Goal: Information Seeking & Learning: Learn about a topic

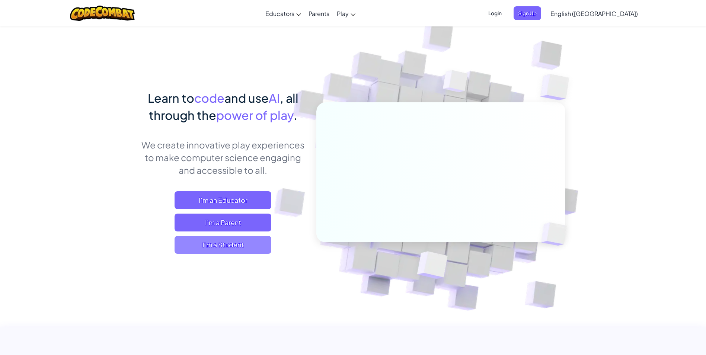
click at [231, 244] on span "I'm a Student" at bounding box center [223, 245] width 97 height 18
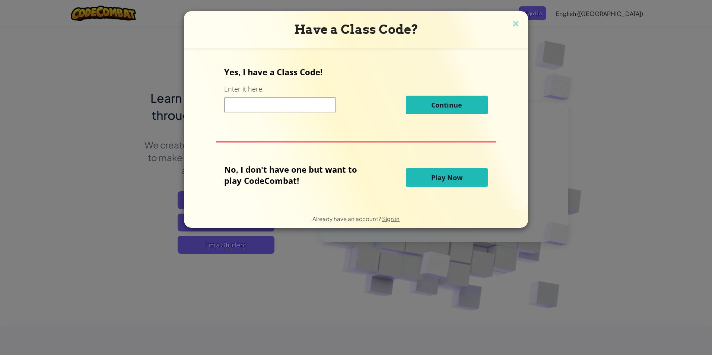
click at [438, 181] on span "Play Now" at bounding box center [446, 177] width 31 height 9
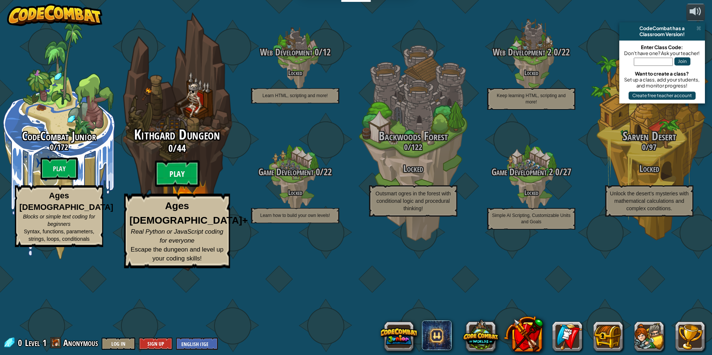
click at [171, 187] on btn "Play" at bounding box center [177, 173] width 45 height 27
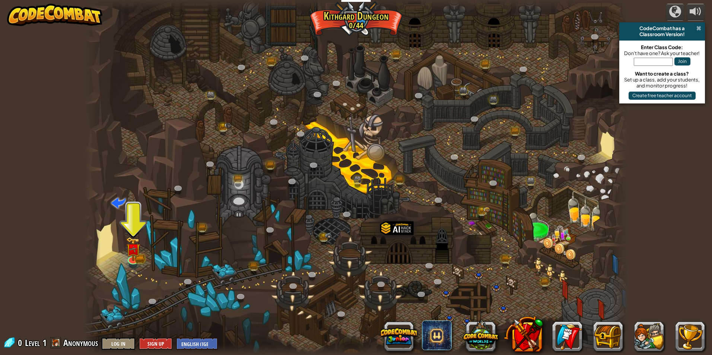
click at [696, 26] on span at bounding box center [698, 28] width 5 height 6
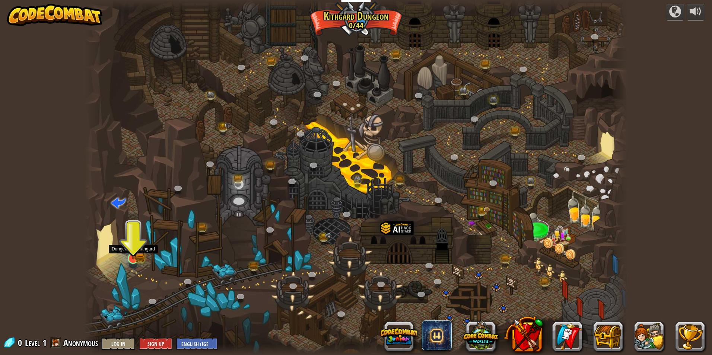
click at [135, 252] on img at bounding box center [133, 243] width 15 height 32
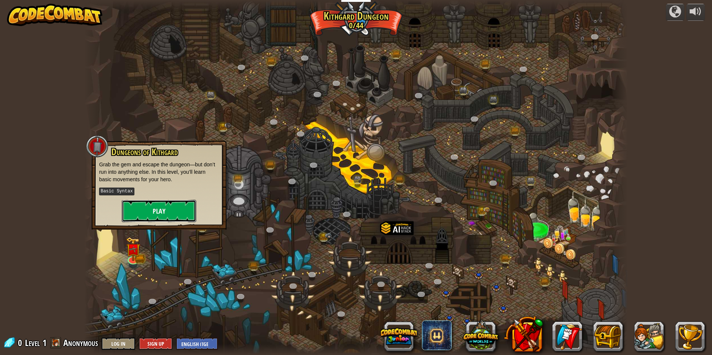
click at [150, 206] on button "Play" at bounding box center [159, 211] width 74 height 22
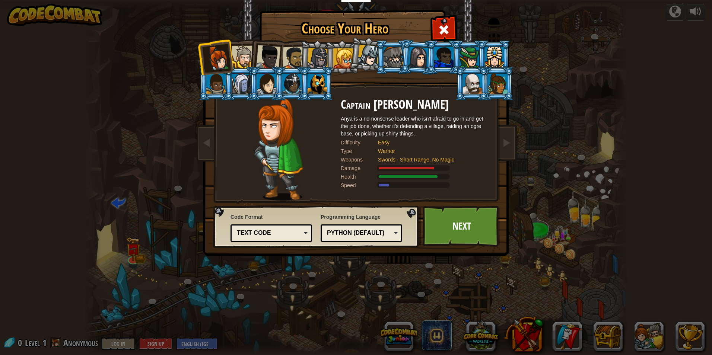
click at [240, 60] on div at bounding box center [242, 57] width 23 height 23
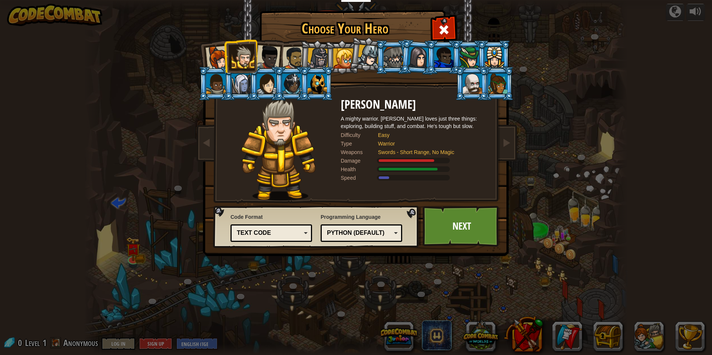
click at [261, 57] on div at bounding box center [268, 57] width 25 height 25
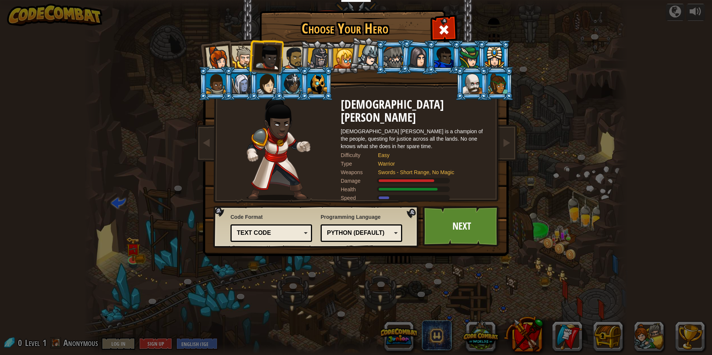
click at [304, 55] on li at bounding box center [316, 57] width 35 height 36
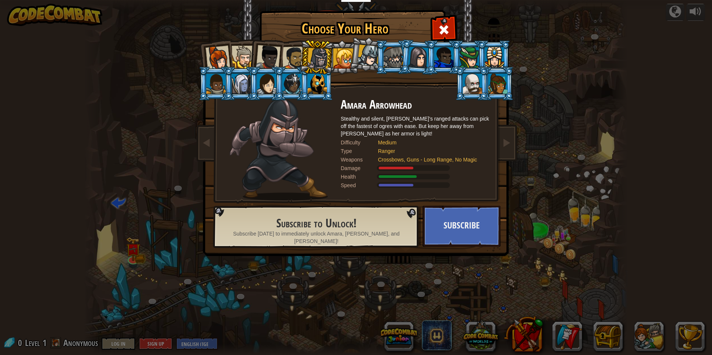
drag, startPoint x: 314, startPoint y: 54, endPoint x: 324, endPoint y: 53, distance: 10.5
click at [315, 54] on div at bounding box center [317, 58] width 21 height 21
click at [317, 56] on div at bounding box center [317, 58] width 21 height 21
click at [390, 55] on div at bounding box center [392, 57] width 19 height 20
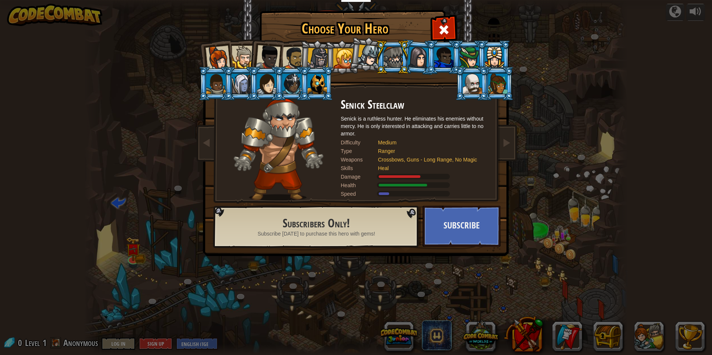
click at [318, 56] on div at bounding box center [317, 58] width 21 height 21
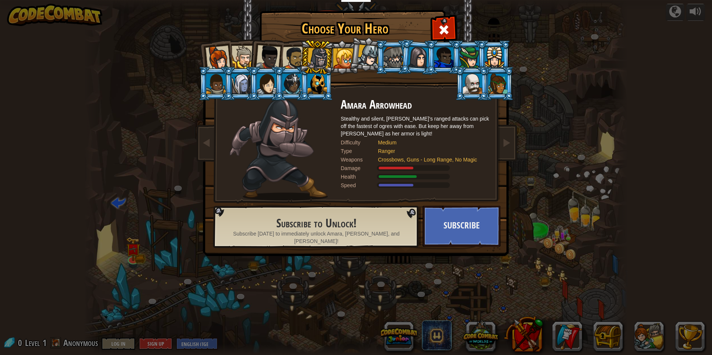
click at [390, 55] on div at bounding box center [392, 57] width 19 height 20
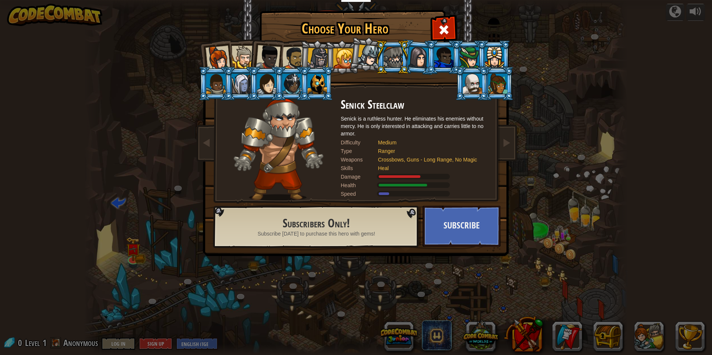
click at [223, 58] on div at bounding box center [217, 58] width 25 height 25
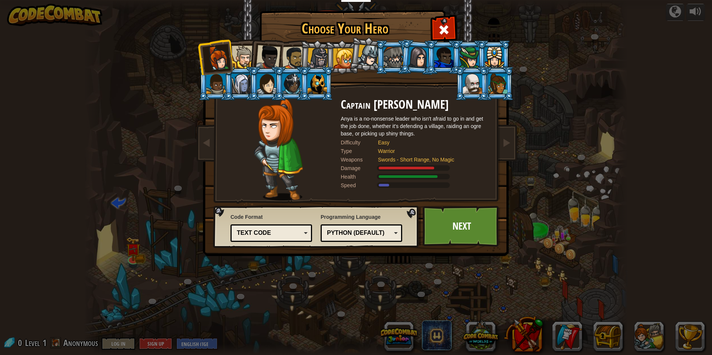
click at [321, 83] on div at bounding box center [316, 84] width 19 height 20
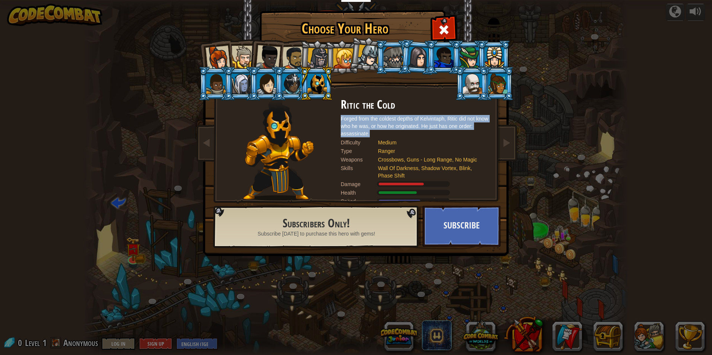
drag, startPoint x: 418, startPoint y: 133, endPoint x: 418, endPoint y: 110, distance: 23.1
click at [418, 110] on div "Ritic the Cold Forged from the coldest depths of Kelvintaph, [PERSON_NAME] did …" at bounding box center [415, 149] width 149 height 102
click at [307, 163] on img at bounding box center [278, 149] width 70 height 102
drag, startPoint x: 307, startPoint y: 163, endPoint x: 307, endPoint y: 113, distance: 50.2
click at [307, 113] on img at bounding box center [278, 149] width 70 height 102
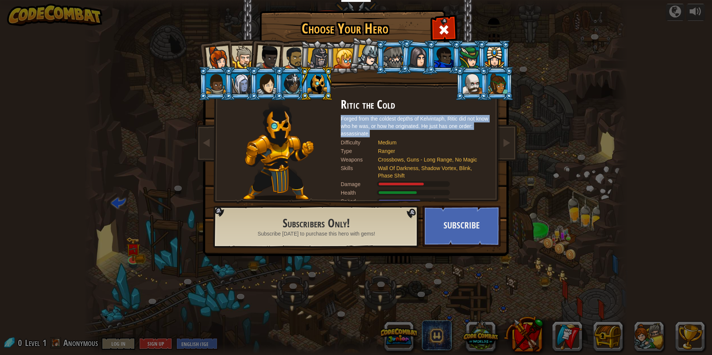
drag, startPoint x: 307, startPoint y: 113, endPoint x: 319, endPoint y: 144, distance: 33.7
click at [319, 144] on div at bounding box center [278, 149] width 124 height 102
click at [299, 89] on div at bounding box center [291, 84] width 19 height 20
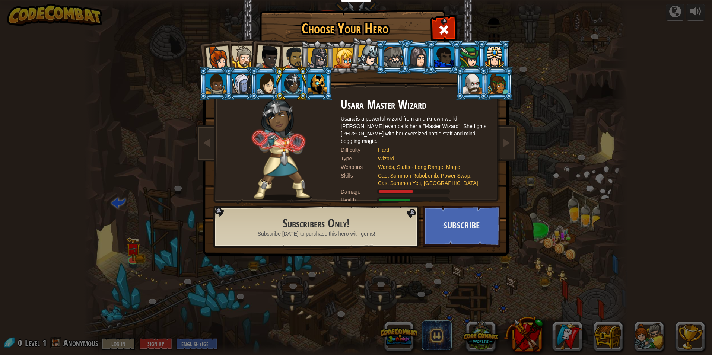
click at [491, 76] on div at bounding box center [497, 84] width 19 height 20
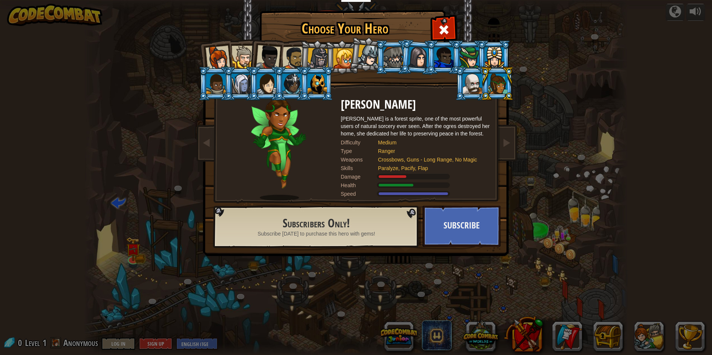
click at [371, 55] on div at bounding box center [368, 56] width 22 height 22
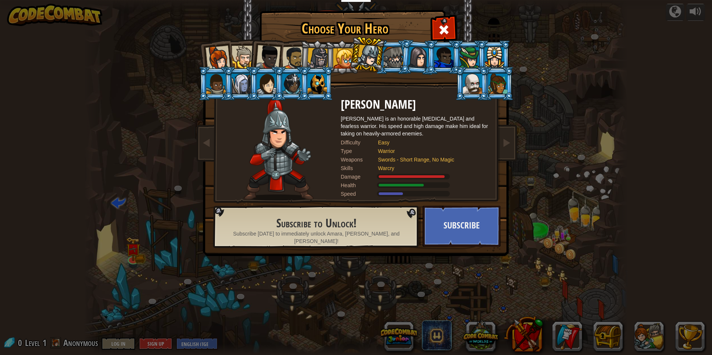
click at [358, 63] on div at bounding box center [368, 56] width 22 height 22
click at [365, 56] on div at bounding box center [368, 56] width 22 height 22
click at [343, 51] on div at bounding box center [343, 58] width 20 height 20
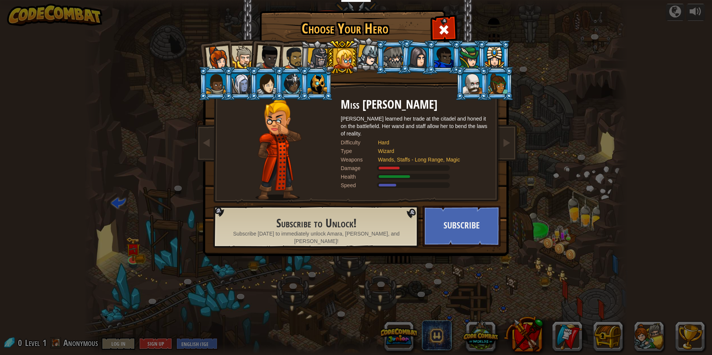
click at [390, 57] on div at bounding box center [392, 57] width 19 height 20
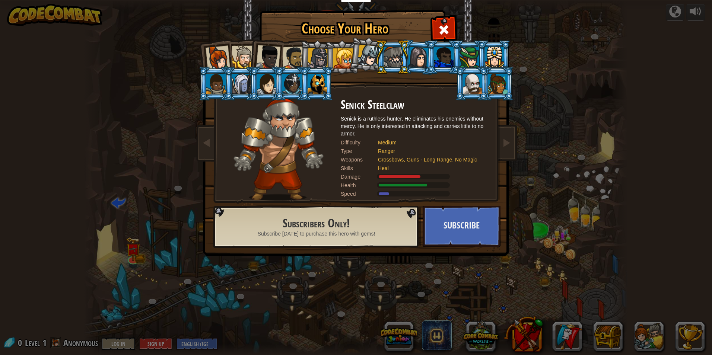
click at [320, 49] on div at bounding box center [317, 58] width 21 height 21
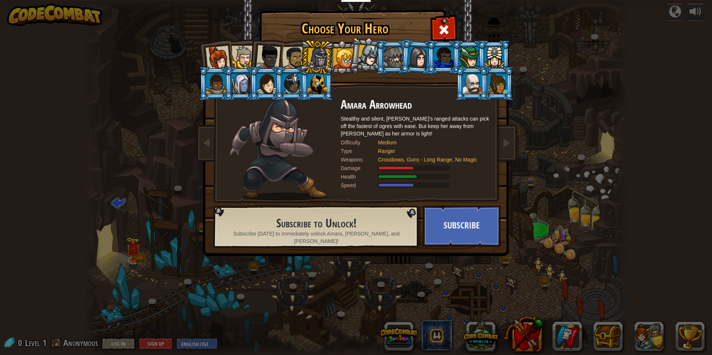
click at [297, 57] on div at bounding box center [293, 58] width 23 height 23
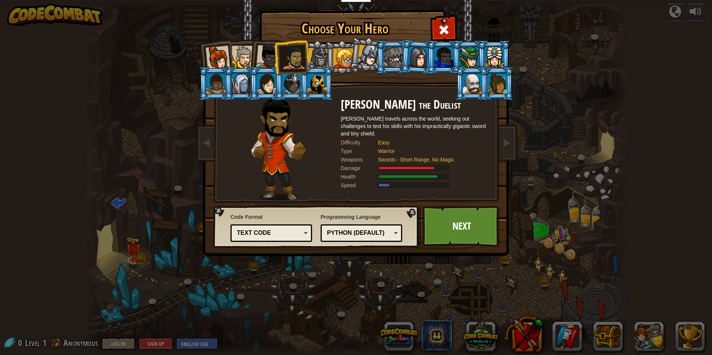
click at [328, 92] on li at bounding box center [316, 84] width 33 height 34
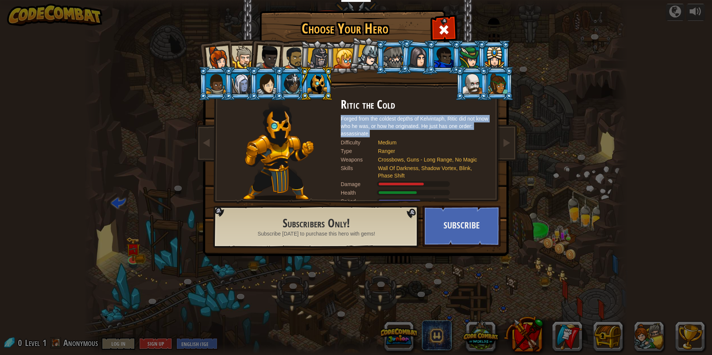
click at [292, 55] on div at bounding box center [293, 58] width 23 height 23
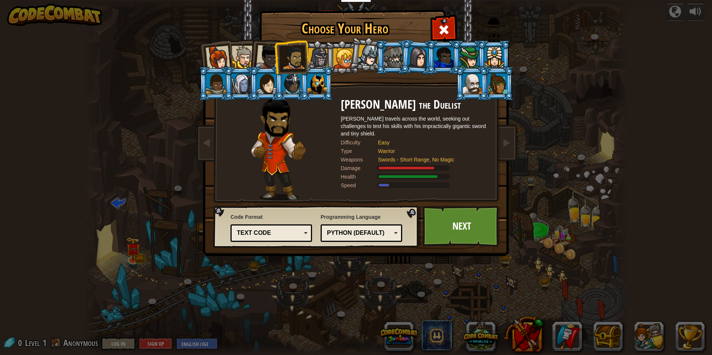
click at [346, 58] on div at bounding box center [343, 58] width 20 height 20
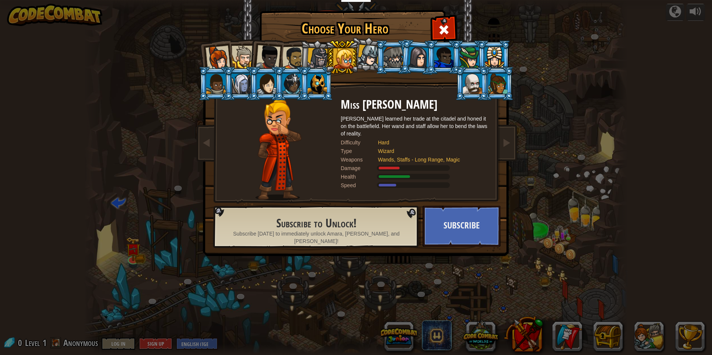
click at [291, 57] on div at bounding box center [293, 58] width 23 height 23
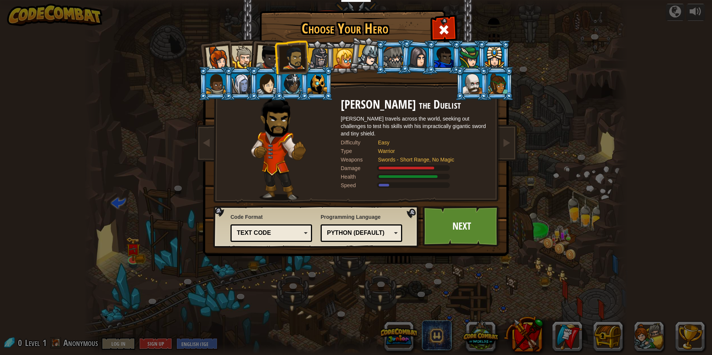
click at [243, 61] on div at bounding box center [242, 57] width 23 height 23
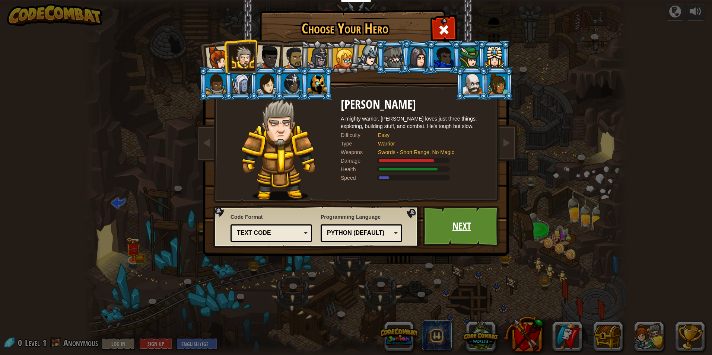
click at [438, 222] on link "Next" at bounding box center [461, 226] width 78 height 41
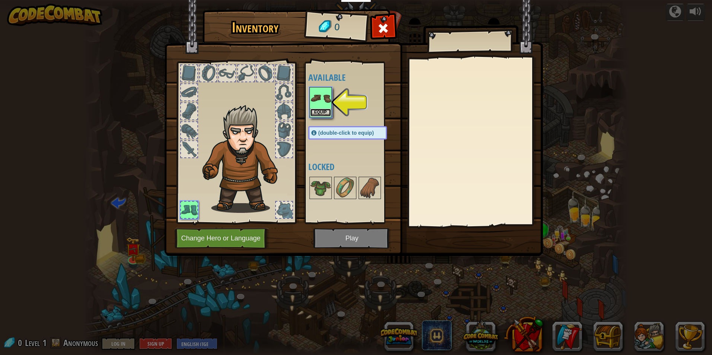
click at [320, 109] on button "Equip" at bounding box center [320, 113] width 21 height 8
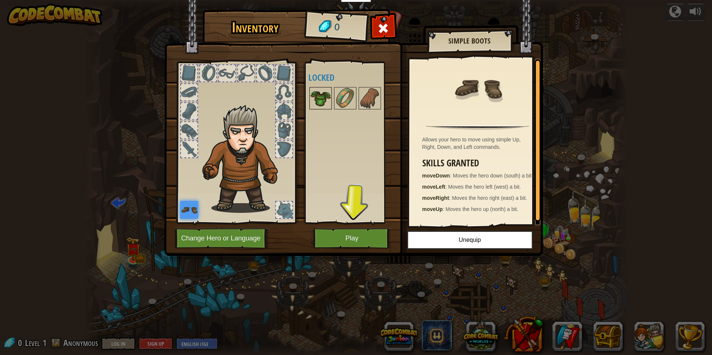
click at [321, 100] on img at bounding box center [320, 98] width 21 height 21
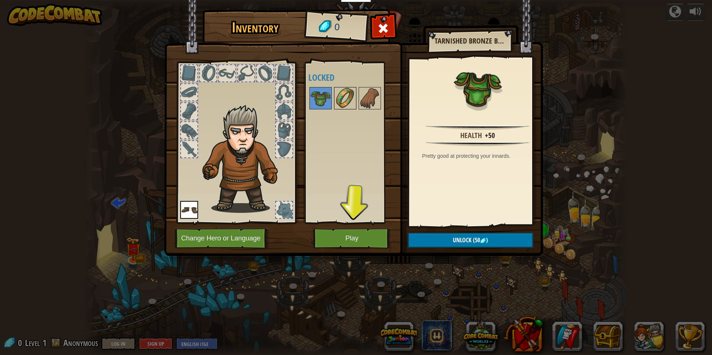
click at [344, 95] on img at bounding box center [345, 98] width 21 height 21
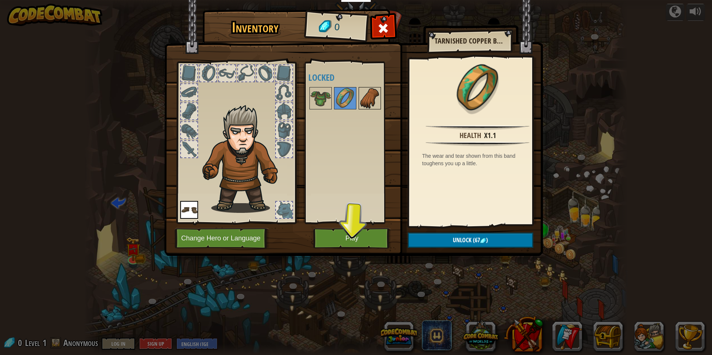
click at [359, 95] on img at bounding box center [369, 98] width 21 height 21
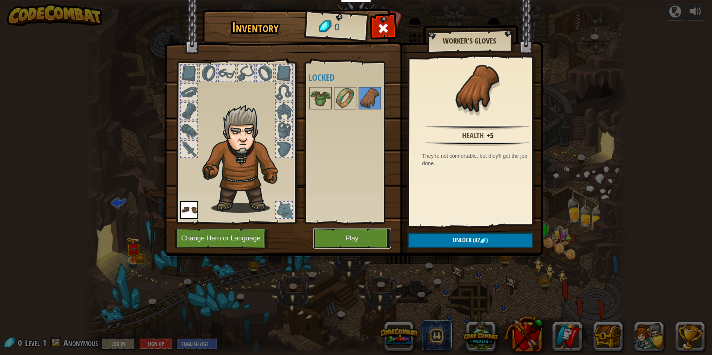
click at [353, 237] on button "Play" at bounding box center [352, 238] width 78 height 20
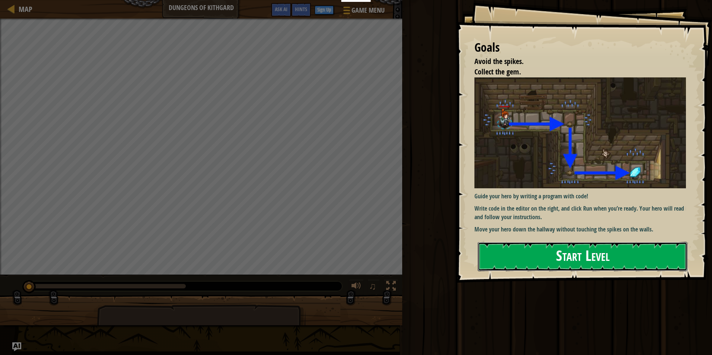
click at [523, 261] on button "Start Level" at bounding box center [582, 256] width 210 height 29
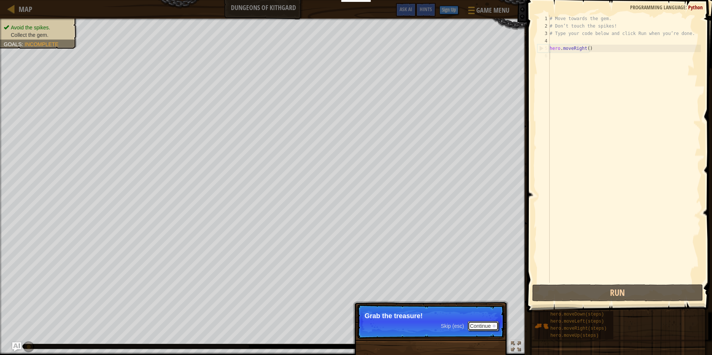
click at [486, 323] on button "Continue" at bounding box center [482, 326] width 31 height 10
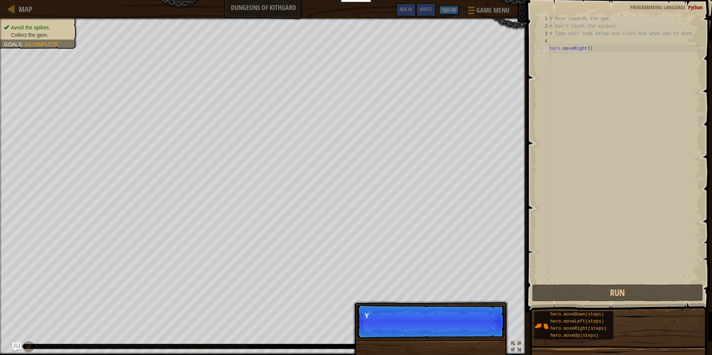
scroll to position [3, 0]
drag, startPoint x: 486, startPoint y: 323, endPoint x: 488, endPoint y: 303, distance: 20.2
click at [488, 303] on div "Skip (esc) Continue You can use these methods." at bounding box center [430, 356] width 155 height 110
click at [490, 327] on button "Continue" at bounding box center [482, 326] width 31 height 10
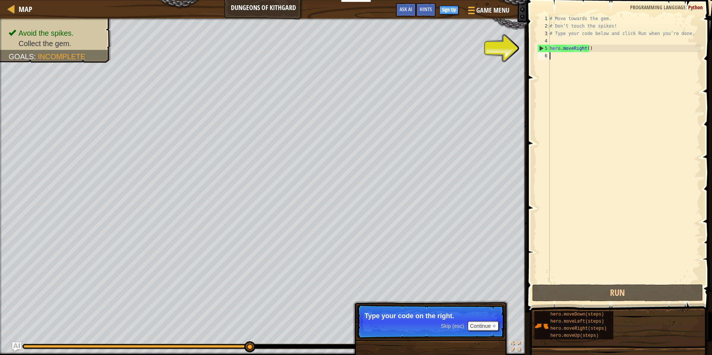
click at [567, 51] on div "# Move towards the gem. # Don’t touch the spikes! # Type your code below and cl…" at bounding box center [624, 156] width 153 height 283
type textarea "hero.moveRight()"
click at [592, 48] on div "# Move towards the gem. # Don’t touch the spikes! # Type your code below and cl…" at bounding box center [624, 156] width 153 height 283
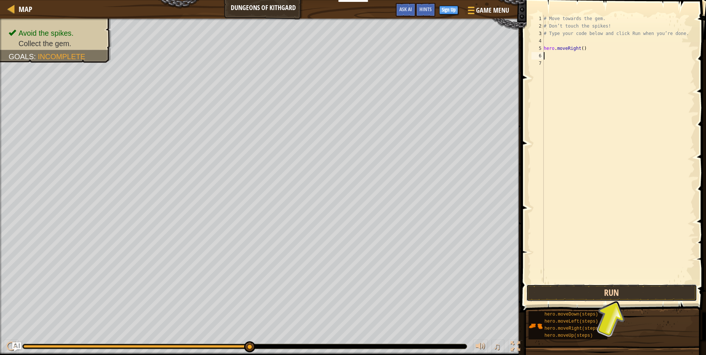
click at [617, 293] on button "Run" at bounding box center [611, 292] width 171 height 17
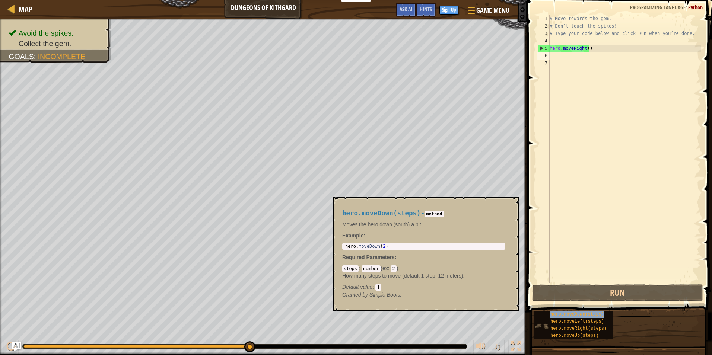
click at [572, 314] on span "hero.moveDown(steps)" at bounding box center [577, 314] width 54 height 5
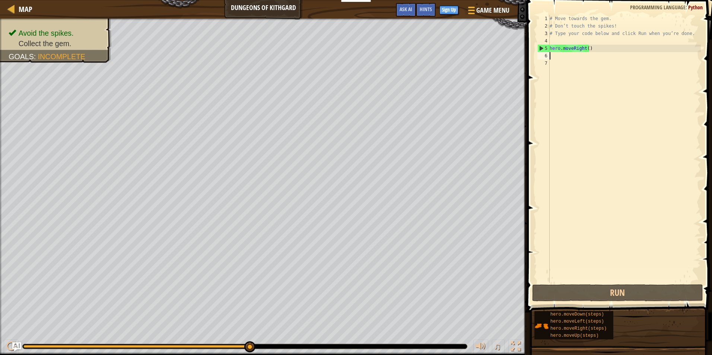
click at [550, 55] on div "# Move towards the gem. # Don’t touch the spikes! # Type your code below and cl…" at bounding box center [624, 156] width 153 height 283
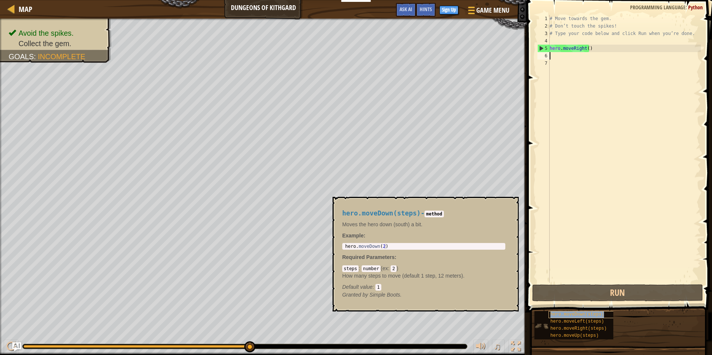
click at [583, 315] on span "hero.moveDown(steps)" at bounding box center [577, 314] width 54 height 5
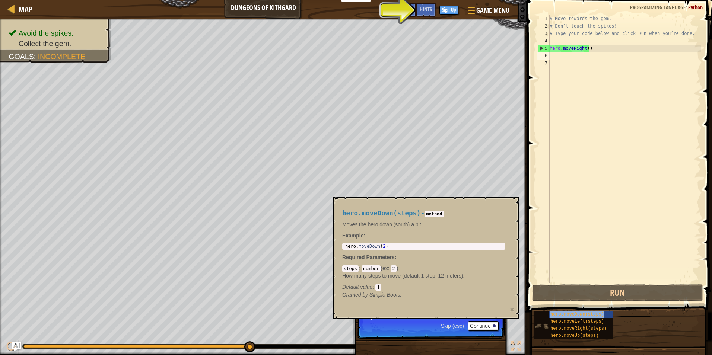
click at [583, 311] on div "hero.moveDown(steps)" at bounding box center [583, 314] width 71 height 7
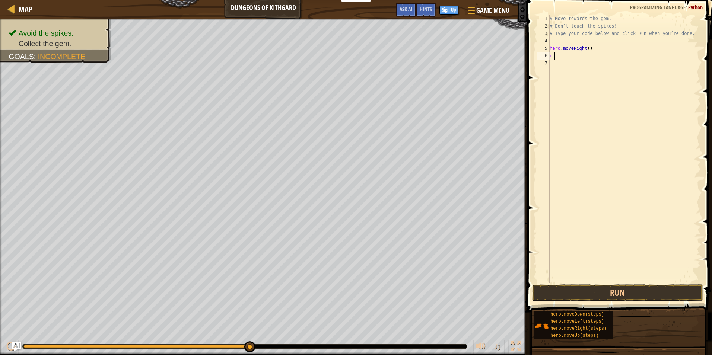
type textarea "c"
type textarea "hero.moveRight"
click at [544, 53] on div "6" at bounding box center [543, 55] width 12 height 7
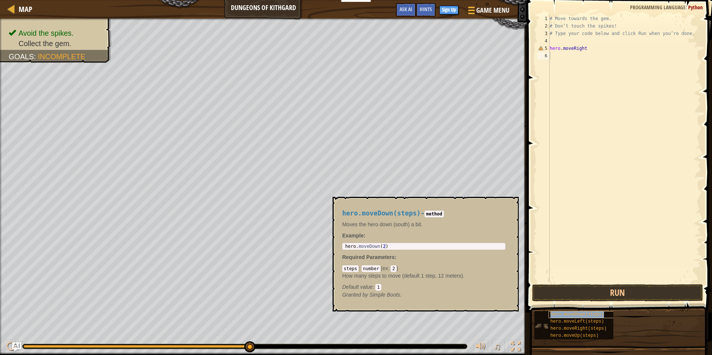
click at [573, 313] on span "hero.moveDown(steps)" at bounding box center [577, 314] width 54 height 5
click at [544, 54] on div "6" at bounding box center [543, 55] width 12 height 7
click at [546, 55] on div "6" at bounding box center [543, 55] width 12 height 7
type textarea "h"
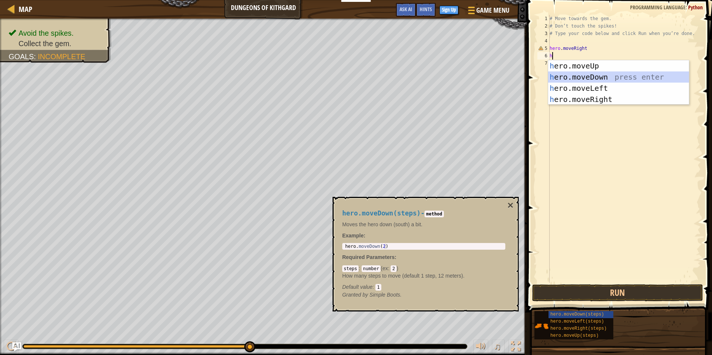
click at [588, 77] on div "h ero.moveUp press enter h ero.moveDown press enter h ero.moveLeft press enter …" at bounding box center [618, 93] width 141 height 67
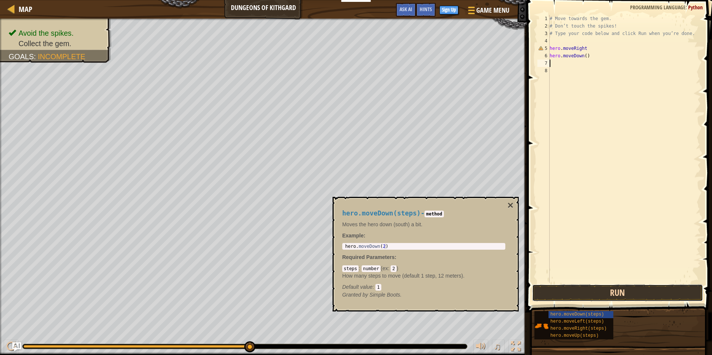
click at [609, 293] on button "Run" at bounding box center [617, 292] width 171 height 17
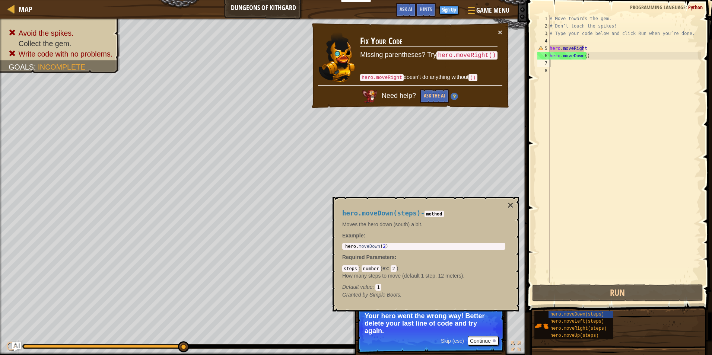
click at [589, 58] on div "# Move towards the gem. # Don’t touch the spikes! # Type your code below and cl…" at bounding box center [624, 156] width 153 height 283
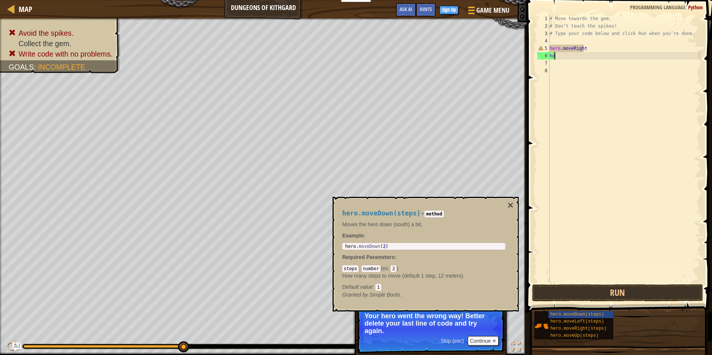
type textarea "h"
click at [587, 294] on button "Run" at bounding box center [617, 292] width 171 height 17
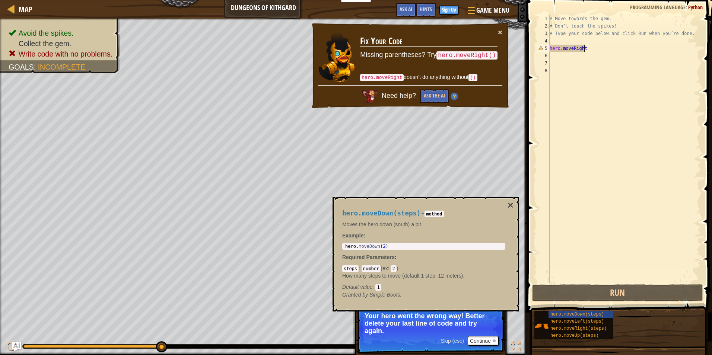
click at [587, 48] on div "# Move towards the gem. # Don’t touch the spikes! # Type your code below and cl…" at bounding box center [624, 156] width 153 height 283
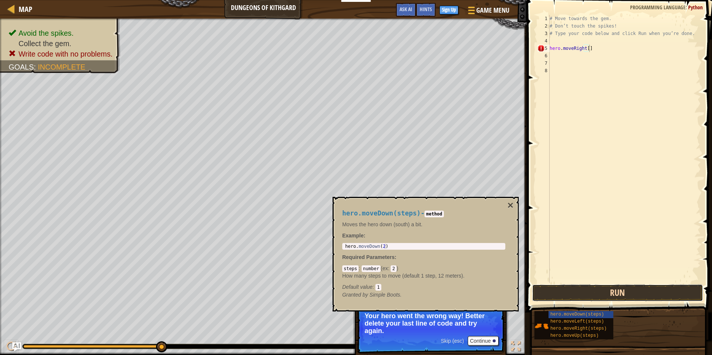
click at [634, 294] on button "Run" at bounding box center [617, 292] width 171 height 17
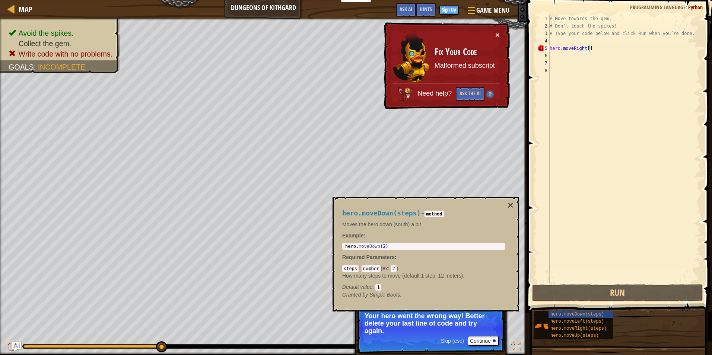
click at [493, 34] on td "Fix Your Code Malformed subscript" at bounding box center [464, 57] width 61 height 52
click at [495, 34] on button "×" at bounding box center [497, 35] width 4 height 8
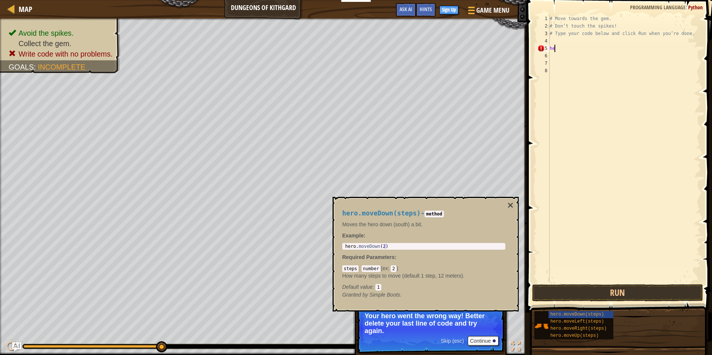
scroll to position [3, 0]
type textarea "h"
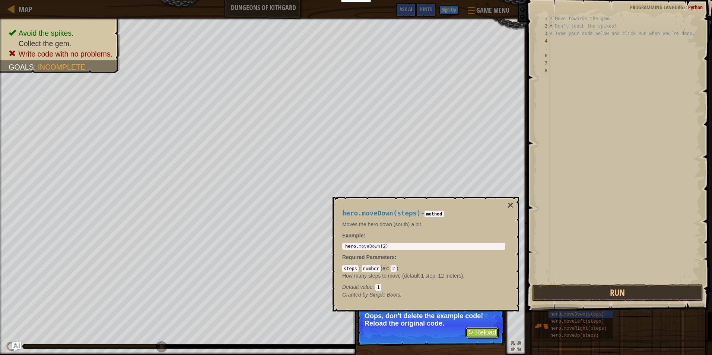
click at [474, 332] on button "↻ Reload" at bounding box center [481, 332] width 33 height 11
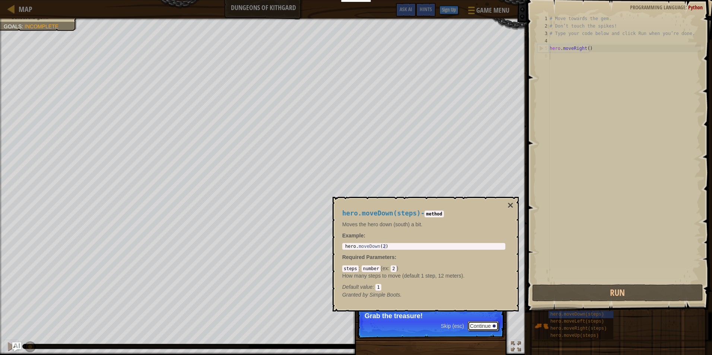
click at [472, 323] on button "Continue" at bounding box center [482, 326] width 31 height 10
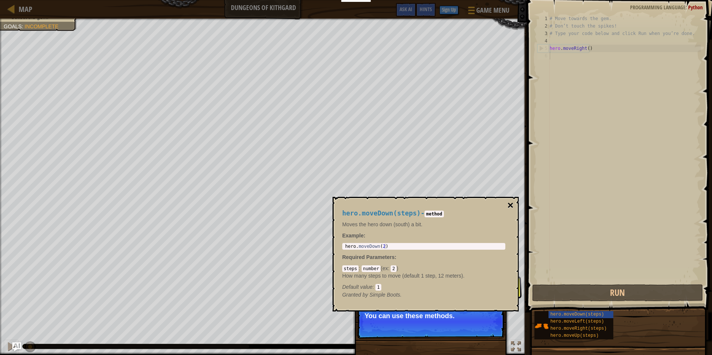
click at [509, 205] on button "×" at bounding box center [510, 205] width 6 height 10
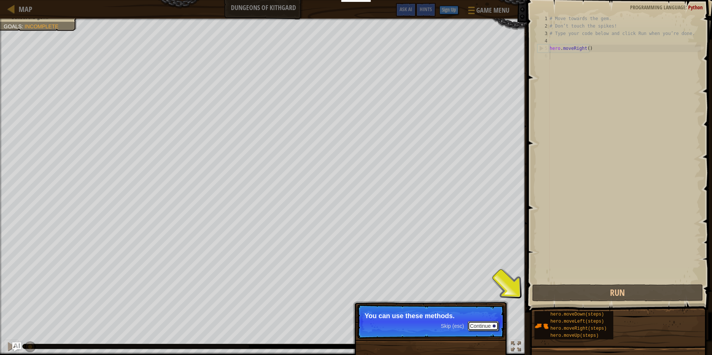
click at [472, 324] on button "Continue" at bounding box center [482, 326] width 31 height 10
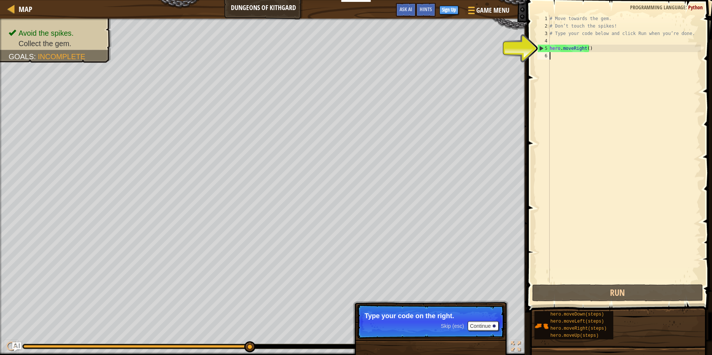
click at [549, 59] on div "# Move towards the gem. # Don’t touch the spikes! # Type your code below and cl…" at bounding box center [624, 156] width 153 height 283
click at [549, 55] on div "# Move towards the gem. # Don’t touch the spikes! # Type your code below and cl…" at bounding box center [624, 156] width 153 height 283
click at [581, 50] on div "# Move towards the gem. # Don’t touch the spikes! # Type your code below and cl…" at bounding box center [624, 156] width 153 height 283
type textarea "hero.moveRight()"
click at [589, 47] on div "# Move towards the gem. # Don’t touch the spikes! # Type your code below and cl…" at bounding box center [624, 156] width 153 height 283
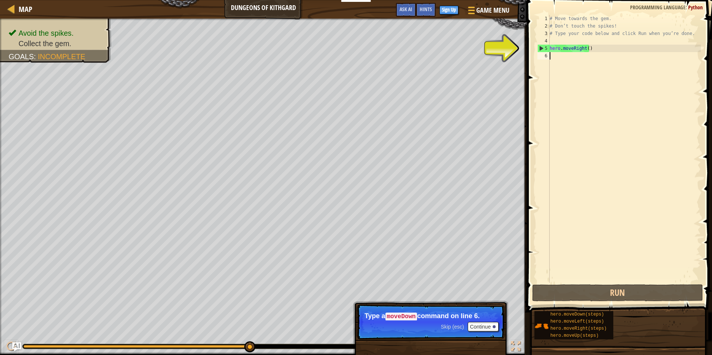
click at [544, 55] on div "6" at bounding box center [543, 55] width 12 height 7
type textarea "h"
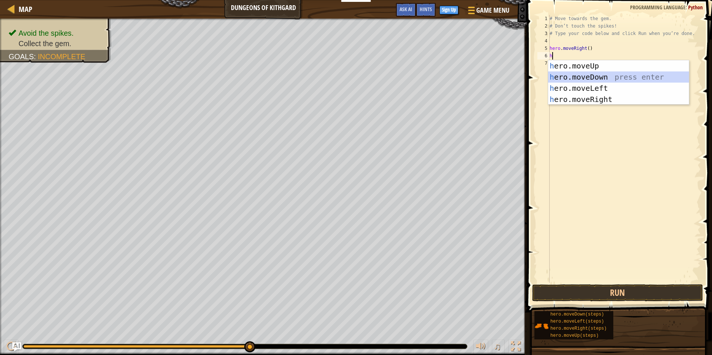
click at [594, 77] on div "h ero.moveUp press enter h ero.moveDown press enter h ero.moveLeft press enter …" at bounding box center [618, 93] width 141 height 67
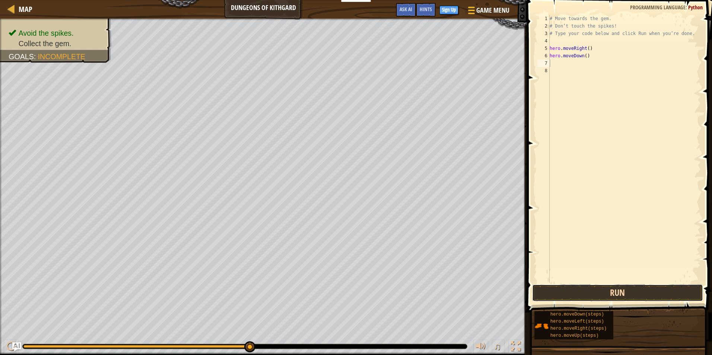
click at [631, 290] on button "Run" at bounding box center [617, 292] width 171 height 17
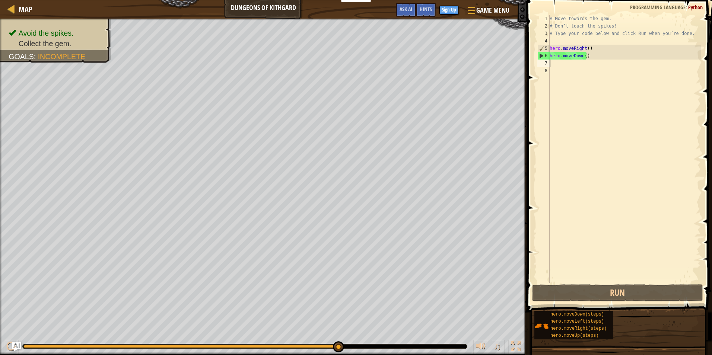
click at [547, 62] on div "7" at bounding box center [543, 63] width 12 height 7
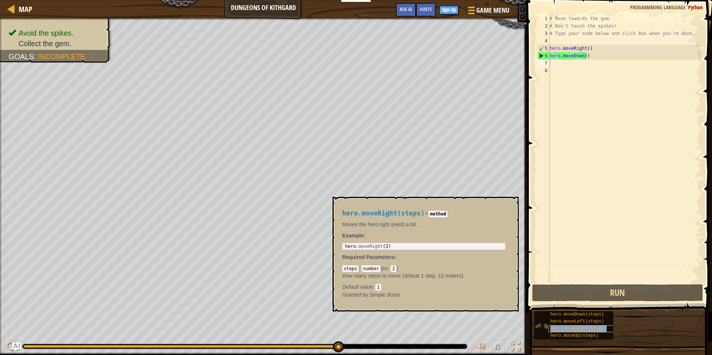
click at [572, 329] on span "hero.moveRight(steps)" at bounding box center [578, 328] width 56 height 5
type textarea "h"
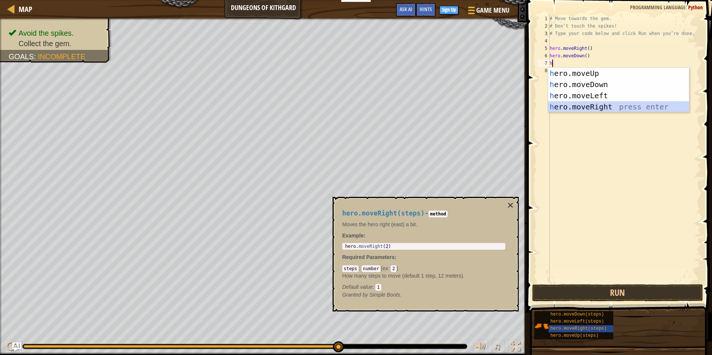
click at [579, 106] on div "h ero.moveUp press enter h ero.moveDown press enter h ero.moveLeft press enter …" at bounding box center [618, 101] width 141 height 67
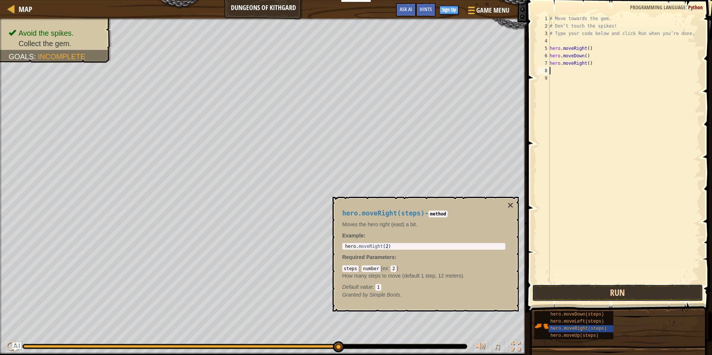
click at [587, 287] on button "Run" at bounding box center [617, 292] width 171 height 17
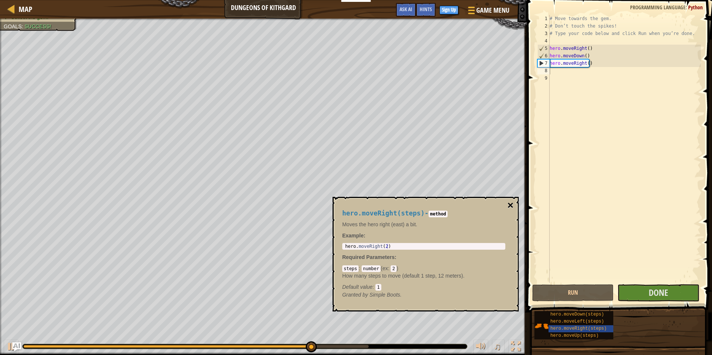
click at [511, 204] on button "×" at bounding box center [510, 205] width 6 height 10
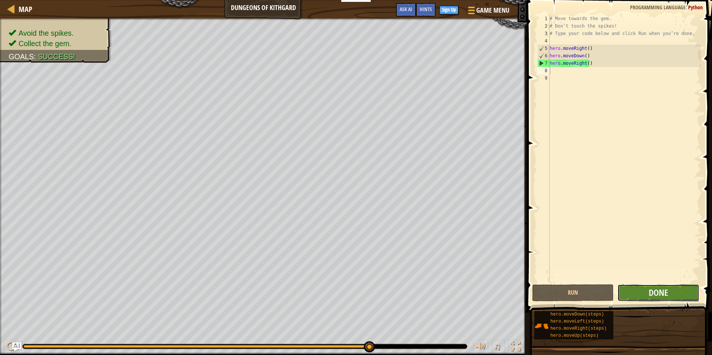
click at [630, 289] on button "Done" at bounding box center [658, 292] width 82 height 17
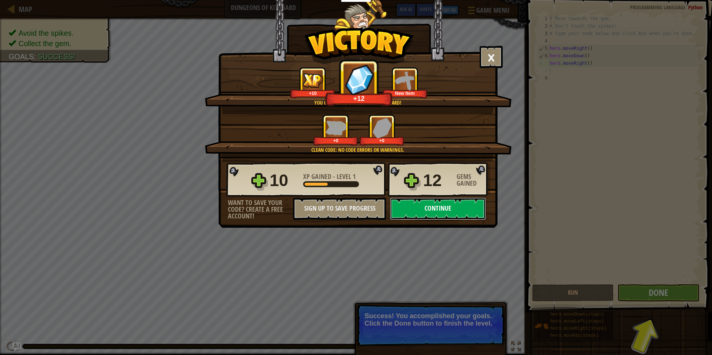
click at [431, 209] on button "Continue" at bounding box center [438, 209] width 96 height 22
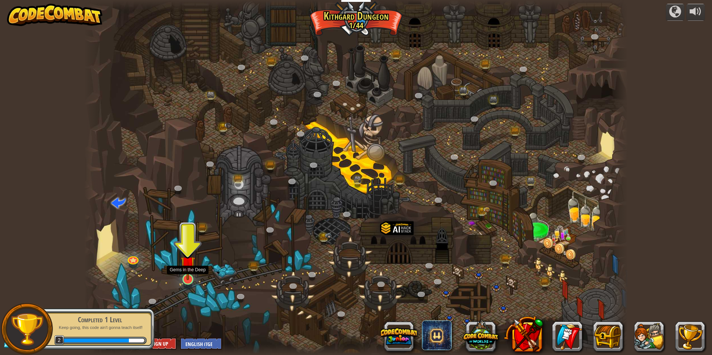
click at [187, 278] on img at bounding box center [187, 263] width 15 height 33
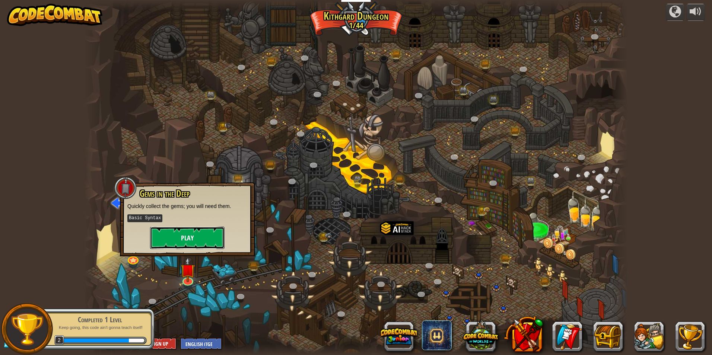
click at [192, 242] on button "Play" at bounding box center [187, 238] width 74 height 22
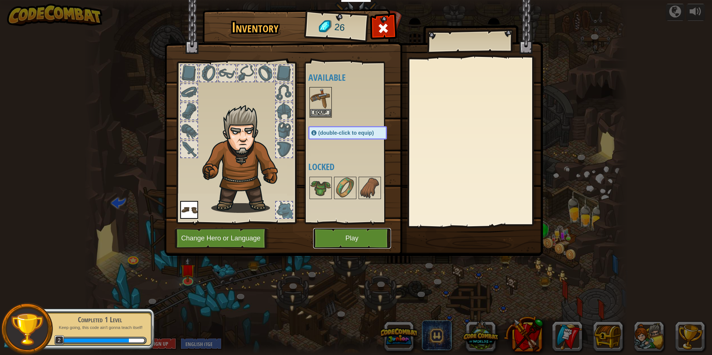
click at [346, 235] on button "Play" at bounding box center [352, 238] width 78 height 20
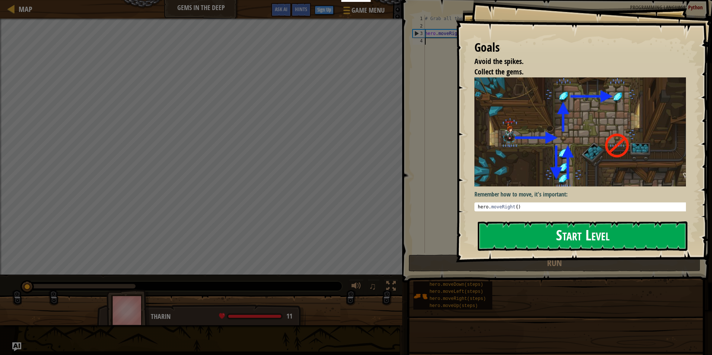
click at [547, 243] on button "Start Level" at bounding box center [582, 235] width 210 height 29
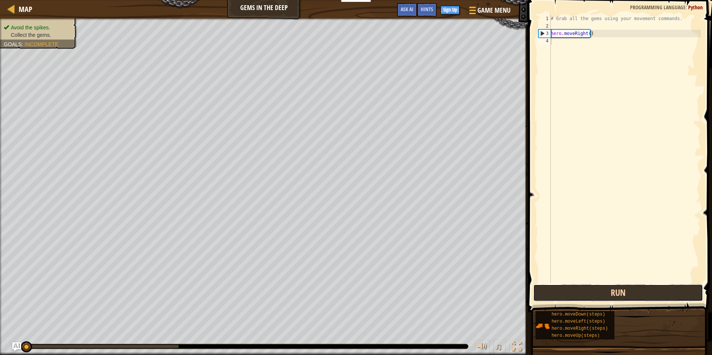
click at [641, 289] on button "Run" at bounding box center [618, 292] width 170 height 17
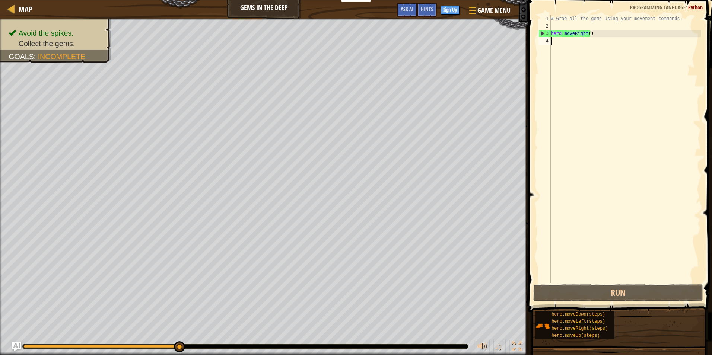
type textarea "h"
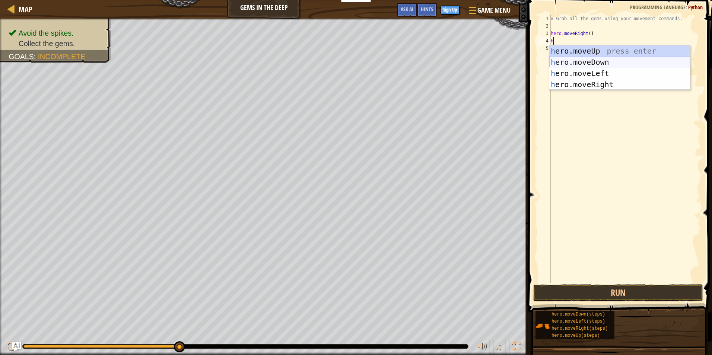
click at [579, 62] on div "h ero.moveUp press enter h ero.moveDown press enter h ero.moveLeft press enter …" at bounding box center [619, 78] width 141 height 67
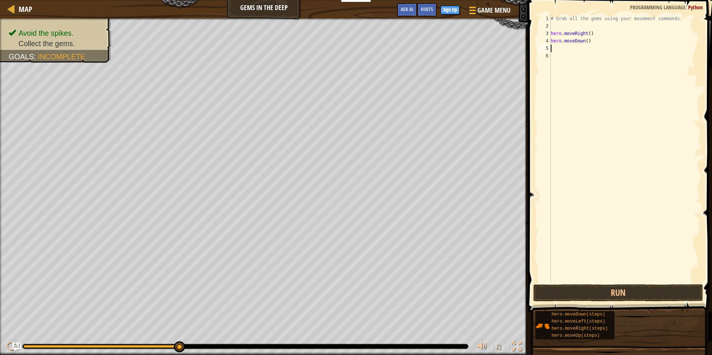
type textarea "h"
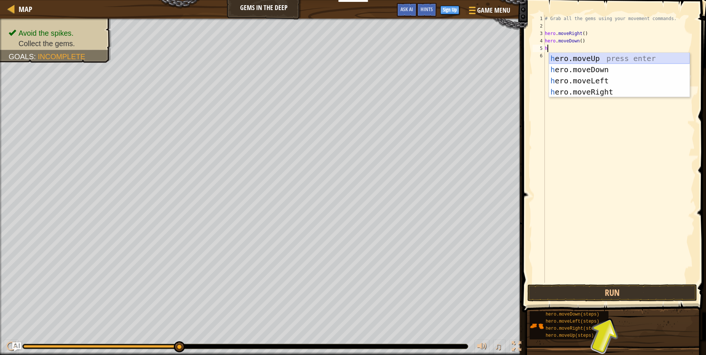
click at [587, 57] on div "h ero.moveUp press enter h ero.moveDown press enter h ero.moveLeft press enter …" at bounding box center [619, 86] width 141 height 67
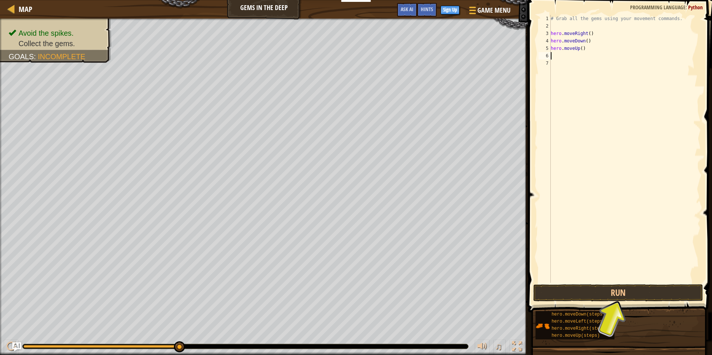
type textarea "h"
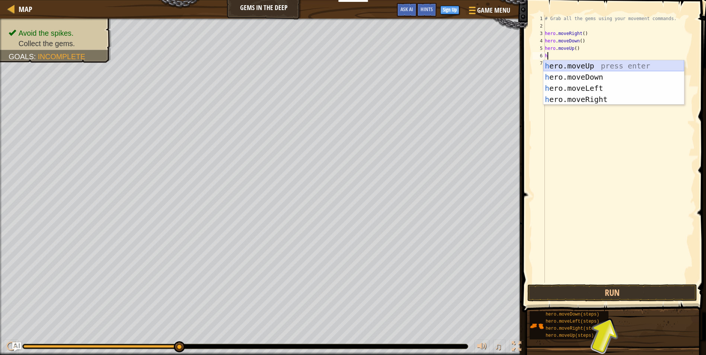
click at [580, 65] on div "h ero.moveUp press enter h ero.moveDown press enter h ero.moveLeft press enter …" at bounding box center [613, 93] width 141 height 67
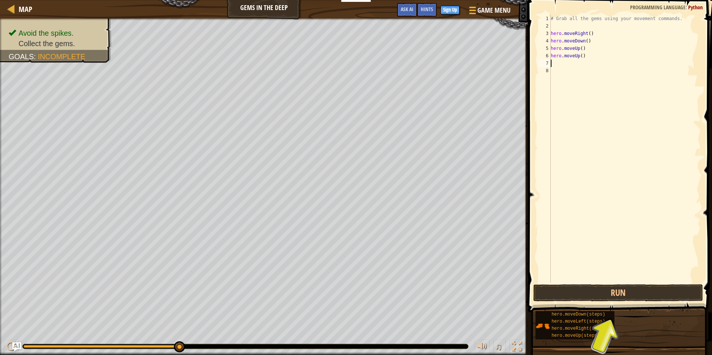
type textarea "h"
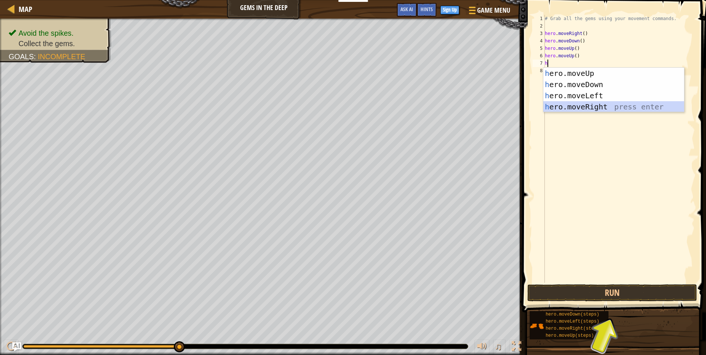
click at [584, 107] on div "h ero.moveUp press enter h ero.moveDown press enter h ero.moveLeft press enter …" at bounding box center [613, 101] width 141 height 67
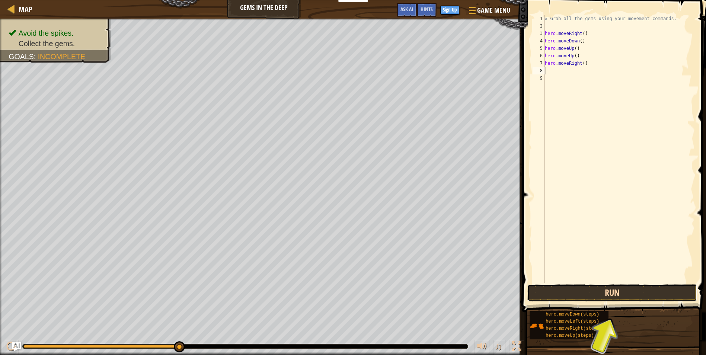
click at [616, 297] on button "Run" at bounding box center [612, 292] width 170 height 17
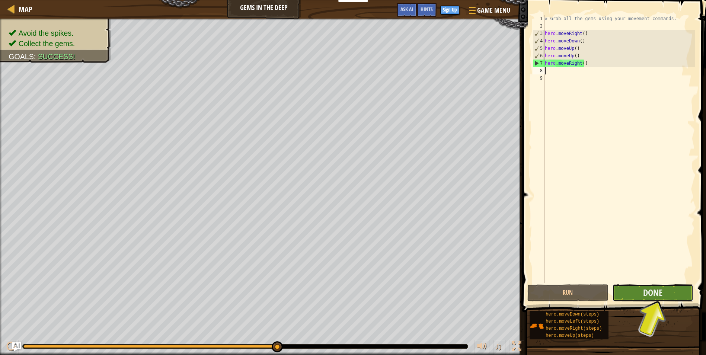
click at [630, 298] on button "Done" at bounding box center [652, 292] width 81 height 17
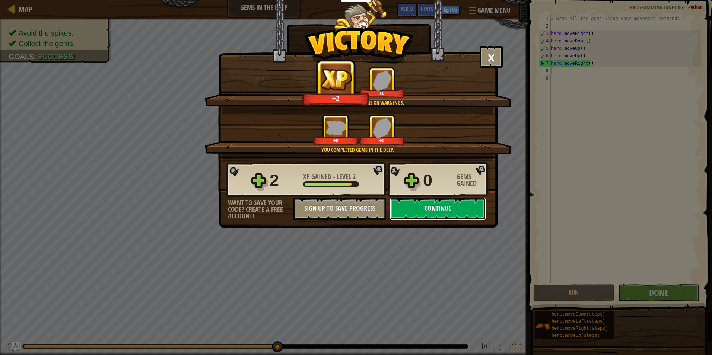
click at [447, 211] on button "Continue" at bounding box center [438, 209] width 96 height 22
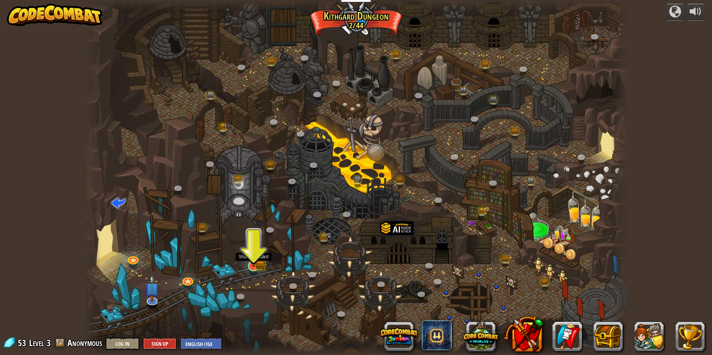
click at [252, 263] on img at bounding box center [253, 251] width 15 height 32
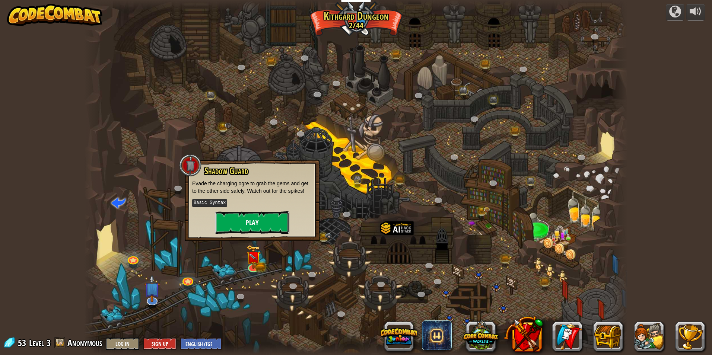
click at [256, 232] on button "Play" at bounding box center [252, 222] width 74 height 22
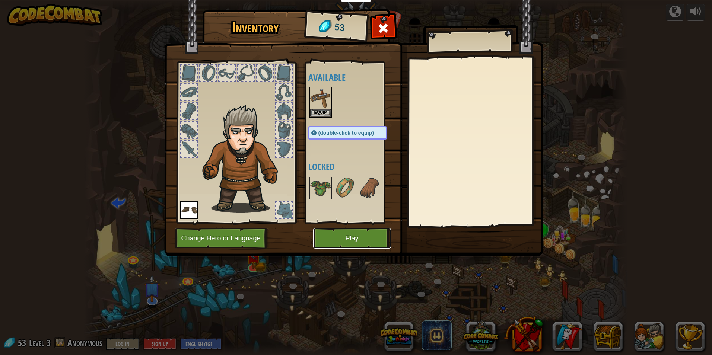
click at [333, 241] on button "Play" at bounding box center [352, 238] width 78 height 20
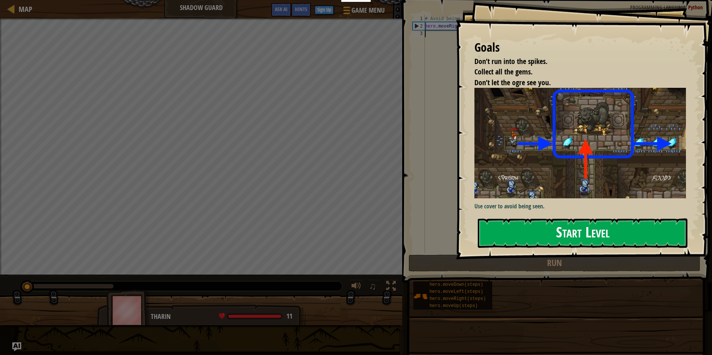
click at [514, 218] on button "Start Level" at bounding box center [582, 232] width 210 height 29
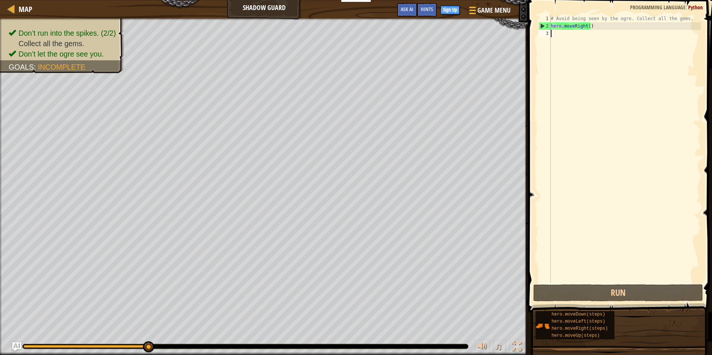
type textarea "h"
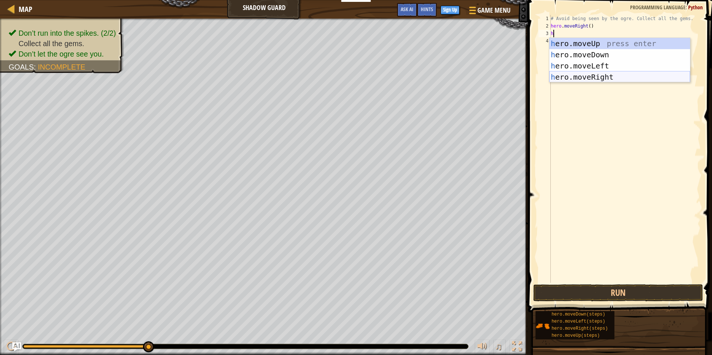
click at [578, 78] on div "h ero.moveUp press enter h ero.moveDown press enter h ero.moveLeft press enter …" at bounding box center [619, 71] width 141 height 67
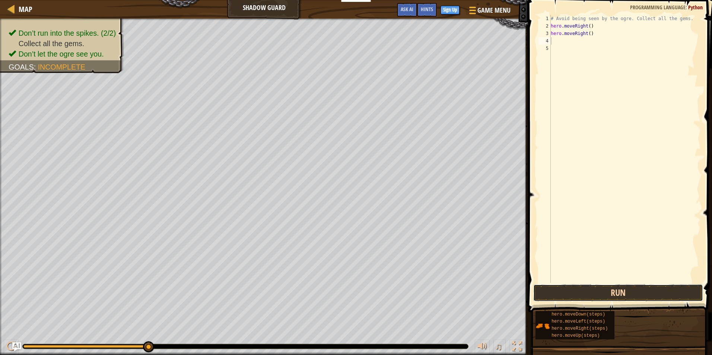
click at [619, 290] on button "Run" at bounding box center [618, 292] width 170 height 17
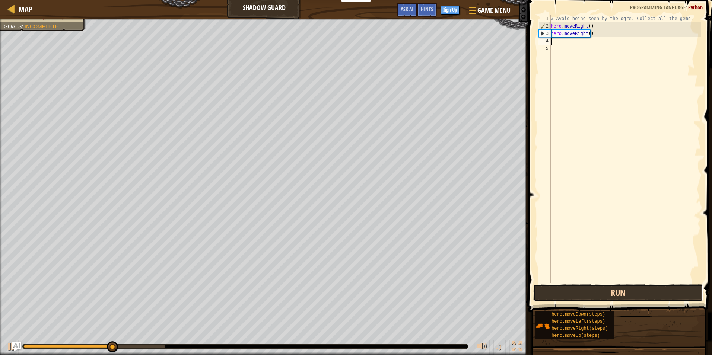
click at [619, 290] on button "Run" at bounding box center [618, 292] width 170 height 17
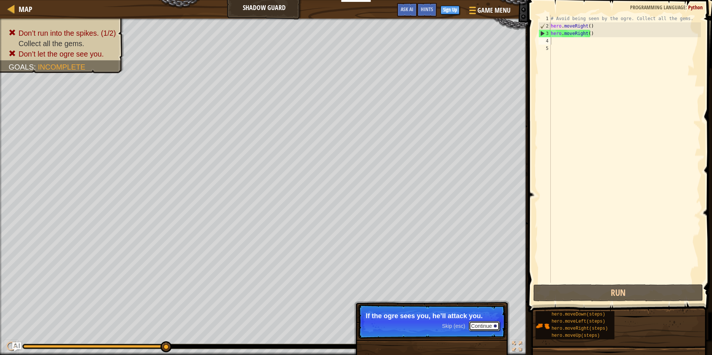
click at [475, 325] on button "Continue" at bounding box center [484, 326] width 31 height 10
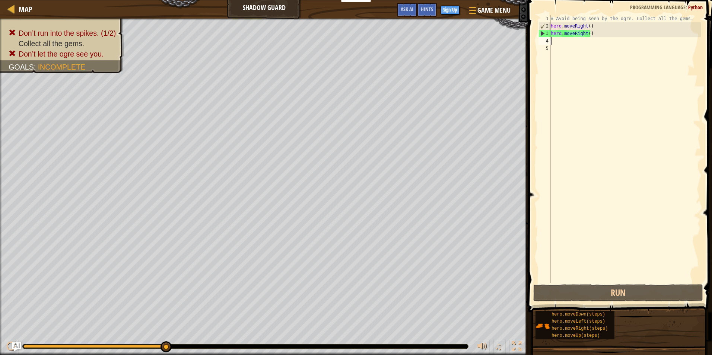
click at [592, 36] on div "# Avoid being seen by the ogre. Collect all the gems. hero . moveRight ( ) hero…" at bounding box center [624, 156] width 151 height 283
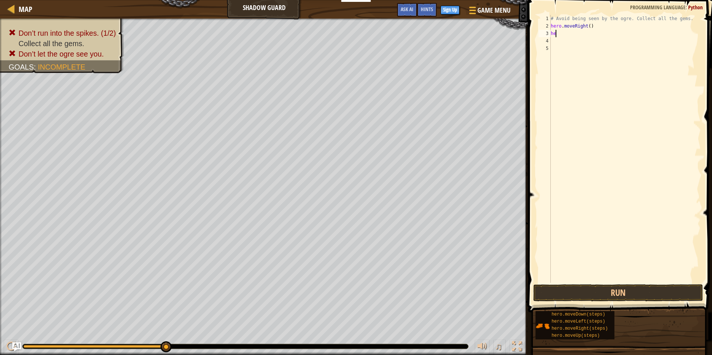
type textarea "h"
click at [579, 293] on button "Run" at bounding box center [618, 292] width 170 height 17
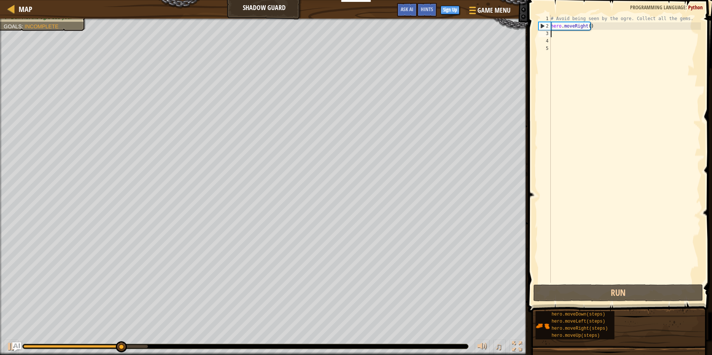
type textarea "h"
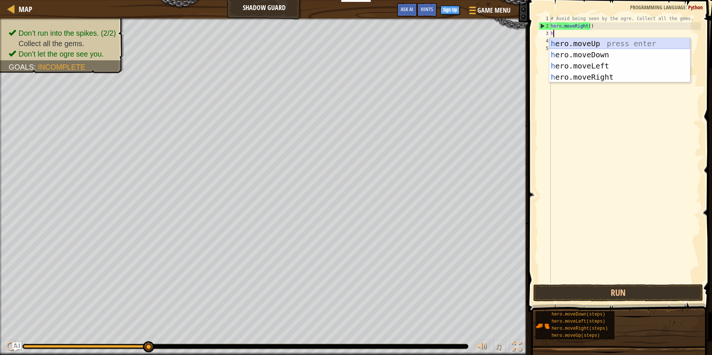
click at [592, 38] on div "h ero.moveUp press enter h ero.moveDown press enter h ero.moveLeft press enter …" at bounding box center [619, 71] width 141 height 67
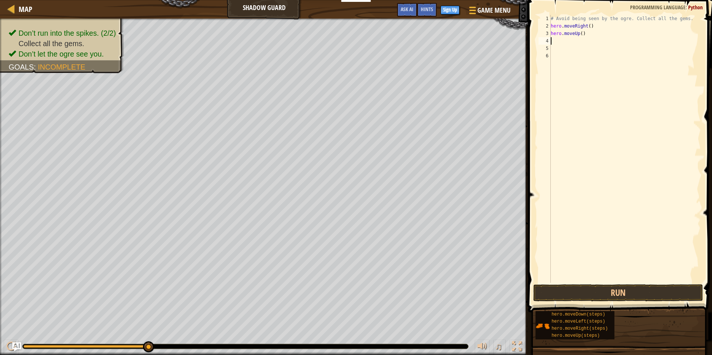
type textarea "h"
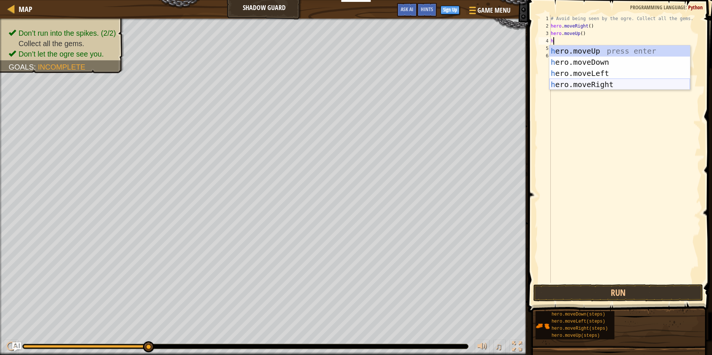
click at [589, 86] on div "h ero.moveUp press enter h ero.moveDown press enter h ero.moveLeft press enter …" at bounding box center [619, 78] width 141 height 67
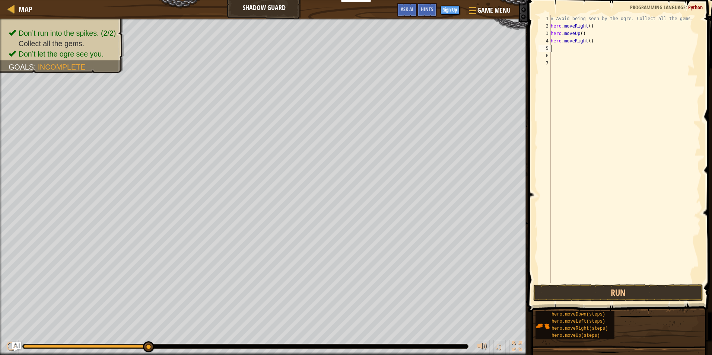
type textarea "h"
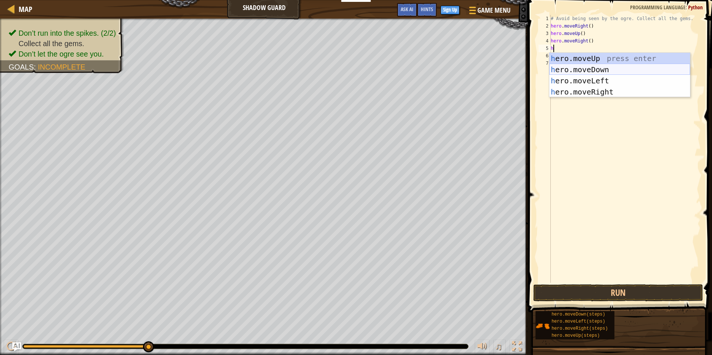
click at [592, 69] on div "h ero.moveUp press enter h ero.moveDown press enter h ero.moveLeft press enter …" at bounding box center [619, 86] width 141 height 67
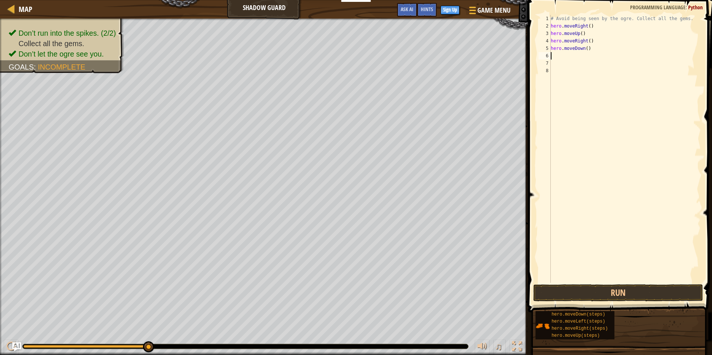
type textarea "h"
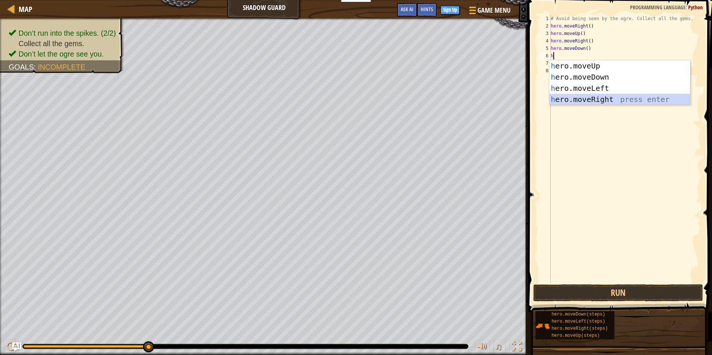
click at [581, 98] on div "h ero.moveUp press enter h ero.moveDown press enter h ero.moveLeft press enter …" at bounding box center [619, 93] width 141 height 67
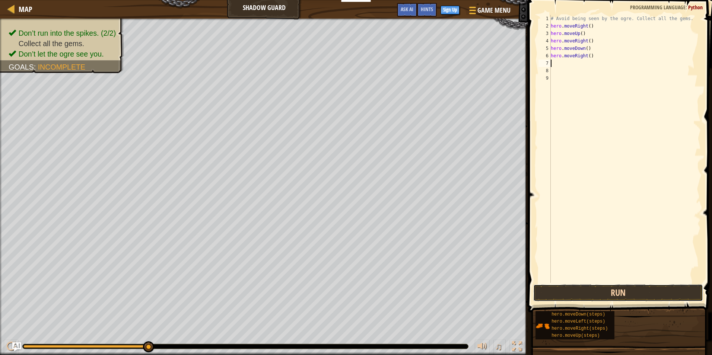
click at [627, 287] on button "Run" at bounding box center [618, 292] width 170 height 17
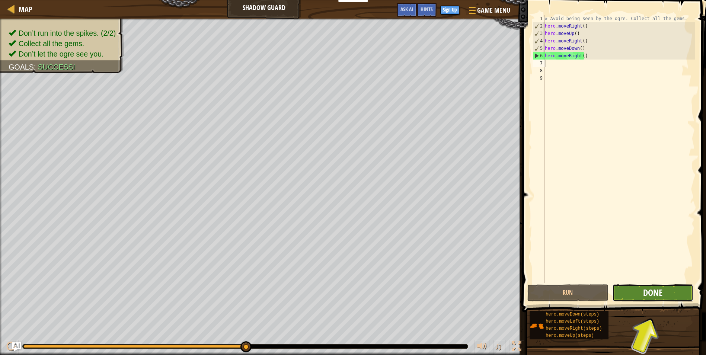
click at [661, 294] on span "Done" at bounding box center [652, 293] width 19 height 12
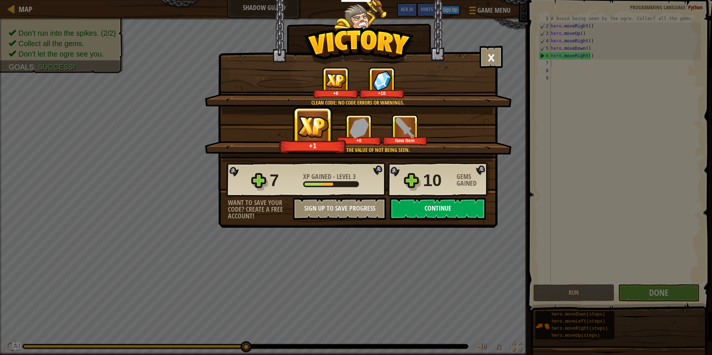
click at [458, 207] on button "Continue" at bounding box center [438, 209] width 96 height 22
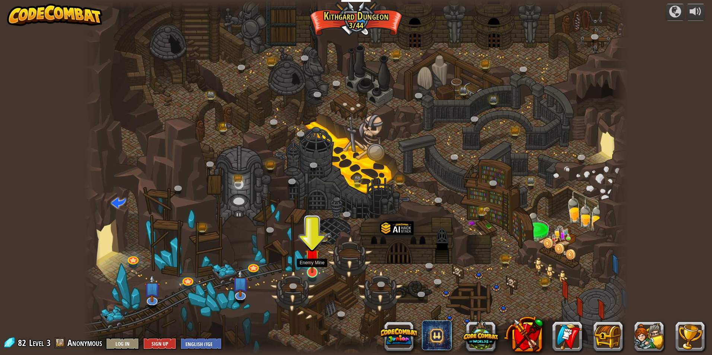
click at [314, 269] on img at bounding box center [312, 256] width 15 height 33
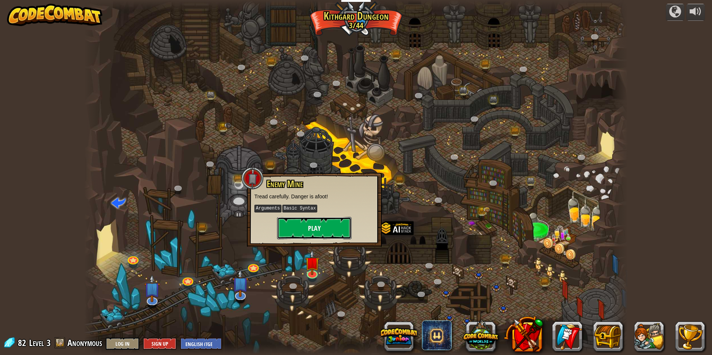
click at [323, 229] on button "Play" at bounding box center [314, 228] width 74 height 22
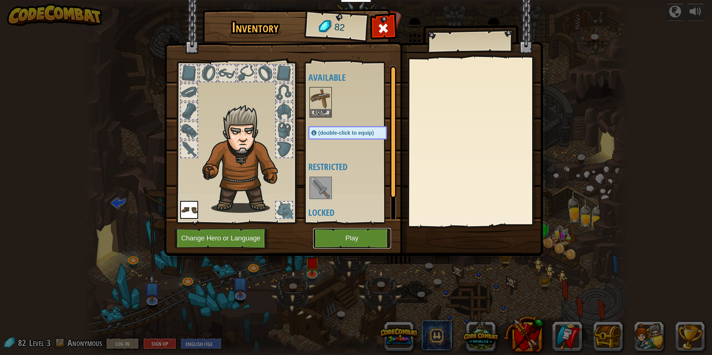
click at [327, 232] on button "Play" at bounding box center [352, 238] width 78 height 20
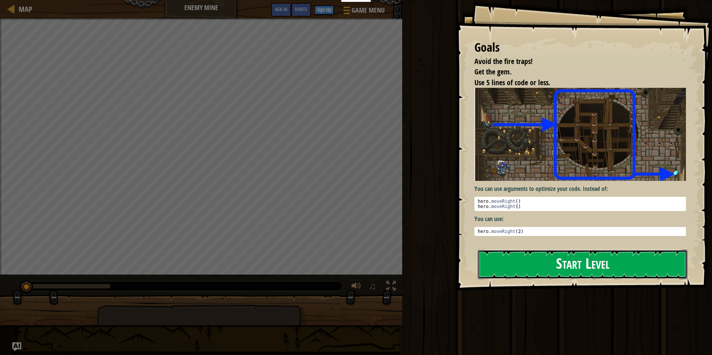
click at [545, 163] on div "Goals Avoid the fire traps! Get the gem. Use 5 lines of code or less. You can u…" at bounding box center [584, 145] width 256 height 291
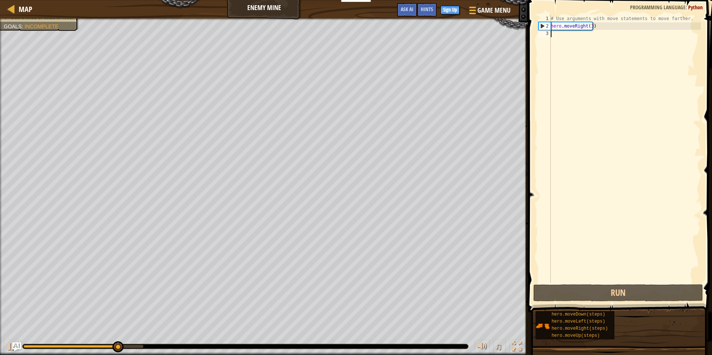
type textarea "h"
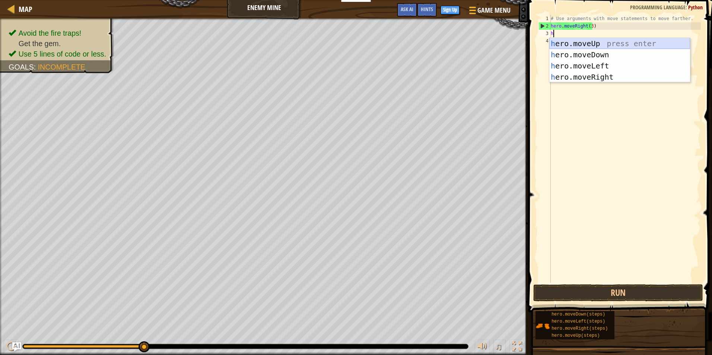
click at [593, 39] on div "h ero.moveUp press enter h ero.moveDown press enter h ero.moveLeft press enter …" at bounding box center [619, 71] width 141 height 67
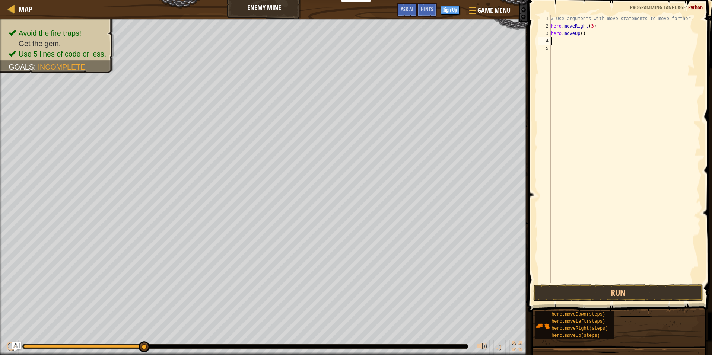
type textarea "h"
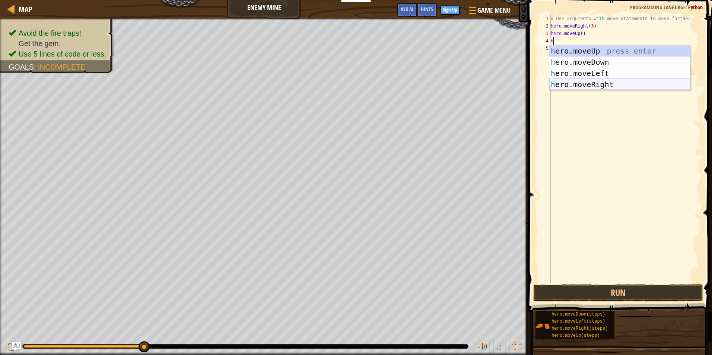
click at [600, 81] on div "h ero.moveUp press enter h ero.moveDown press enter h ero.moveLeft press enter …" at bounding box center [619, 78] width 141 height 67
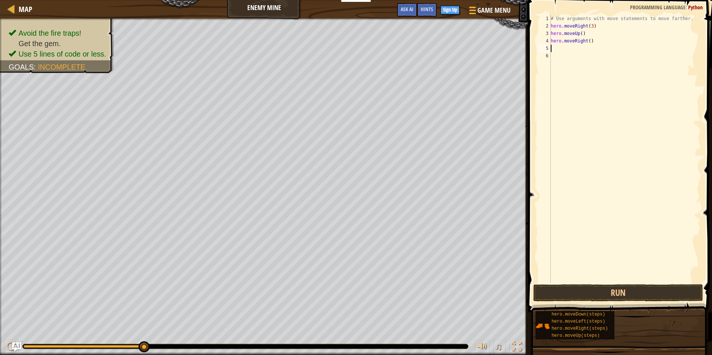
type textarea "h"
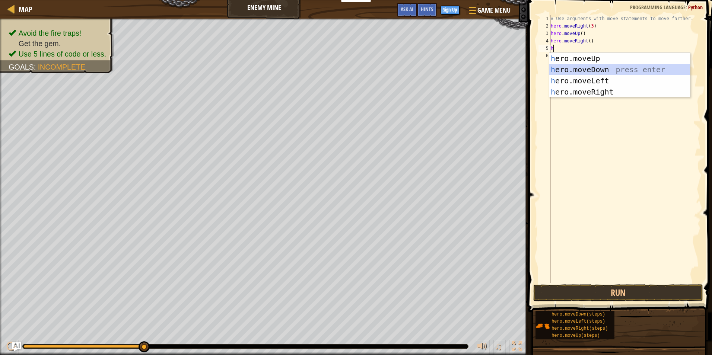
click at [595, 70] on div "h ero.moveUp press enter h ero.moveDown press enter h ero.moveLeft press enter …" at bounding box center [619, 86] width 141 height 67
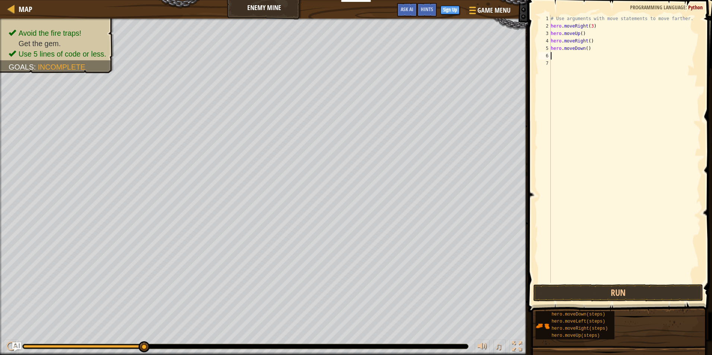
type textarea "h"
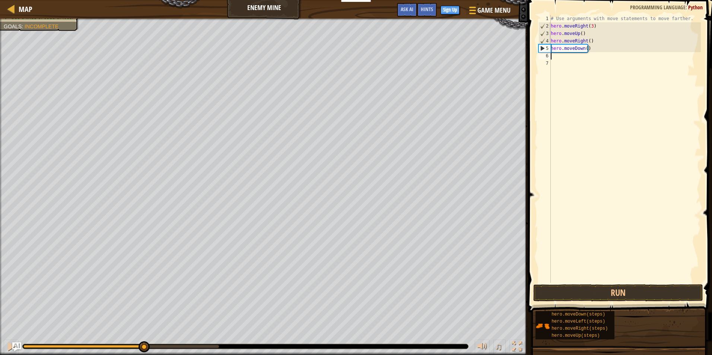
type textarea "3"
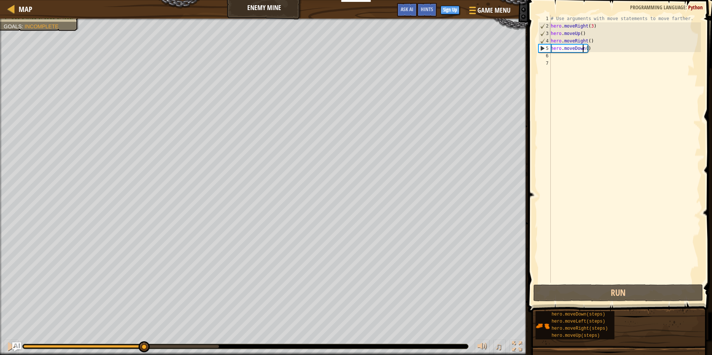
click at [584, 49] on div "# Use arguments with move statements to move farther. hero . moveRight ( 3 ) he…" at bounding box center [624, 156] width 151 height 283
click at [584, 48] on div "# Use arguments with move statements to move farther. hero . moveRight ( 3 ) he…" at bounding box center [624, 156] width 151 height 283
type textarea "hero.moveDown(3)"
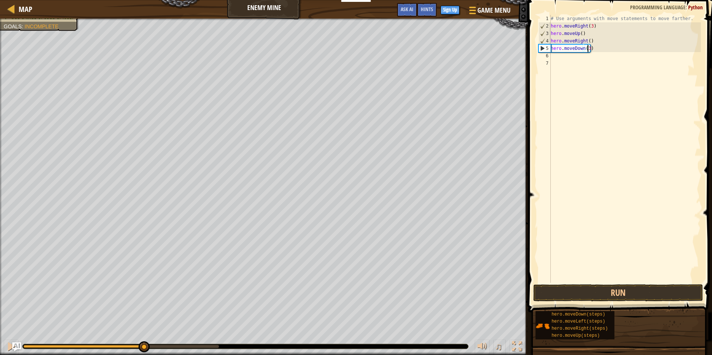
scroll to position [3, 3]
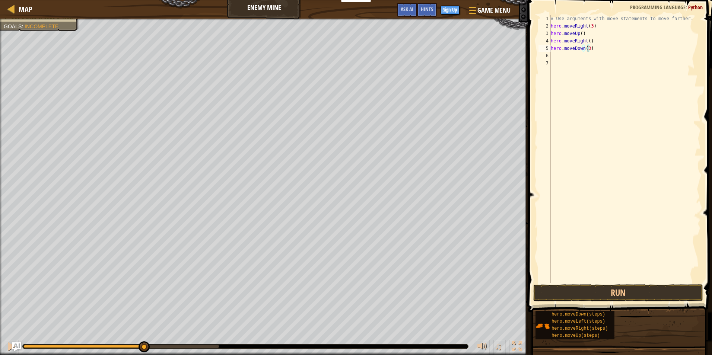
click at [555, 60] on div "# Use arguments with move statements to move farther. hero . moveRight ( 3 ) he…" at bounding box center [624, 156] width 151 height 283
click at [554, 57] on div "# Use arguments with move statements to move farther. hero . moveRight ( 3 ) he…" at bounding box center [624, 156] width 151 height 283
type textarea "h"
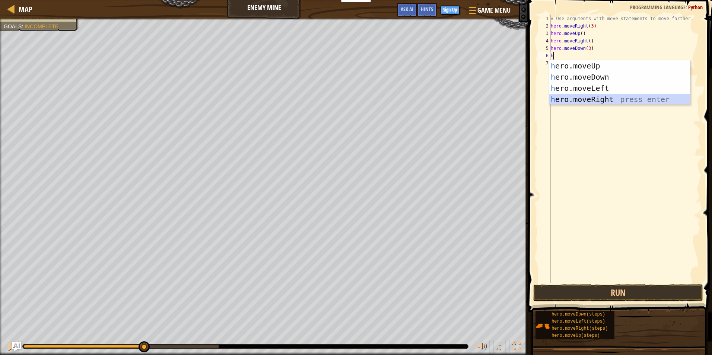
click at [579, 99] on div "h ero.moveUp press enter h ero.moveDown press enter h ero.moveLeft press enter …" at bounding box center [619, 93] width 141 height 67
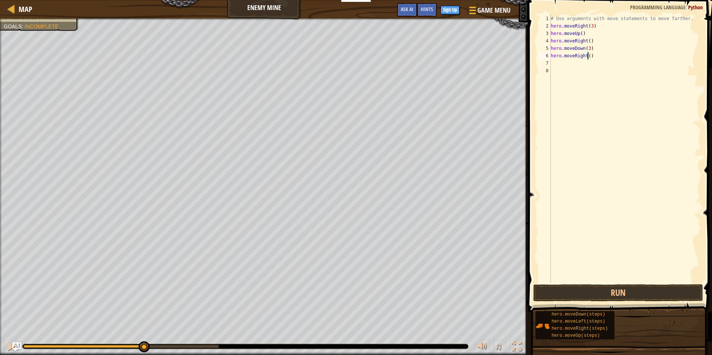
click at [587, 56] on div "# Use arguments with move statements to move farther. hero . moveRight ( 3 ) he…" at bounding box center [624, 156] width 151 height 283
type textarea "hero.moveRight(2)"
click at [627, 290] on button "Run" at bounding box center [618, 292] width 170 height 17
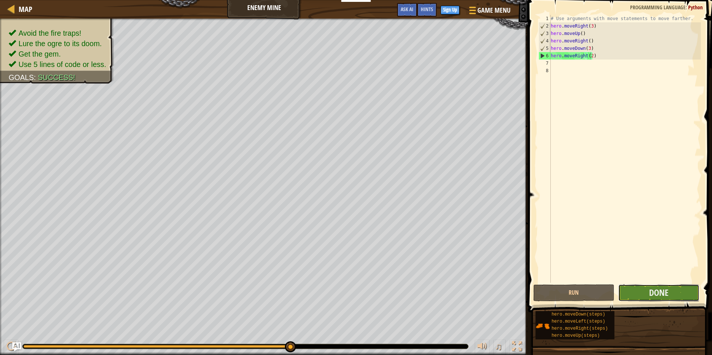
click at [644, 293] on button "Done" at bounding box center [658, 292] width 81 height 17
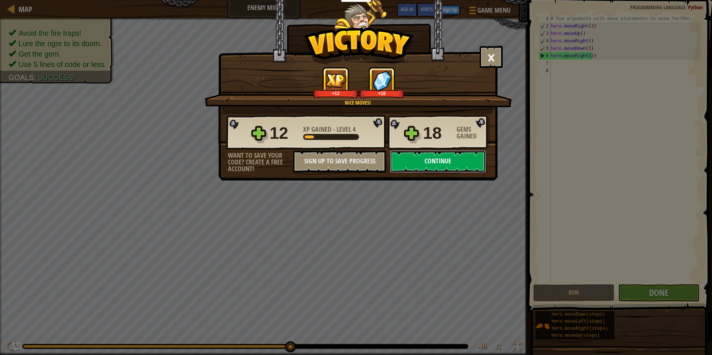
click at [471, 156] on button "Continue" at bounding box center [438, 161] width 96 height 22
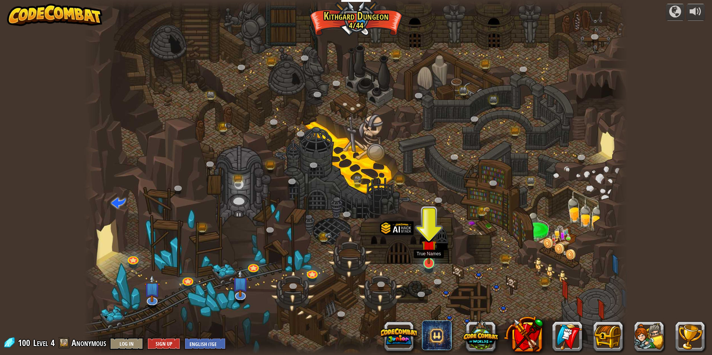
click at [426, 257] on img at bounding box center [428, 247] width 15 height 33
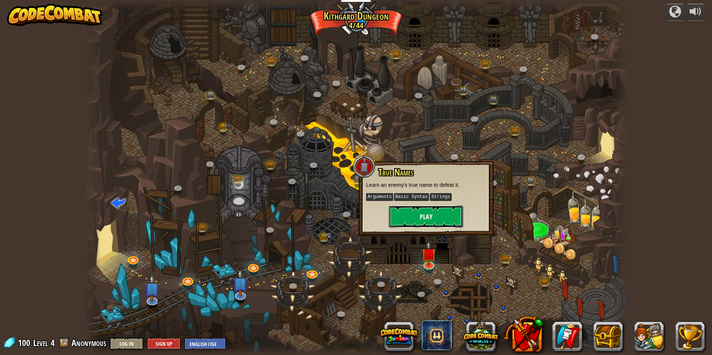
click at [429, 225] on button "Play" at bounding box center [426, 216] width 74 height 22
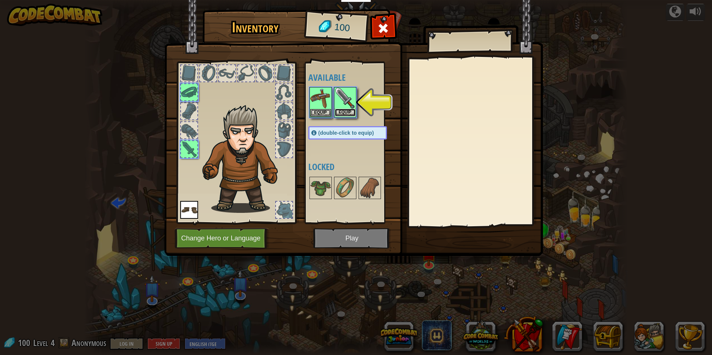
click at [348, 109] on button "Equip" at bounding box center [345, 113] width 21 height 8
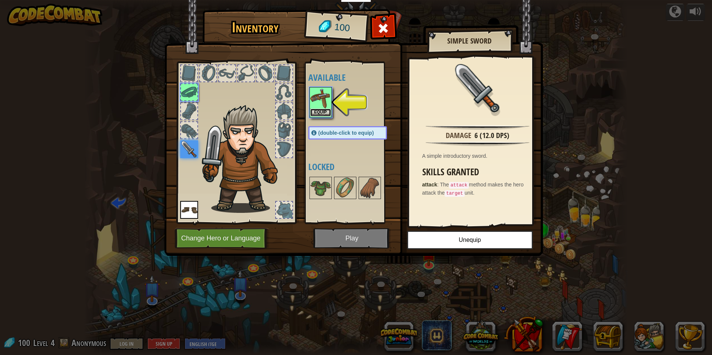
click at [319, 109] on button "Equip" at bounding box center [320, 113] width 21 height 8
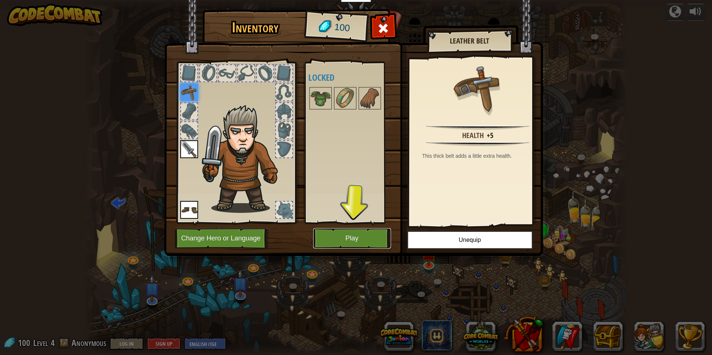
click at [348, 232] on button "Play" at bounding box center [352, 238] width 78 height 20
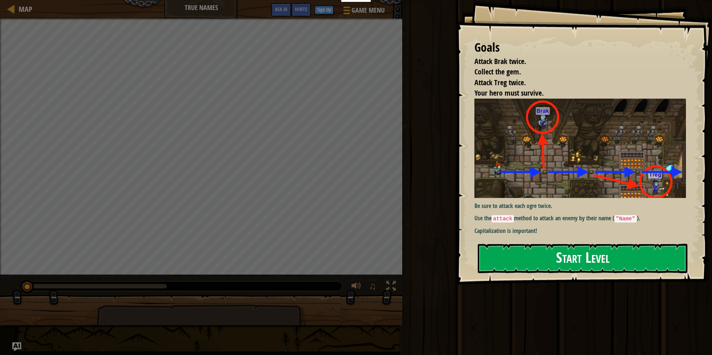
click at [494, 148] on img at bounding box center [582, 148] width 217 height 99
click at [518, 259] on button "Start Level" at bounding box center [582, 258] width 210 height 29
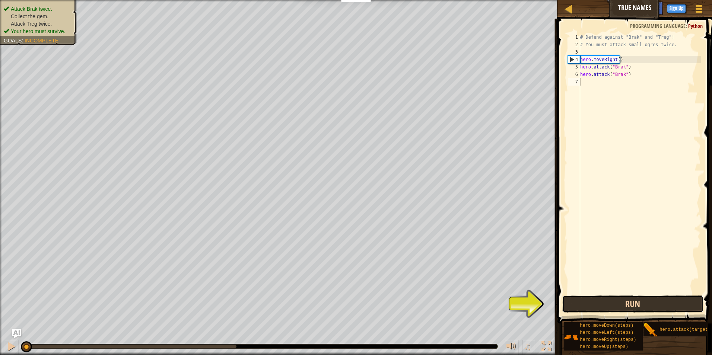
click at [573, 302] on button "Run" at bounding box center [632, 303] width 141 height 17
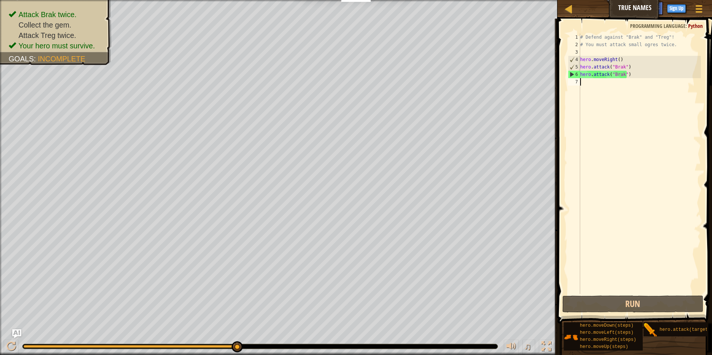
type textarea "h"
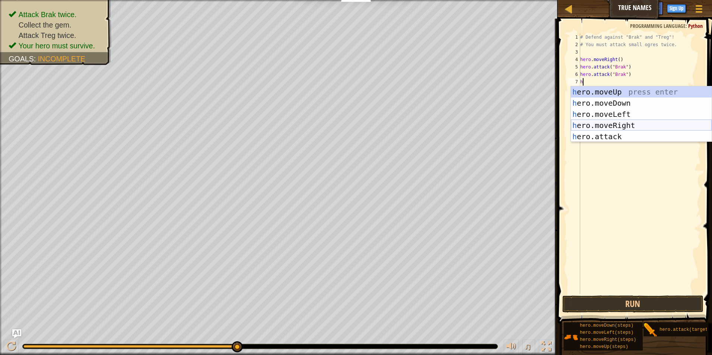
click at [597, 122] on div "h ero.moveUp press enter h ero.moveDown press enter h ero.moveLeft press enter …" at bounding box center [641, 125] width 141 height 78
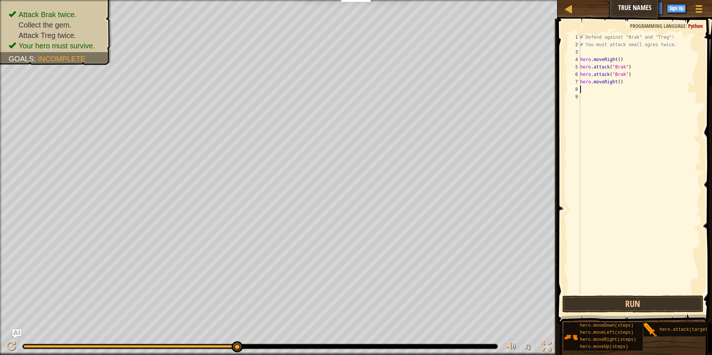
type textarea "h"
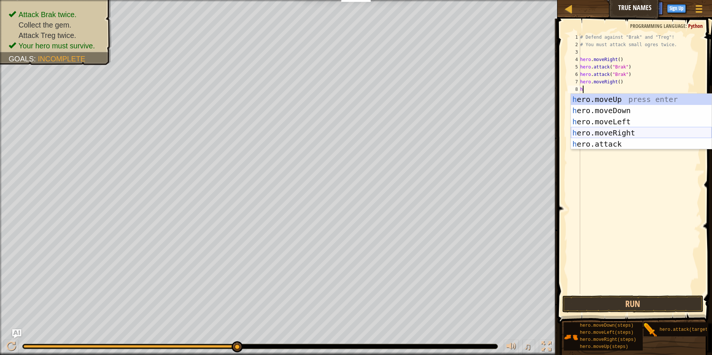
click at [596, 133] on div "h ero.moveUp press enter h ero.moveDown press enter h ero.moveLeft press enter …" at bounding box center [641, 133] width 141 height 78
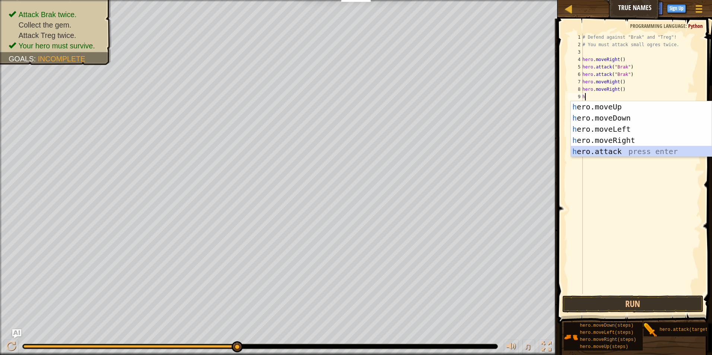
click at [595, 150] on div "h ero.moveUp press enter h ero.moveDown press enter h ero.moveLeft press enter …" at bounding box center [641, 140] width 141 height 78
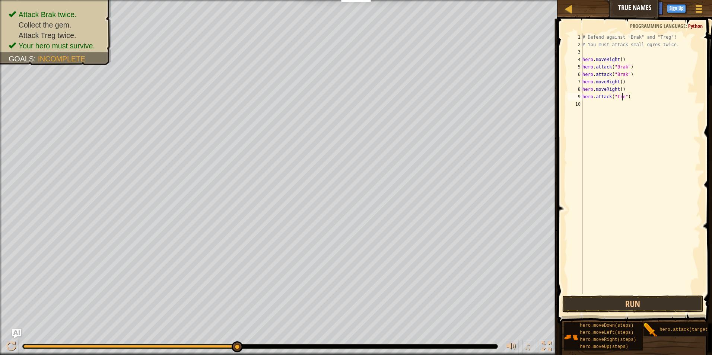
scroll to position [3, 3]
click at [627, 303] on button "Run" at bounding box center [632, 303] width 141 height 17
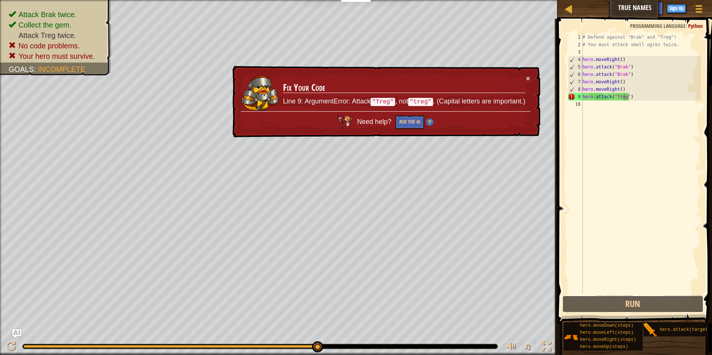
drag, startPoint x: 661, startPoint y: 304, endPoint x: 661, endPoint y: 316, distance: 11.9
click at [661, 304] on button "Run" at bounding box center [632, 303] width 141 height 17
click at [530, 78] on button "×" at bounding box center [527, 78] width 4 height 8
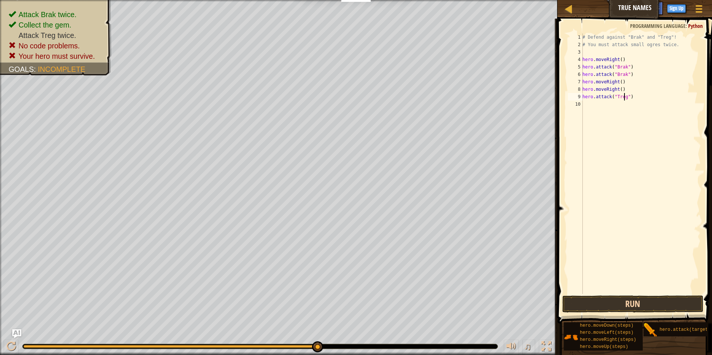
type textarea "hero.attack("Treg")"
click at [588, 301] on button "Run" at bounding box center [632, 303] width 141 height 17
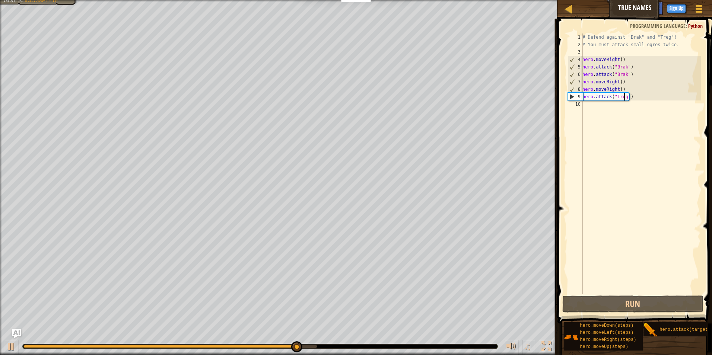
click at [578, 107] on div "10" at bounding box center [575, 103] width 15 height 7
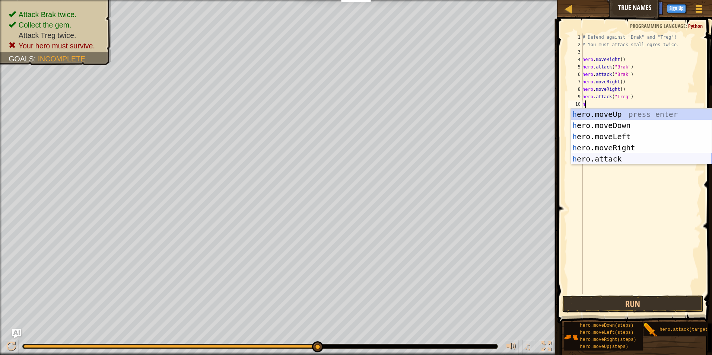
click at [590, 154] on div "h ero.moveUp press enter h ero.moveDown press enter h ero.moveLeft press enter …" at bounding box center [641, 148] width 141 height 78
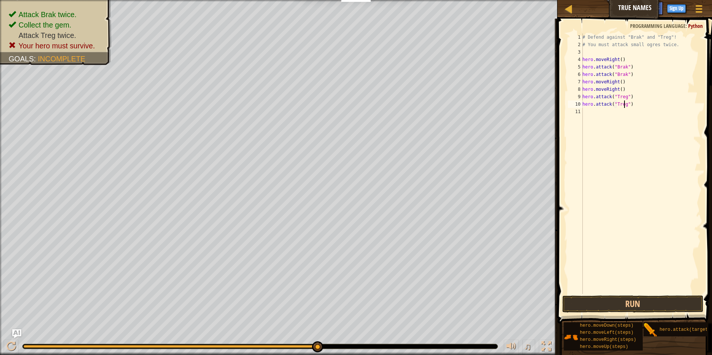
scroll to position [3, 3]
type textarea "hero.attack("Treg")"
click at [576, 297] on button "Run" at bounding box center [632, 303] width 141 height 17
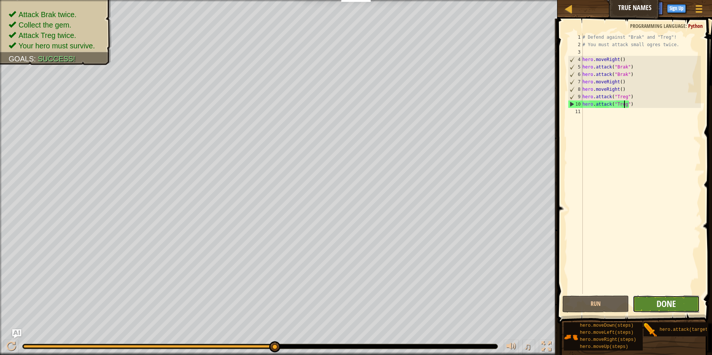
click at [659, 304] on span "Done" at bounding box center [665, 304] width 19 height 12
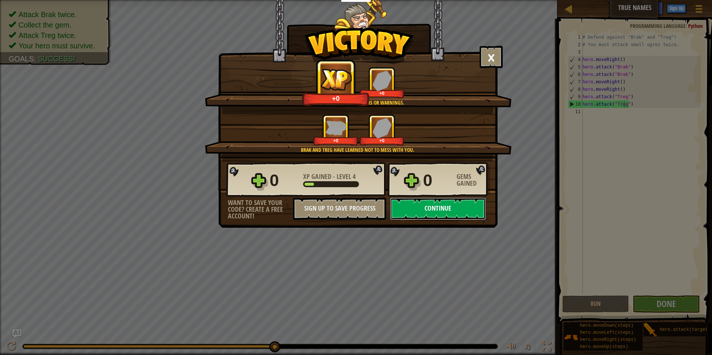
click at [439, 207] on button "Continue" at bounding box center [438, 209] width 96 height 22
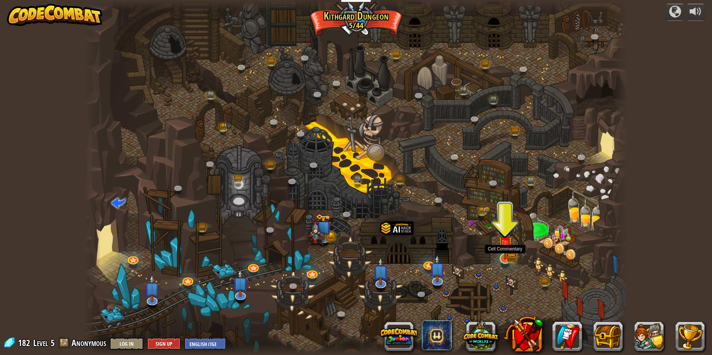
click at [502, 247] on img at bounding box center [505, 244] width 9 height 9
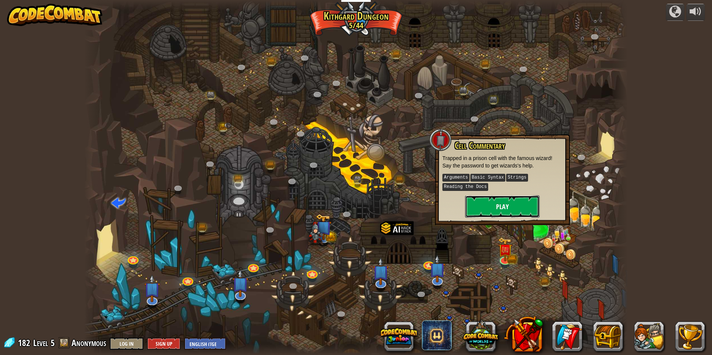
drag, startPoint x: 514, startPoint y: 205, endPoint x: 508, endPoint y: 207, distance: 6.0
click at [508, 207] on button "Play" at bounding box center [502, 206] width 74 height 22
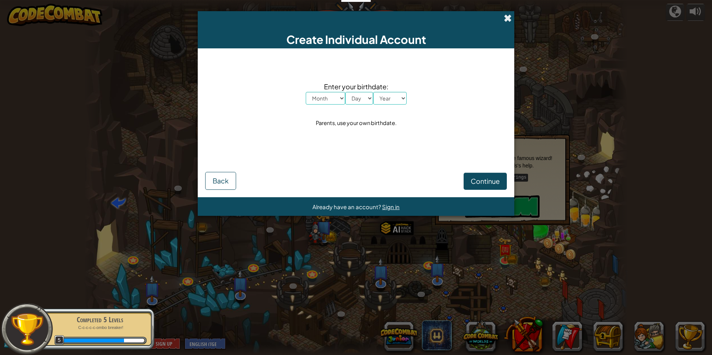
click at [506, 16] on span at bounding box center [508, 18] width 8 height 8
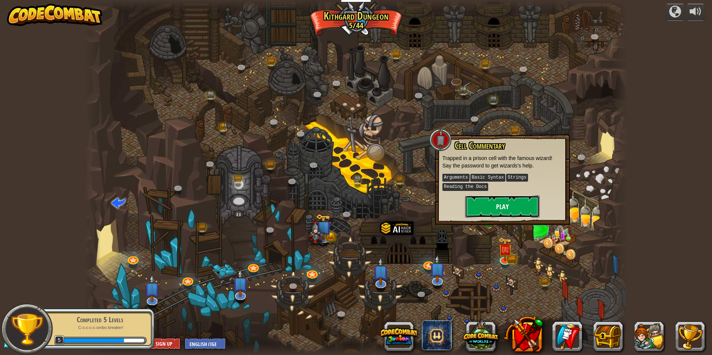
click at [506, 210] on button "Play" at bounding box center [502, 206] width 74 height 22
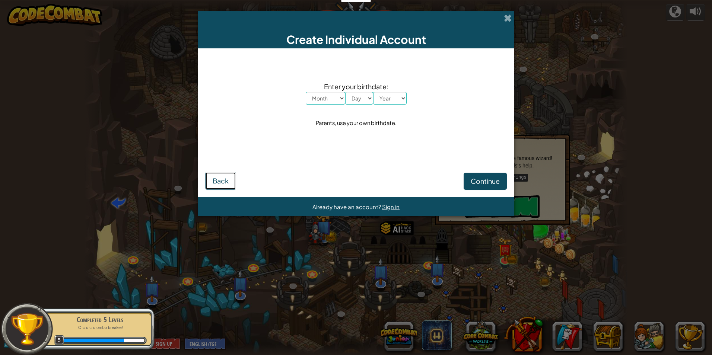
click at [218, 178] on span "Back" at bounding box center [220, 180] width 16 height 9
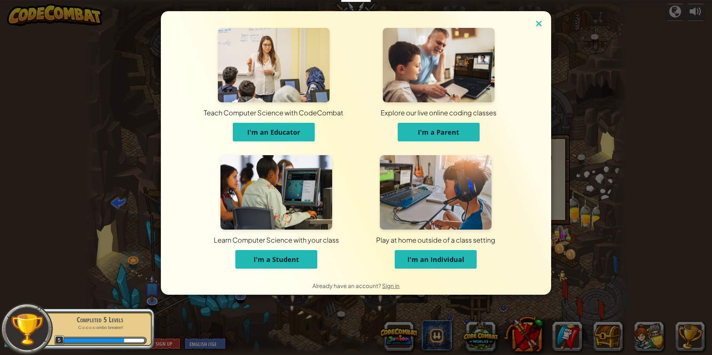
click at [535, 23] on img at bounding box center [539, 24] width 10 height 11
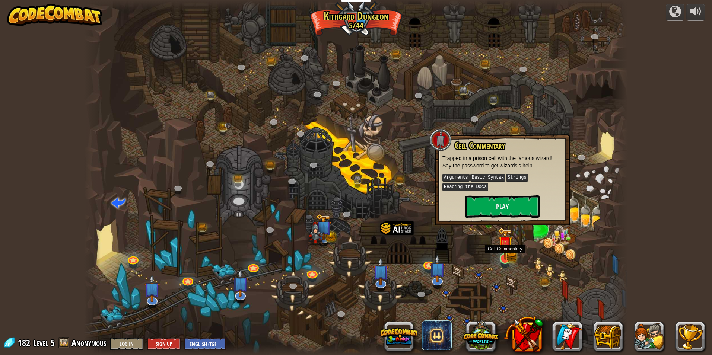
click at [506, 252] on img at bounding box center [505, 243] width 15 height 32
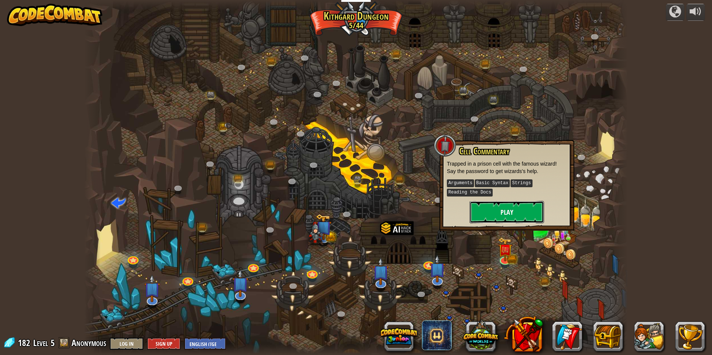
click at [517, 204] on button "Play" at bounding box center [506, 212] width 74 height 22
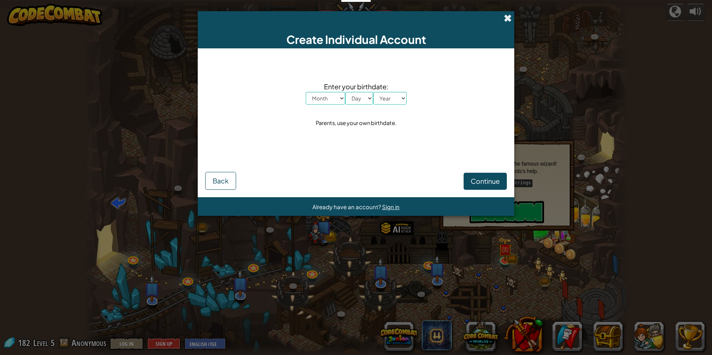
click at [506, 17] on span at bounding box center [508, 18] width 8 height 8
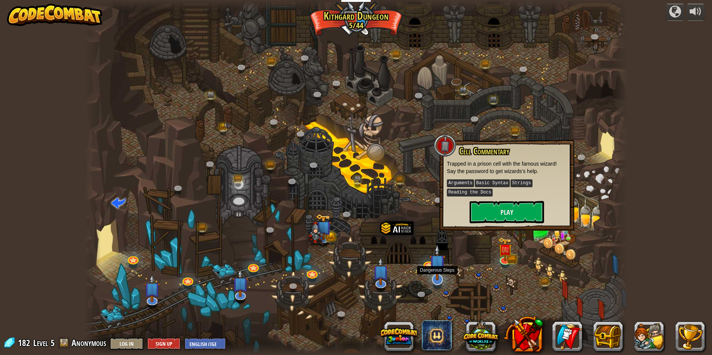
click at [431, 268] on img at bounding box center [437, 262] width 16 height 36
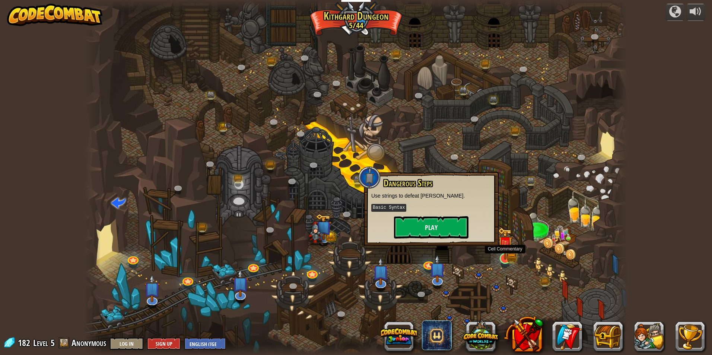
click at [505, 257] on img at bounding box center [505, 243] width 15 height 32
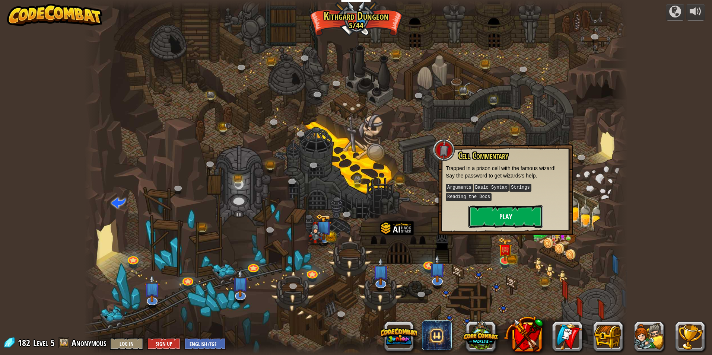
click at [502, 212] on button "Play" at bounding box center [505, 216] width 74 height 22
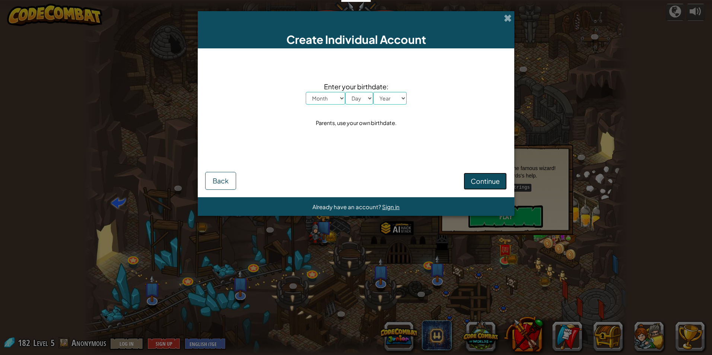
click at [488, 179] on span "Continue" at bounding box center [484, 181] width 29 height 9
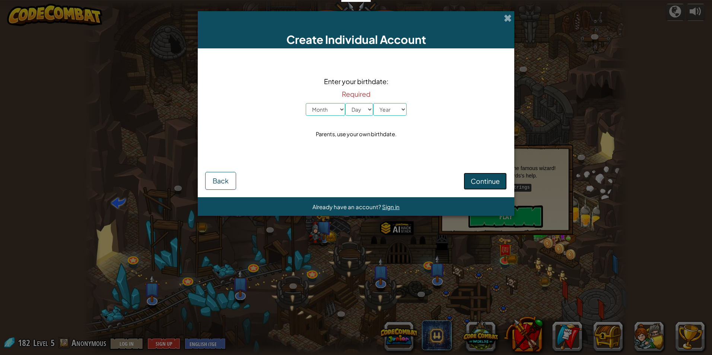
click at [488, 179] on span "Continue" at bounding box center [484, 181] width 29 height 9
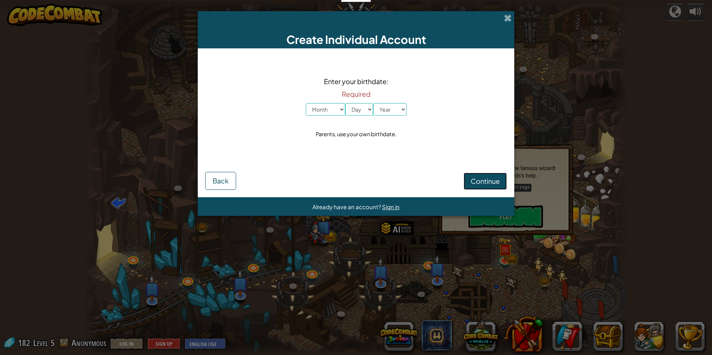
click at [488, 179] on span "Continue" at bounding box center [484, 181] width 29 height 9
click at [488, 180] on span "Continue" at bounding box center [484, 181] width 29 height 9
click at [507, 15] on span at bounding box center [508, 18] width 8 height 8
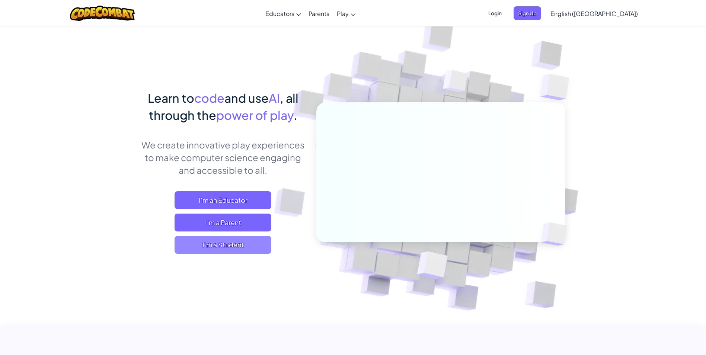
click at [205, 249] on span "I'm a Student" at bounding box center [223, 245] width 97 height 18
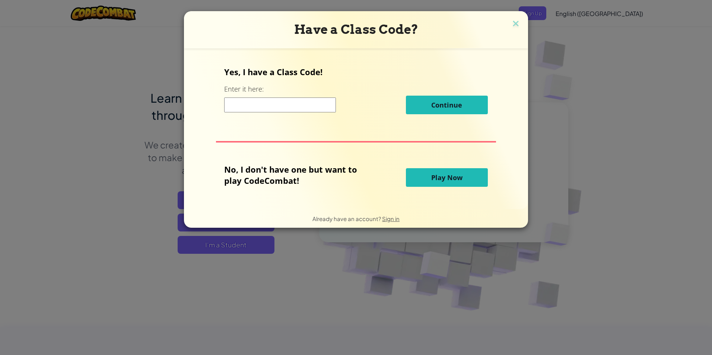
click at [410, 176] on button "Play Now" at bounding box center [447, 177] width 82 height 19
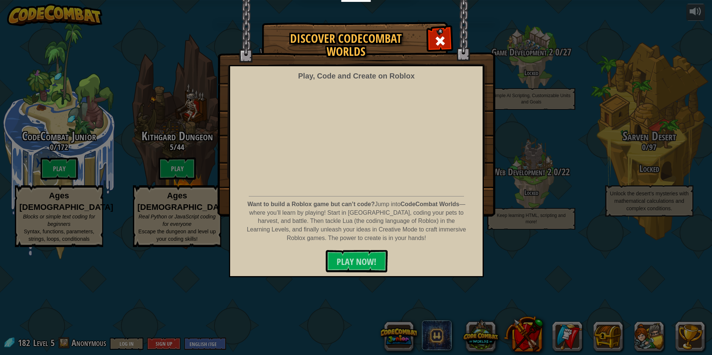
click at [441, 37] on span at bounding box center [440, 41] width 12 height 12
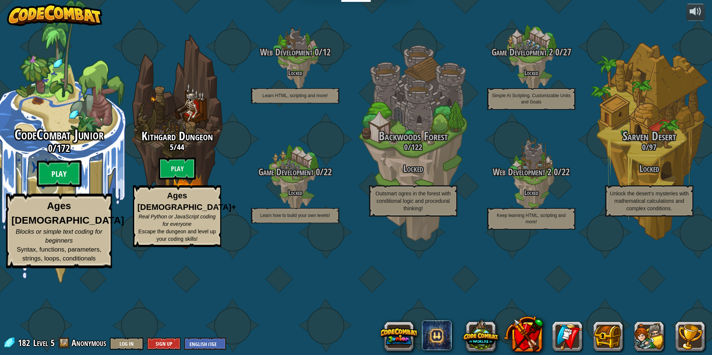
click at [48, 187] on btn "Play" at bounding box center [59, 173] width 45 height 27
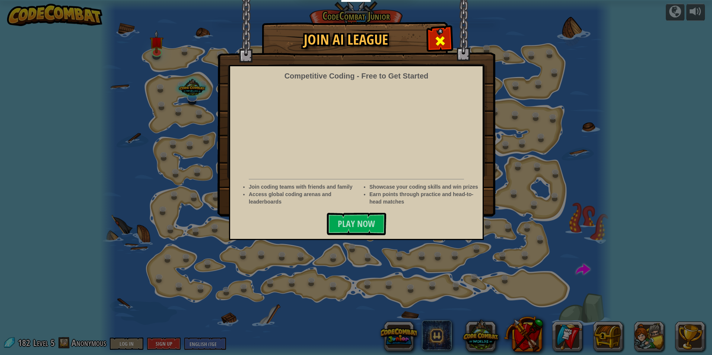
click at [431, 40] on div at bounding box center [439, 39] width 23 height 23
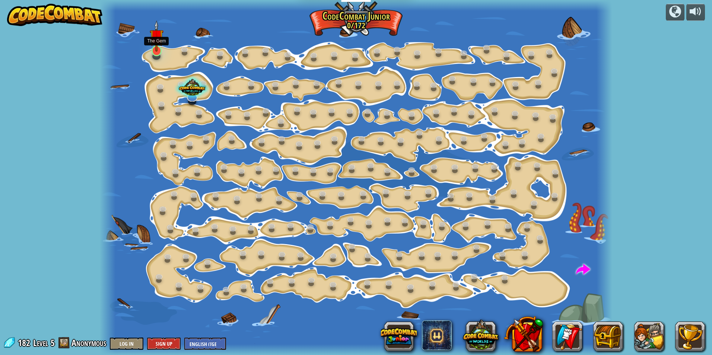
click at [153, 40] on img at bounding box center [157, 35] width 14 height 31
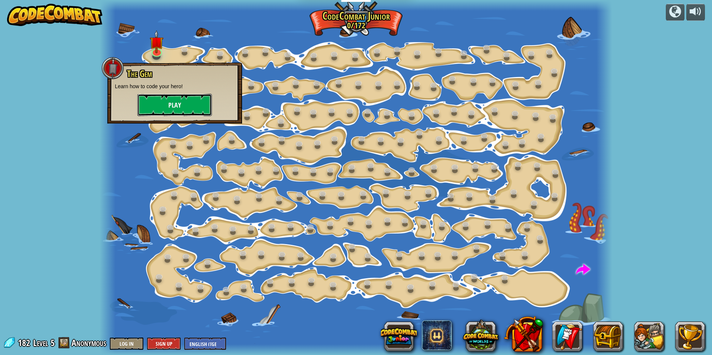
click at [198, 100] on button "Play" at bounding box center [174, 105] width 74 height 22
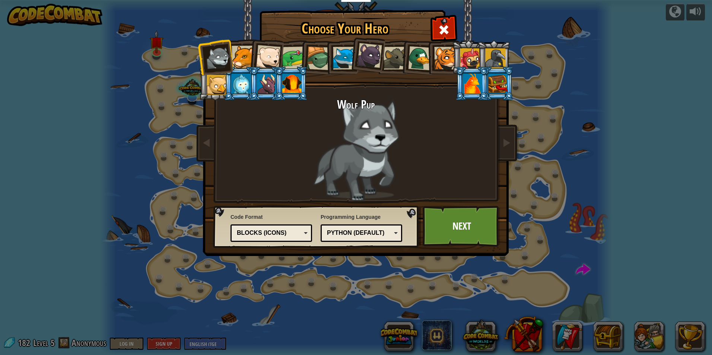
click at [346, 45] on li at bounding box center [341, 57] width 33 height 34
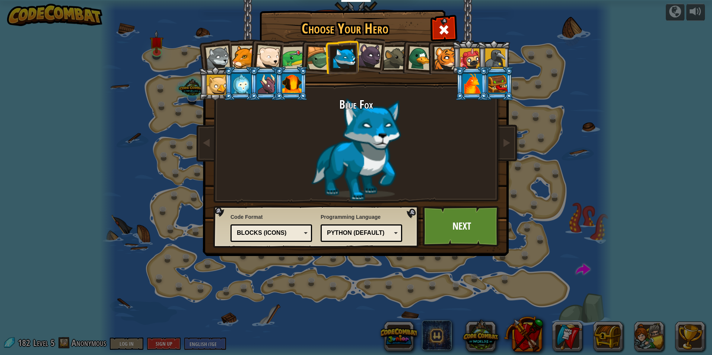
click at [480, 88] on div at bounding box center [472, 84] width 19 height 20
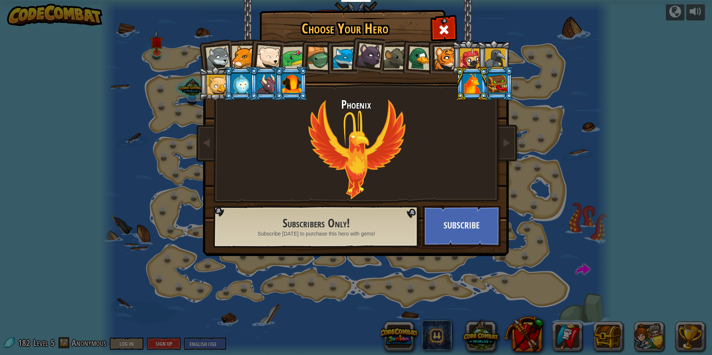
click at [492, 90] on div at bounding box center [497, 84] width 19 height 20
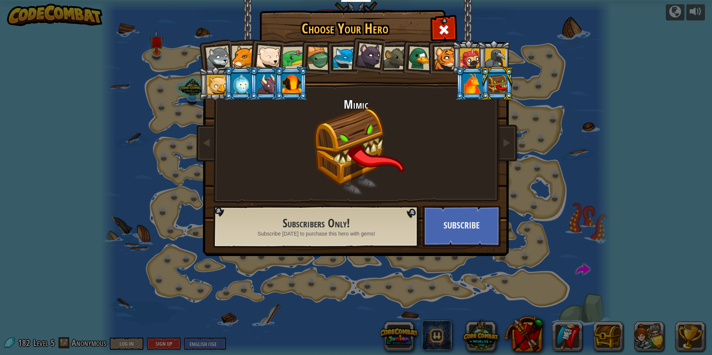
click at [346, 49] on div at bounding box center [344, 58] width 23 height 23
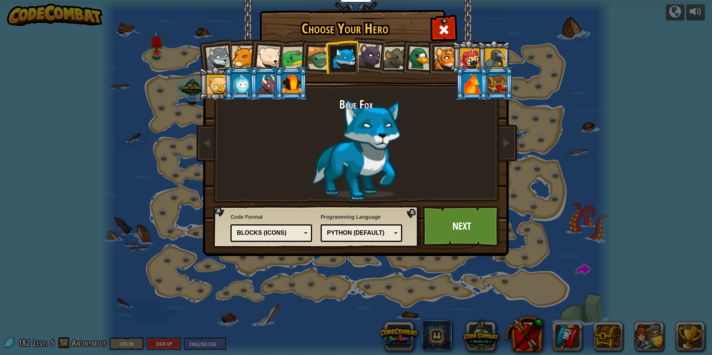
click at [288, 52] on div at bounding box center [293, 58] width 23 height 23
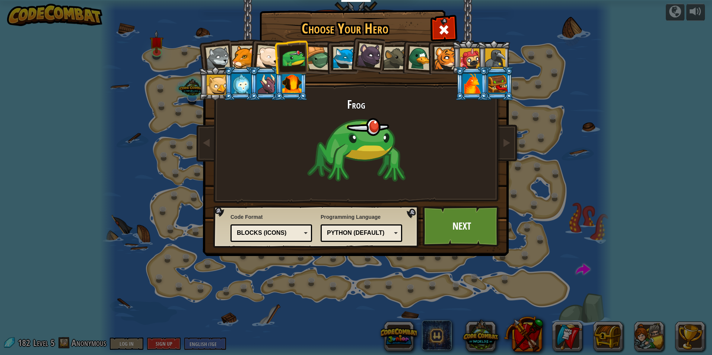
click at [286, 80] on div at bounding box center [291, 84] width 19 height 20
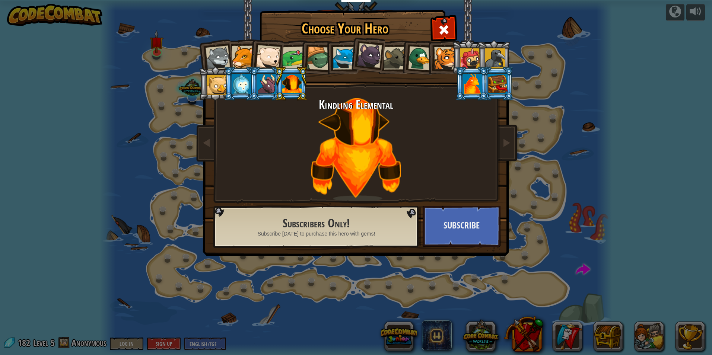
click at [268, 76] on div at bounding box center [266, 84] width 19 height 20
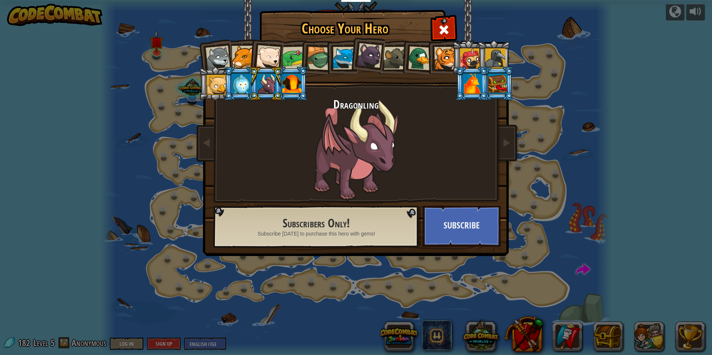
click at [293, 87] on div at bounding box center [291, 84] width 19 height 20
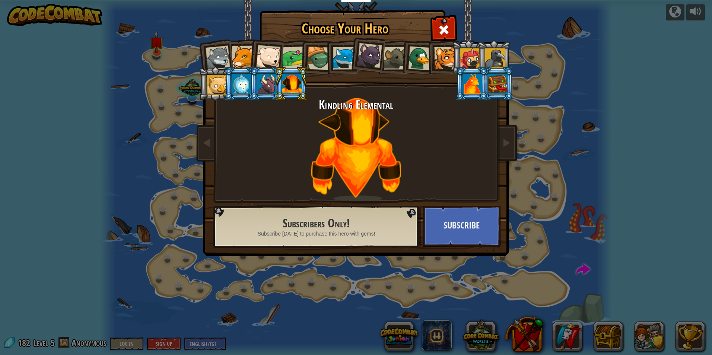
click at [215, 75] on div at bounding box center [217, 85] width 20 height 20
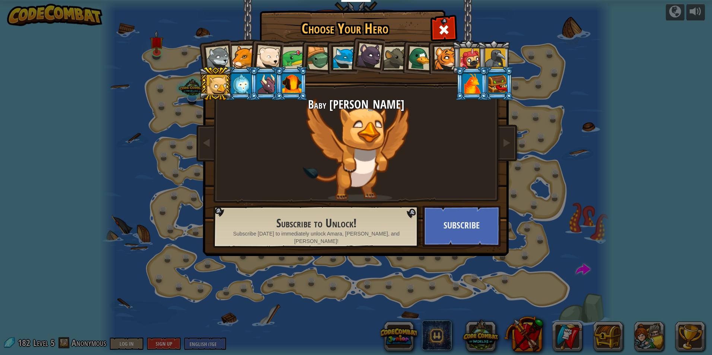
click at [284, 80] on div at bounding box center [291, 84] width 19 height 20
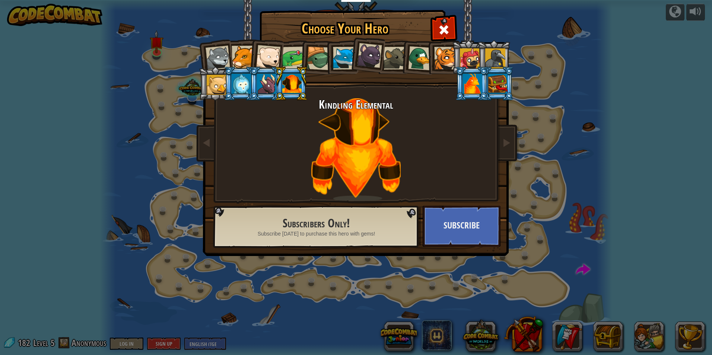
click at [342, 55] on div at bounding box center [344, 58] width 23 height 23
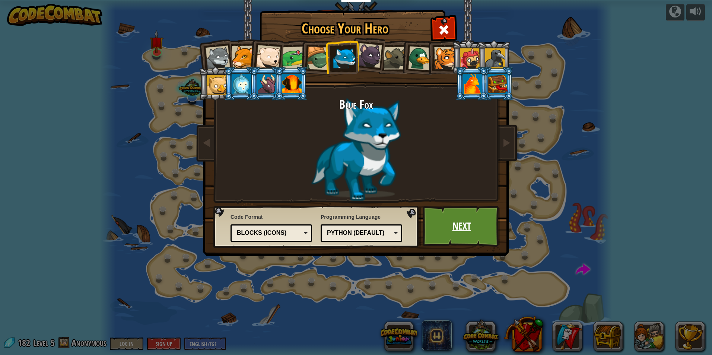
click at [466, 224] on link "Next" at bounding box center [461, 226] width 78 height 41
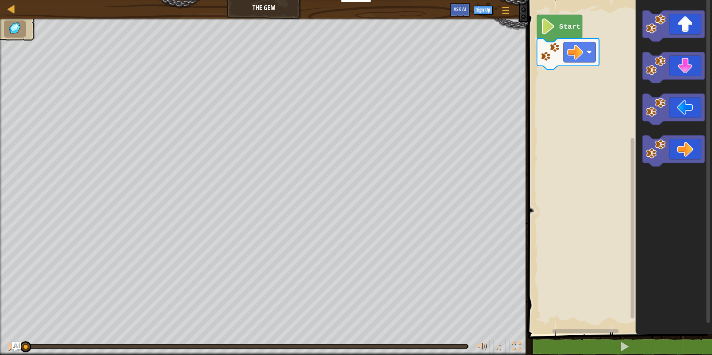
click at [549, 23] on image "Blockly Workspace" at bounding box center [547, 27] width 15 height 16
click at [668, 65] on icon "Blockly Workspace" at bounding box center [673, 67] width 62 height 31
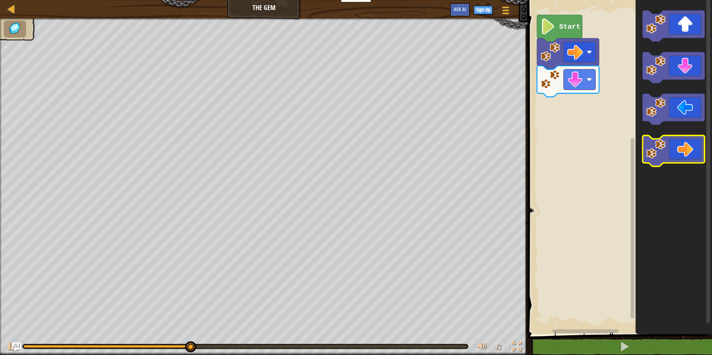
click at [663, 161] on icon "Blockly Workspace" at bounding box center [673, 150] width 62 height 31
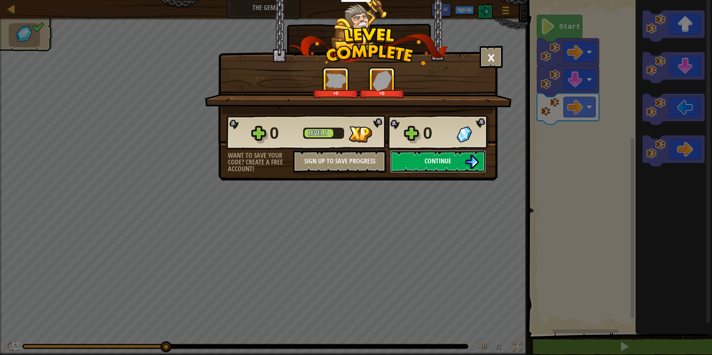
click at [455, 160] on button "Continue" at bounding box center [438, 161] width 96 height 22
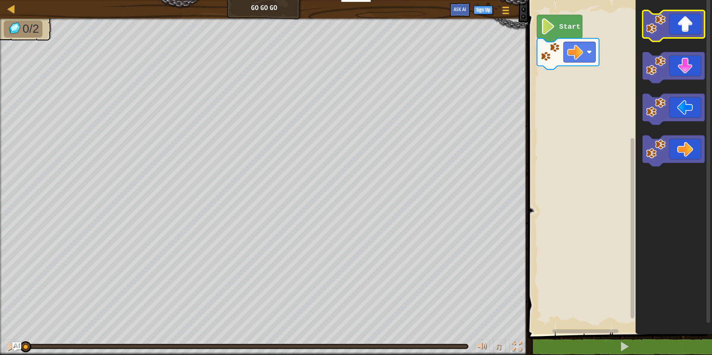
click at [676, 32] on icon "Blockly Workspace" at bounding box center [673, 25] width 62 height 31
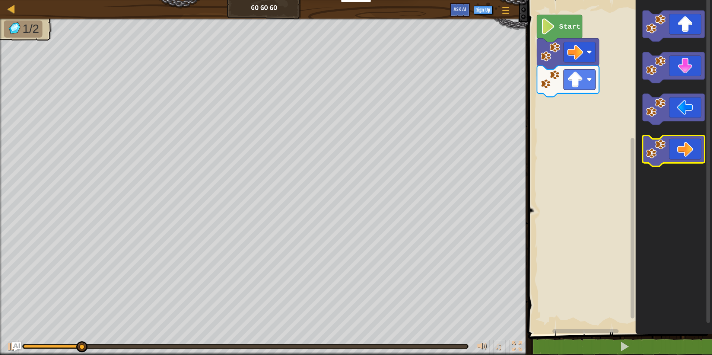
click at [675, 149] on icon "Blockly Workspace" at bounding box center [673, 150] width 62 height 31
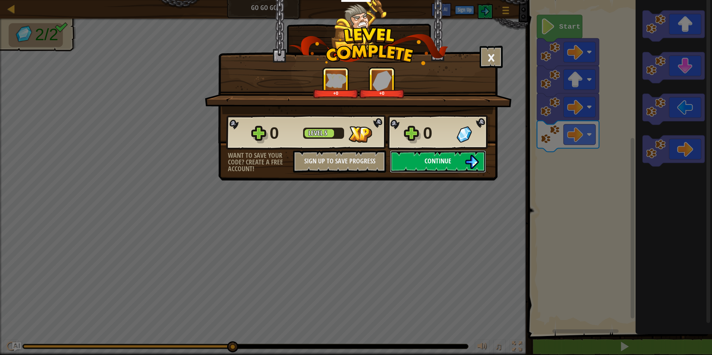
click at [410, 153] on button "Continue" at bounding box center [438, 161] width 96 height 22
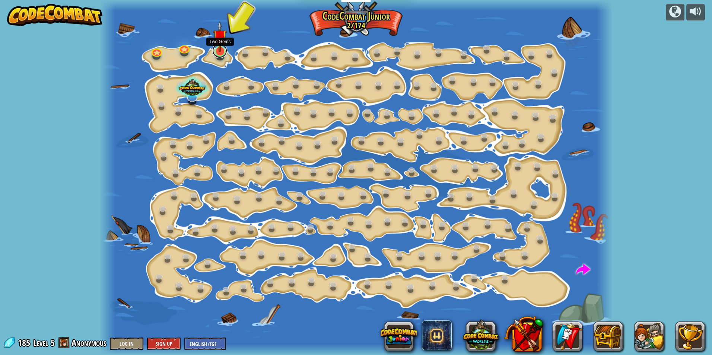
click at [222, 52] on link at bounding box center [219, 50] width 15 height 15
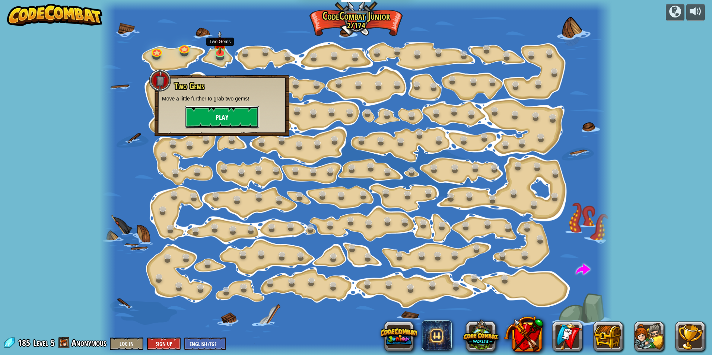
click at [225, 122] on button "Play" at bounding box center [222, 117] width 74 height 22
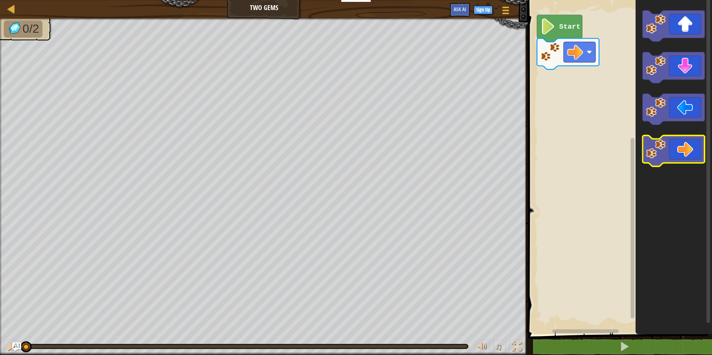
click at [688, 148] on icon "Blockly Workspace" at bounding box center [673, 150] width 62 height 31
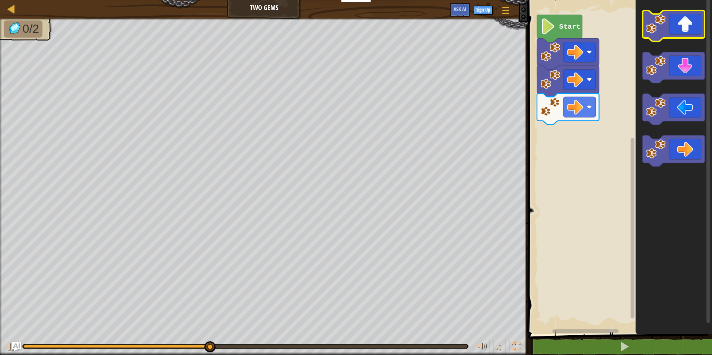
click at [675, 31] on icon "Blockly Workspace" at bounding box center [673, 25] width 62 height 31
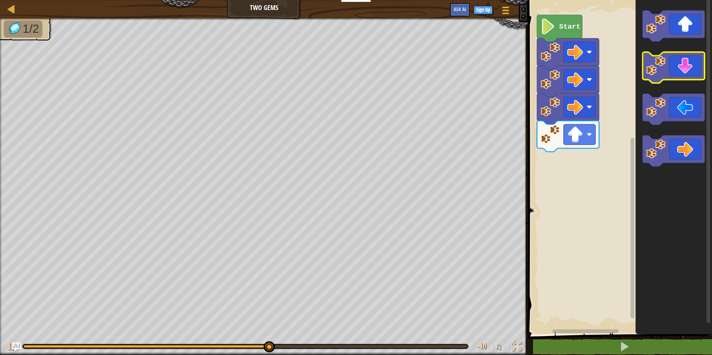
click at [675, 77] on icon "Blockly Workspace" at bounding box center [673, 67] width 62 height 31
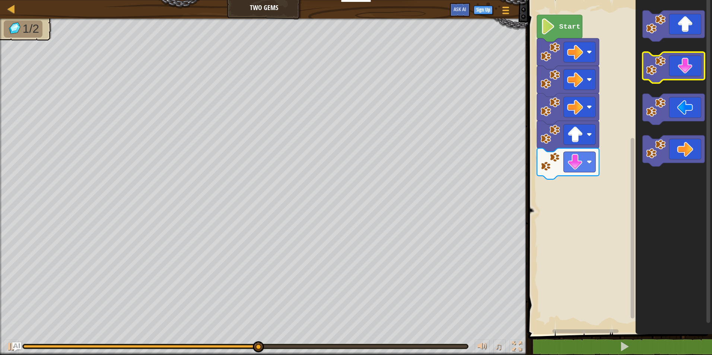
click at [675, 77] on icon "Blockly Workspace" at bounding box center [673, 67] width 62 height 31
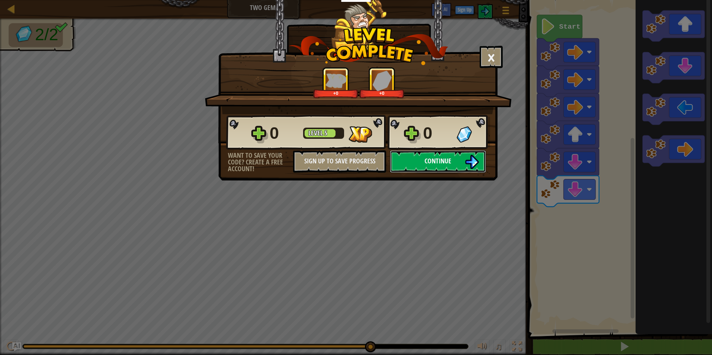
click at [431, 157] on span "Continue" at bounding box center [437, 160] width 27 height 9
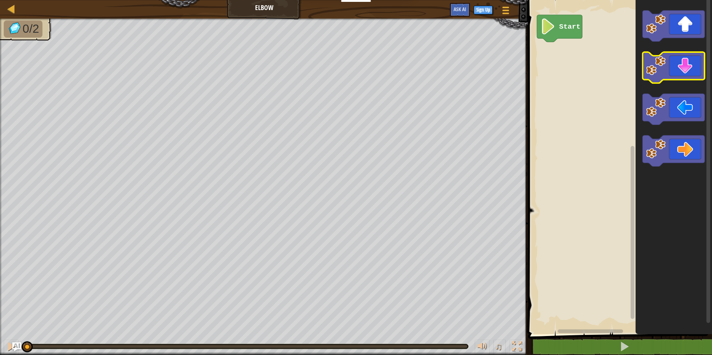
click at [657, 63] on image "Blockly Workspace" at bounding box center [655, 65] width 19 height 19
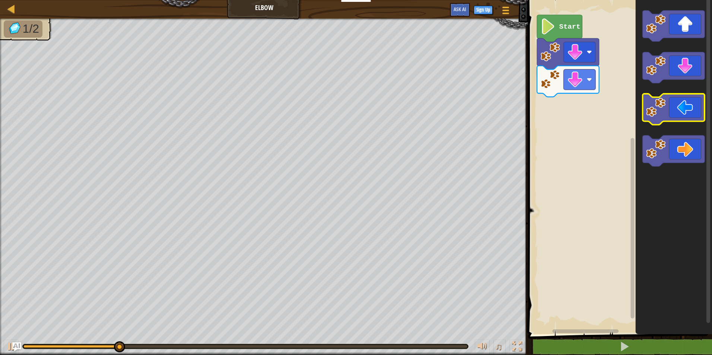
click at [681, 113] on icon "Blockly Workspace" at bounding box center [673, 109] width 62 height 31
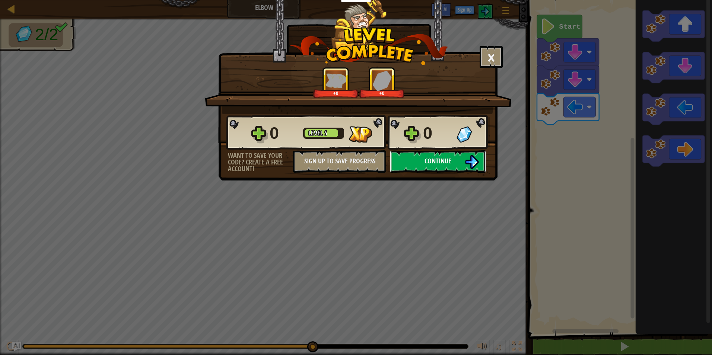
click at [436, 163] on span "Continue" at bounding box center [437, 160] width 27 height 9
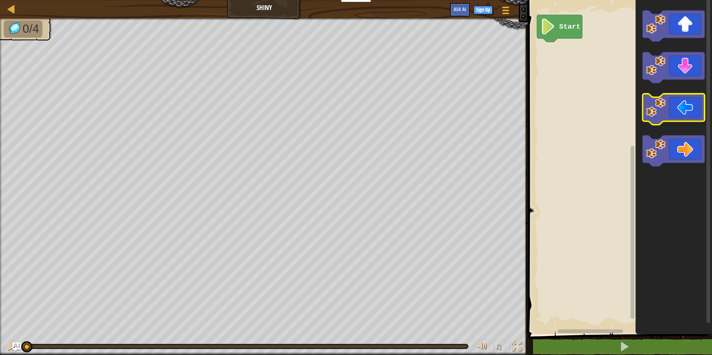
click at [665, 119] on icon "Blockly Workspace" at bounding box center [673, 109] width 62 height 31
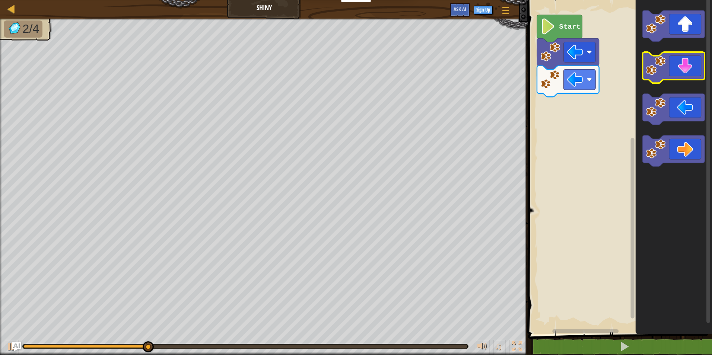
click at [664, 60] on image "Blockly Workspace" at bounding box center [655, 65] width 19 height 19
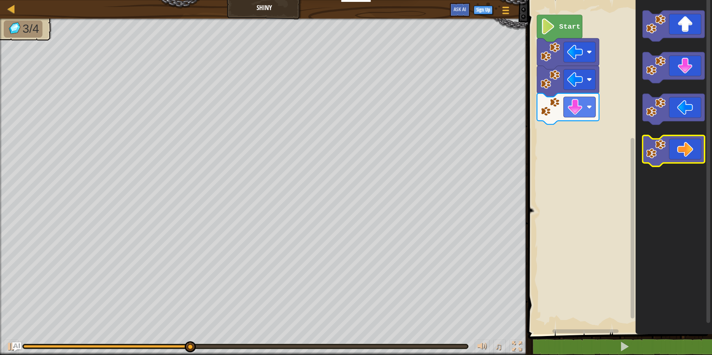
click at [678, 160] on icon "Blockly Workspace" at bounding box center [673, 150] width 62 height 31
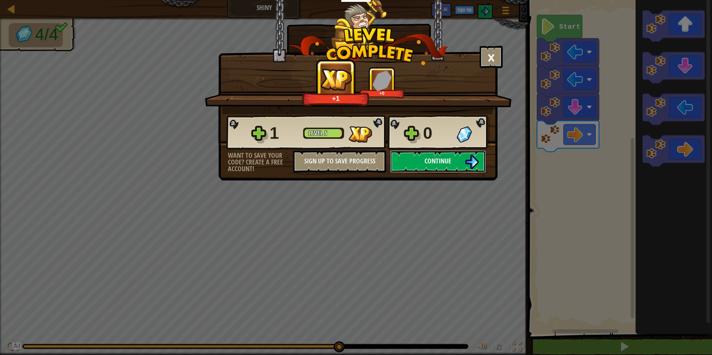
click at [462, 163] on button "Continue" at bounding box center [438, 161] width 96 height 22
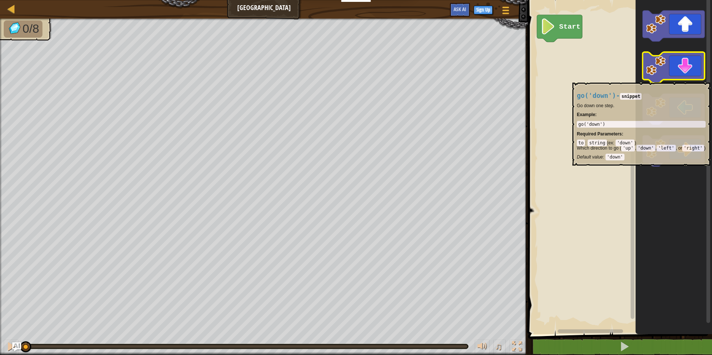
click at [660, 79] on icon "Blockly Workspace" at bounding box center [673, 67] width 62 height 31
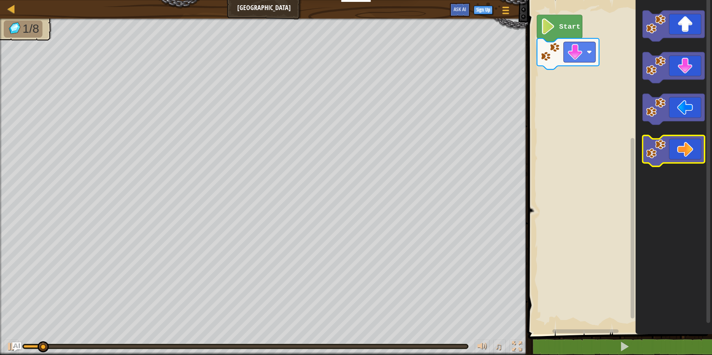
click at [680, 156] on icon "Blockly Workspace" at bounding box center [673, 150] width 62 height 31
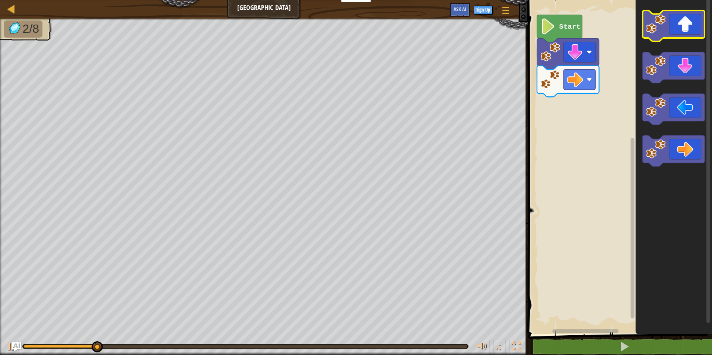
click at [678, 26] on icon "Blockly Workspace" at bounding box center [673, 25] width 62 height 31
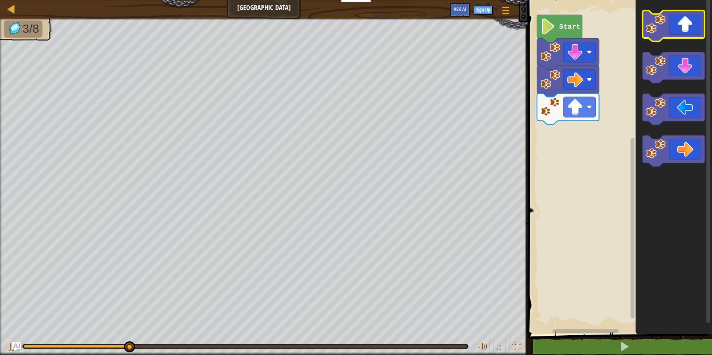
click at [678, 26] on icon "Blockly Workspace" at bounding box center [673, 25] width 62 height 31
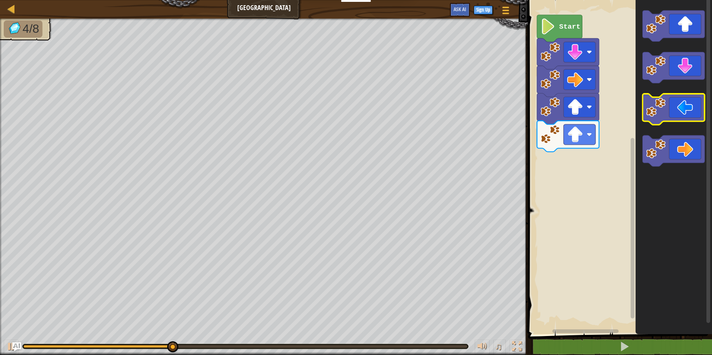
click at [677, 114] on icon "Blockly Workspace" at bounding box center [673, 109] width 62 height 31
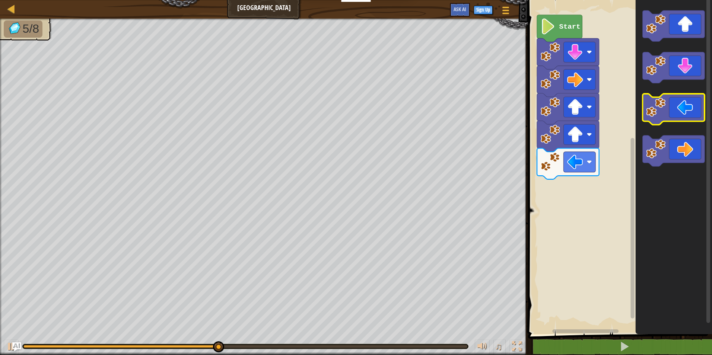
click at [677, 114] on icon "Blockly Workspace" at bounding box center [673, 109] width 62 height 31
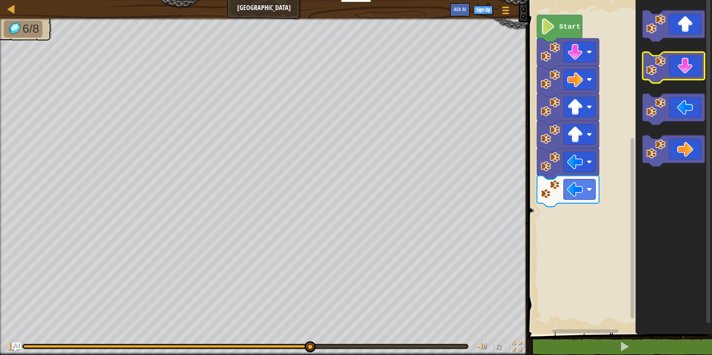
click at [681, 68] on icon "Blockly Workspace" at bounding box center [673, 67] width 62 height 31
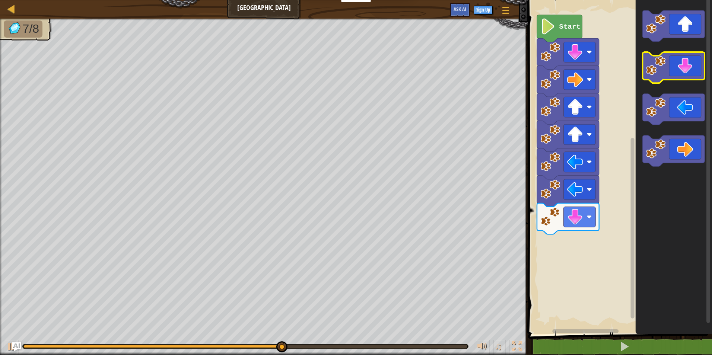
click at [681, 68] on icon "Blockly Workspace" at bounding box center [673, 67] width 62 height 31
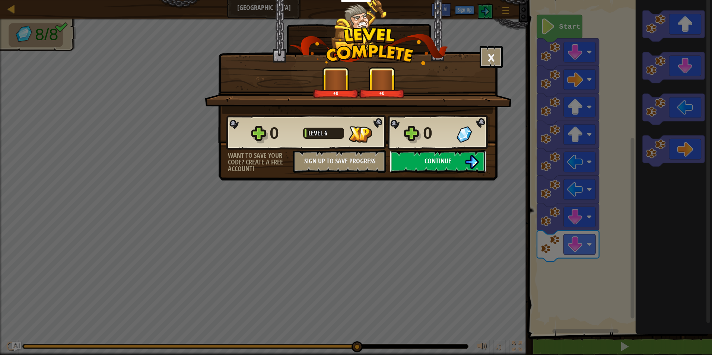
click at [442, 162] on span "Continue" at bounding box center [437, 160] width 27 height 9
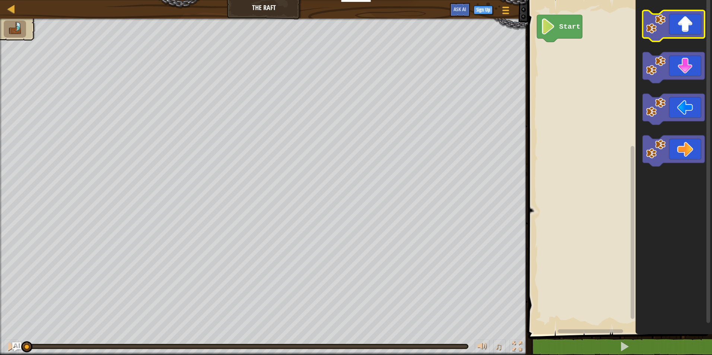
click at [678, 18] on icon "Blockly Workspace" at bounding box center [673, 25] width 62 height 31
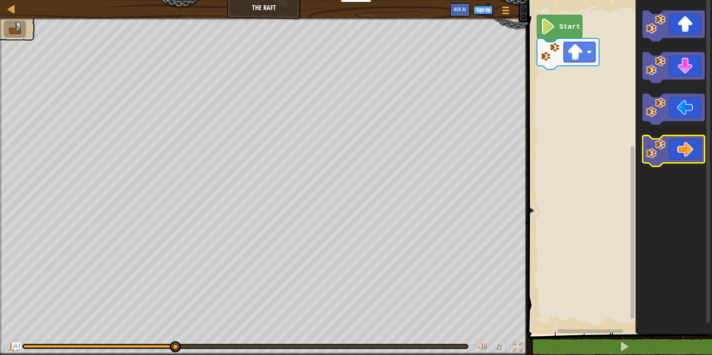
click at [679, 156] on icon "Blockly Workspace" at bounding box center [673, 150] width 62 height 31
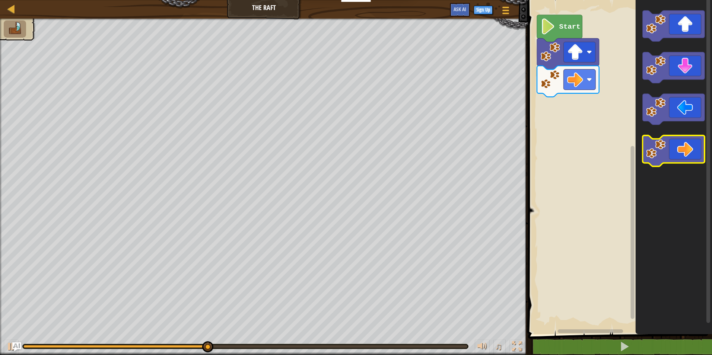
click at [679, 156] on icon "Blockly Workspace" at bounding box center [673, 150] width 62 height 31
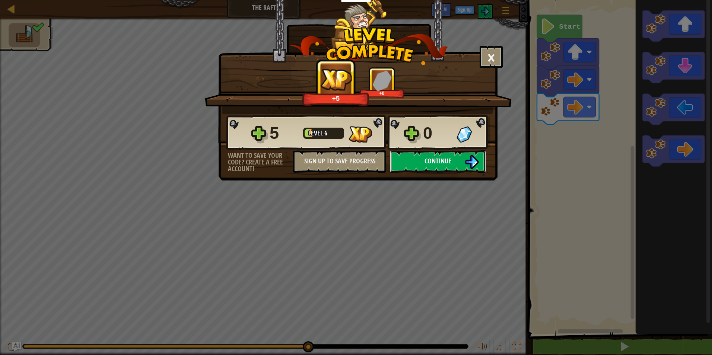
click at [455, 161] on button "Continue" at bounding box center [438, 161] width 96 height 22
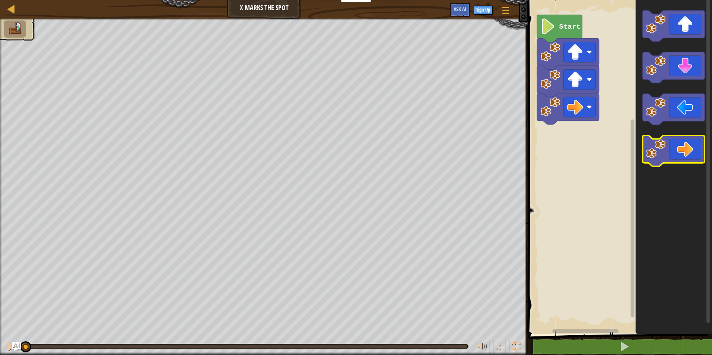
click at [682, 152] on icon "Blockly Workspace" at bounding box center [673, 150] width 62 height 31
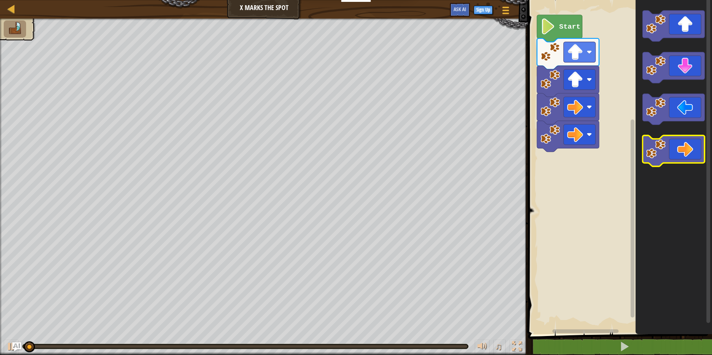
click at [682, 152] on icon "Blockly Workspace" at bounding box center [673, 150] width 62 height 31
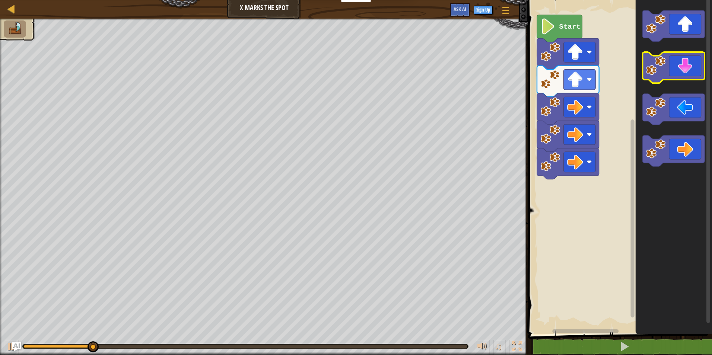
click at [682, 62] on icon "Blockly Workspace" at bounding box center [673, 67] width 62 height 31
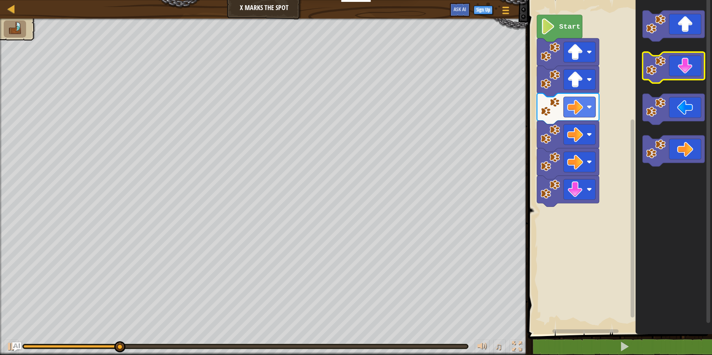
click at [682, 62] on icon "Blockly Workspace" at bounding box center [673, 67] width 62 height 31
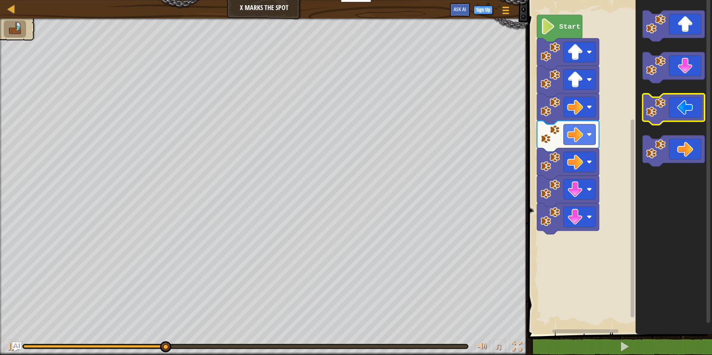
click at [680, 109] on icon "Blockly Workspace" at bounding box center [673, 109] width 62 height 31
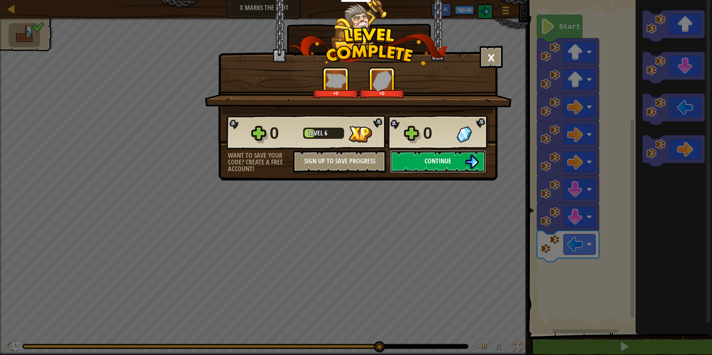
click at [456, 161] on button "Continue" at bounding box center [438, 161] width 96 height 22
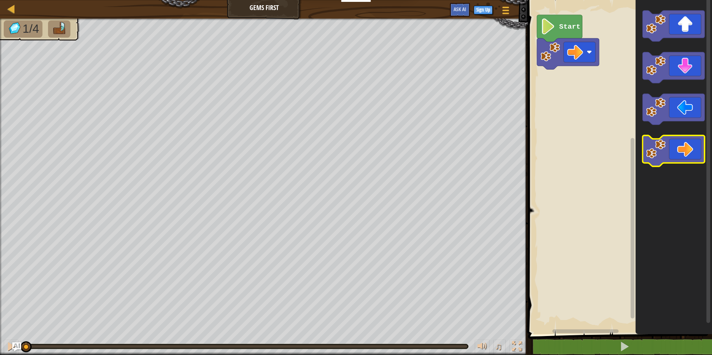
click at [667, 158] on icon "Blockly Workspace" at bounding box center [673, 150] width 62 height 31
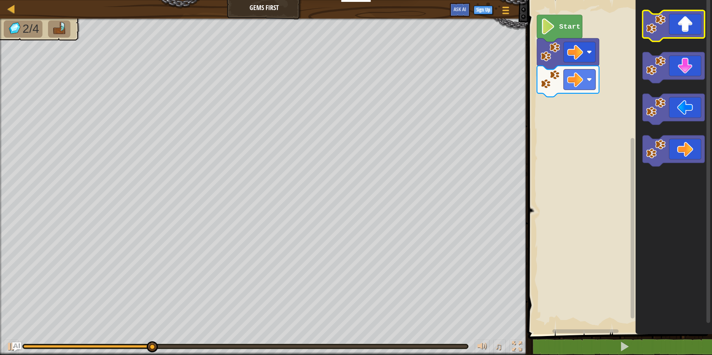
click at [671, 22] on icon "Blockly Workspace" at bounding box center [673, 25] width 62 height 31
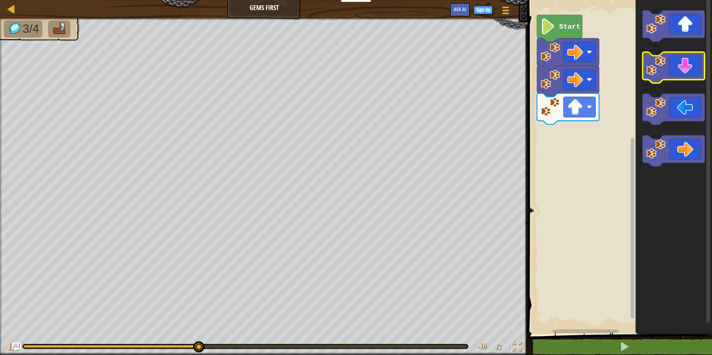
click at [676, 72] on icon "Blockly Workspace" at bounding box center [673, 67] width 62 height 31
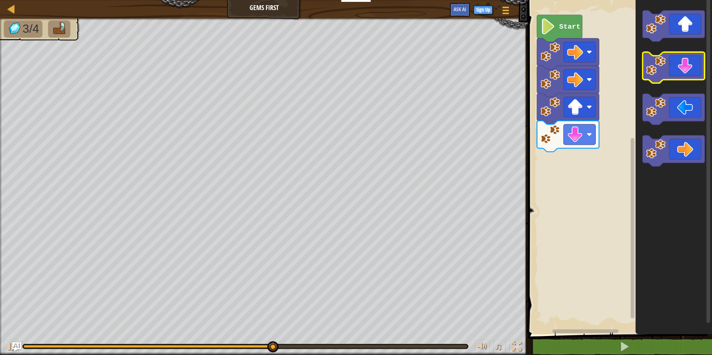
click at [676, 72] on icon "Blockly Workspace" at bounding box center [673, 67] width 62 height 31
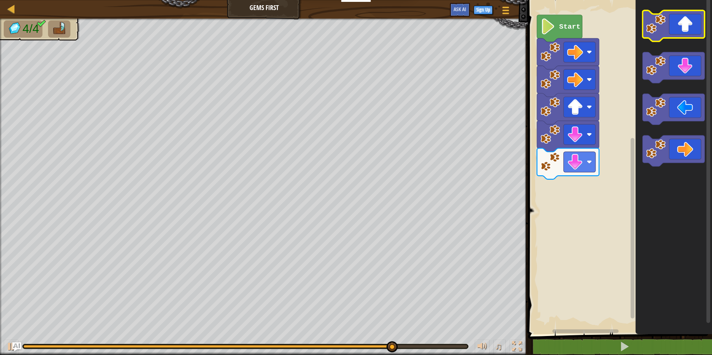
click at [684, 25] on icon "Blockly Workspace" at bounding box center [673, 25] width 62 height 31
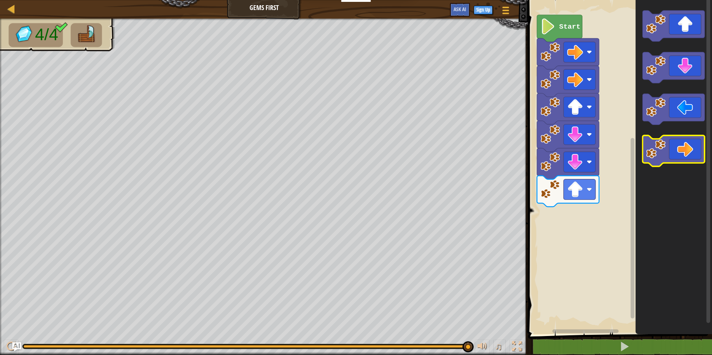
click at [688, 153] on icon "Blockly Workspace" at bounding box center [673, 150] width 62 height 31
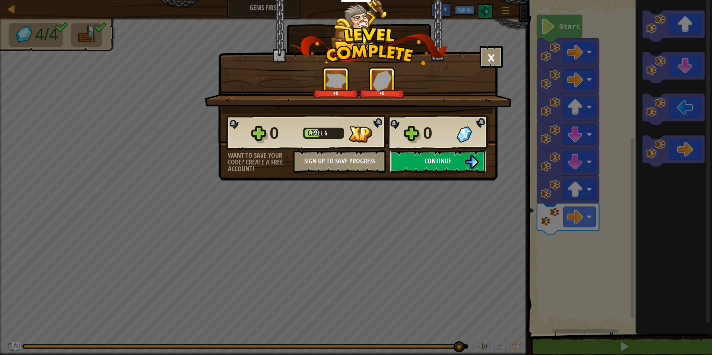
click at [457, 159] on button "Continue" at bounding box center [438, 161] width 96 height 22
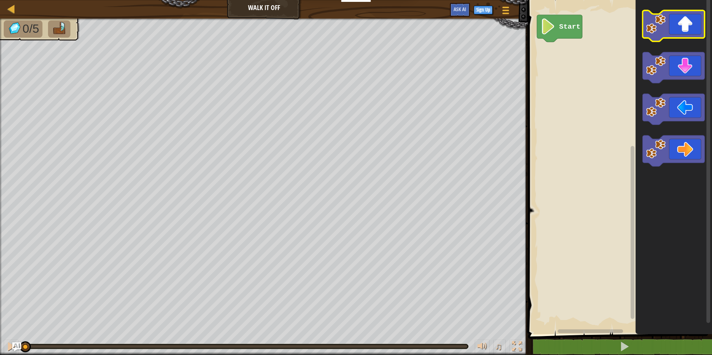
click at [680, 26] on icon "Blockly Workspace" at bounding box center [673, 25] width 62 height 31
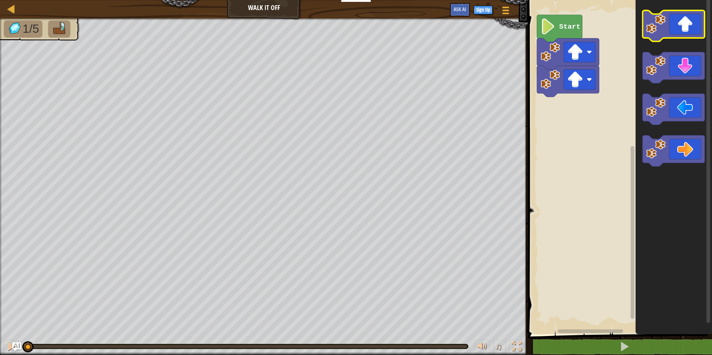
click at [680, 26] on icon "Blockly Workspace" at bounding box center [673, 25] width 62 height 31
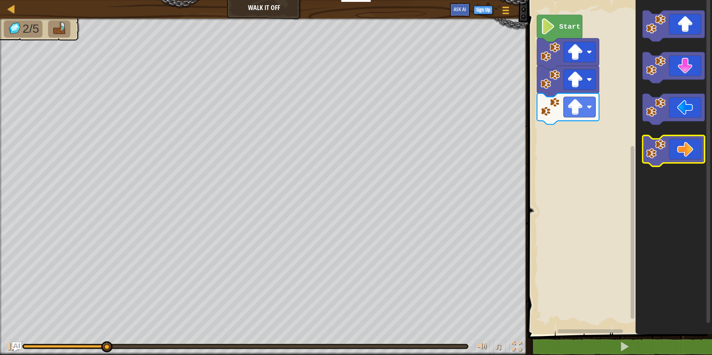
click at [674, 157] on icon "Blockly Workspace" at bounding box center [673, 150] width 62 height 31
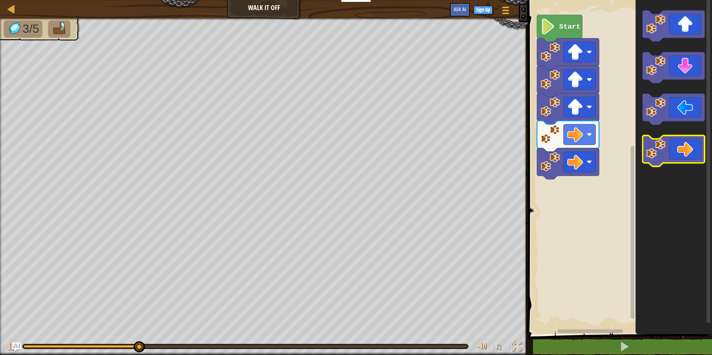
click at [674, 157] on icon "Blockly Workspace" at bounding box center [673, 150] width 62 height 31
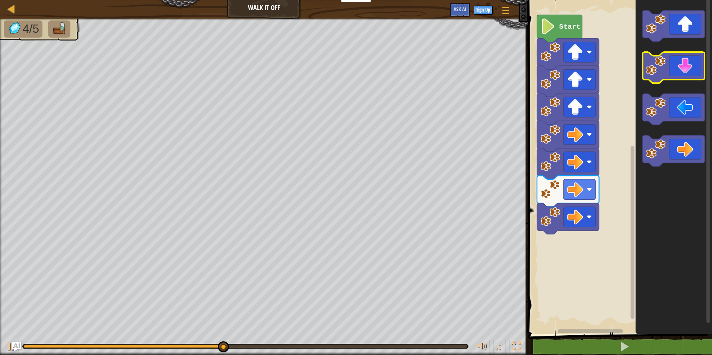
click at [689, 74] on icon "Blockly Workspace" at bounding box center [673, 67] width 62 height 31
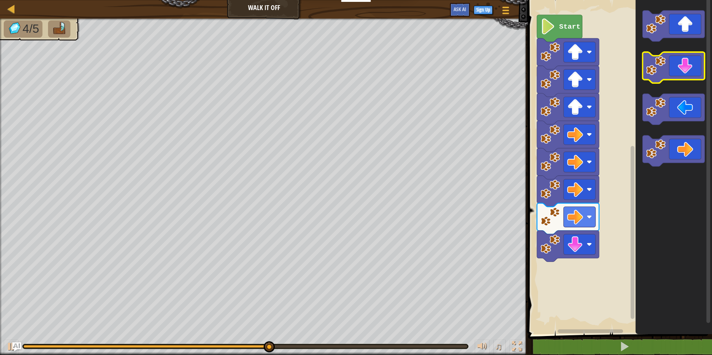
click at [689, 74] on icon "Blockly Workspace" at bounding box center [673, 67] width 62 height 31
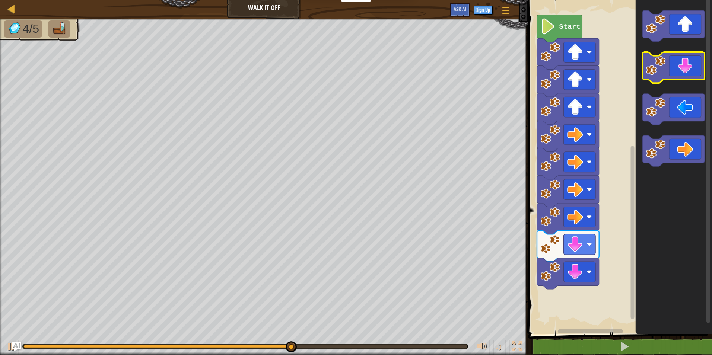
click at [689, 74] on icon "Blockly Workspace" at bounding box center [673, 67] width 62 height 31
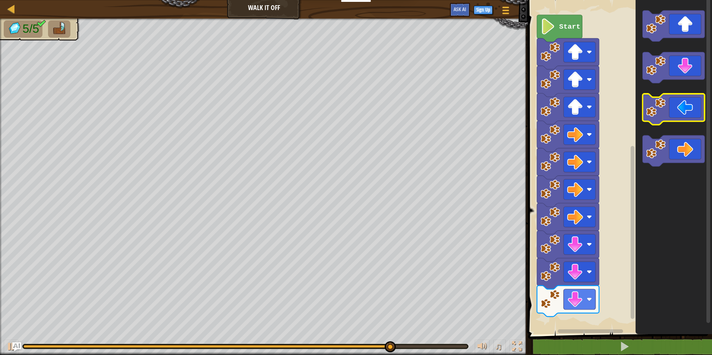
click at [672, 112] on icon "Blockly Workspace" at bounding box center [673, 109] width 62 height 31
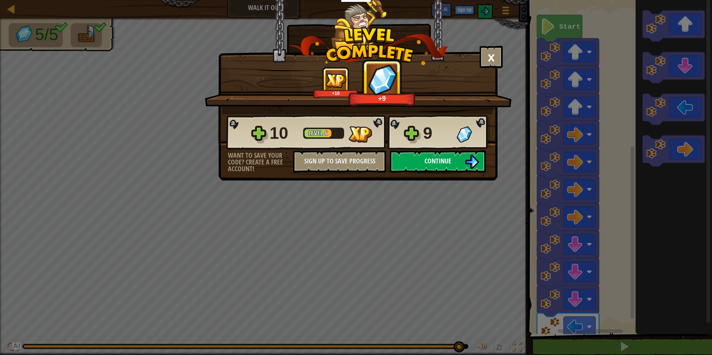
click at [455, 164] on button "Continue" at bounding box center [438, 161] width 96 height 22
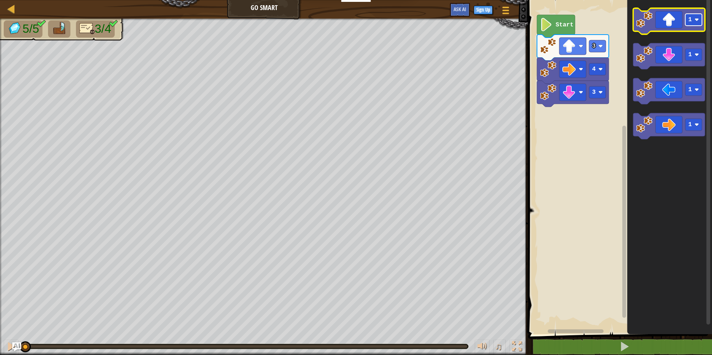
click at [687, 22] on rect "Blockly Workspace" at bounding box center [693, 20] width 17 height 12
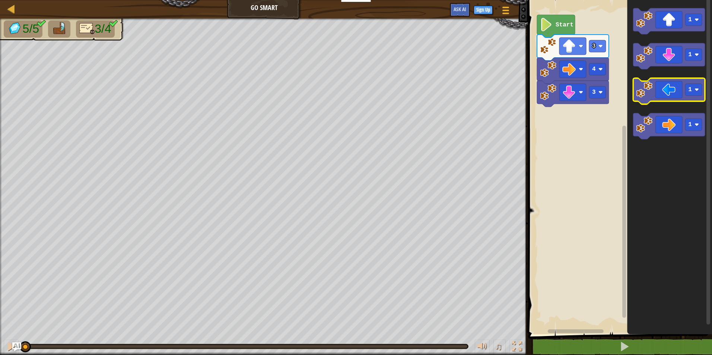
click at [661, 96] on icon "Blockly Workspace" at bounding box center [669, 91] width 72 height 26
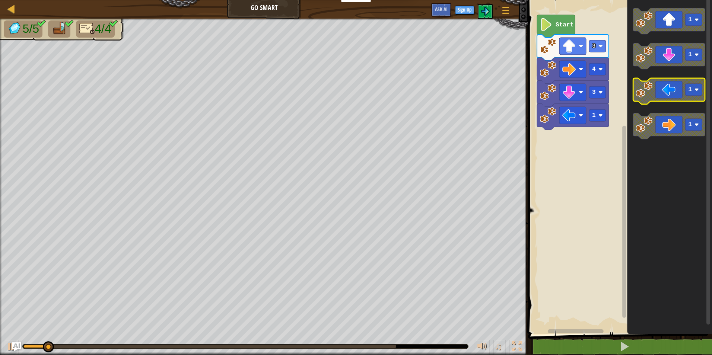
click at [661, 96] on icon "Blockly Workspace" at bounding box center [669, 91] width 72 height 26
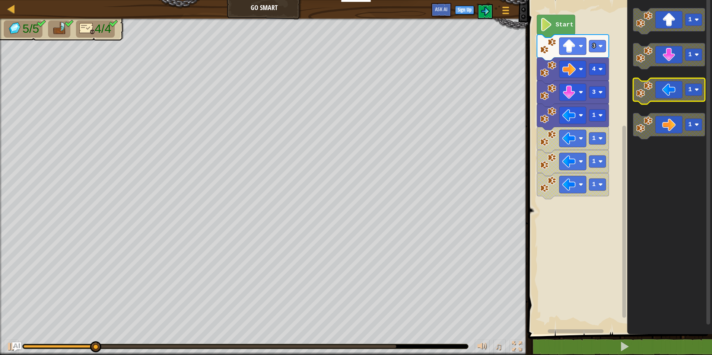
click at [661, 96] on icon "Blockly Workspace" at bounding box center [669, 91] width 72 height 26
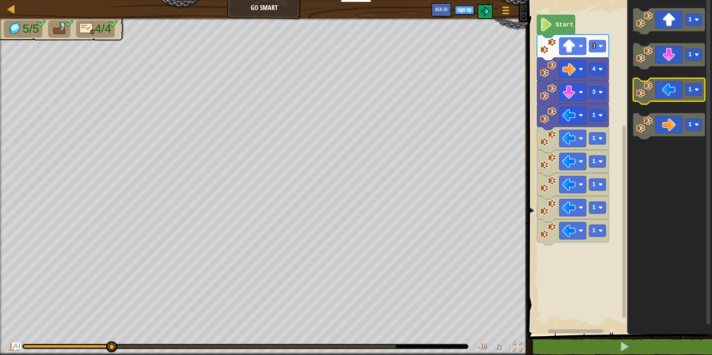
click at [661, 96] on icon "Blockly Workspace" at bounding box center [669, 91] width 72 height 26
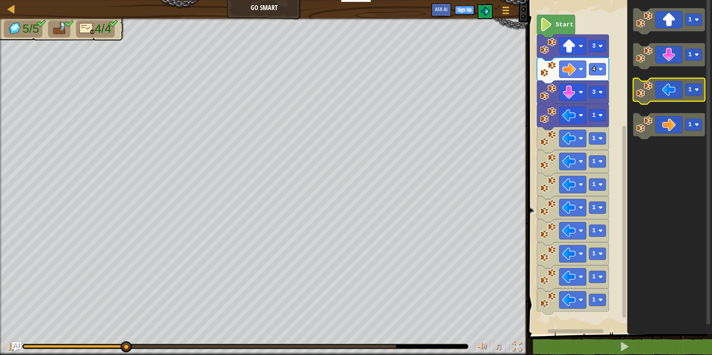
click at [661, 96] on icon "Blockly Workspace" at bounding box center [669, 91] width 72 height 26
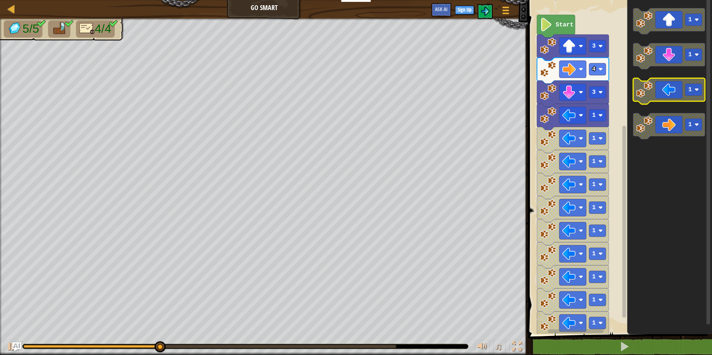
click at [661, 96] on icon "Blockly Workspace" at bounding box center [669, 91] width 72 height 26
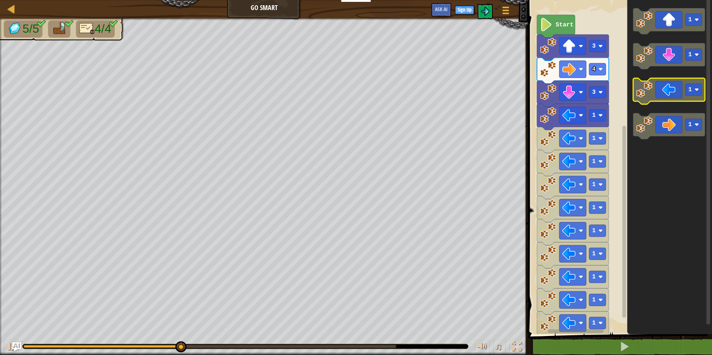
click at [661, 96] on icon "Blockly Workspace" at bounding box center [669, 91] width 72 height 26
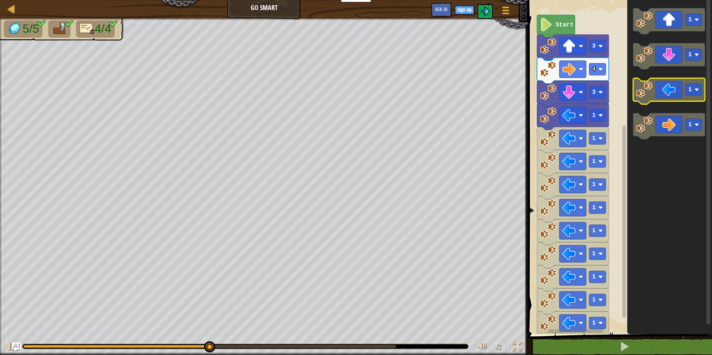
click at [661, 96] on icon "Blockly Workspace" at bounding box center [669, 91] width 72 height 26
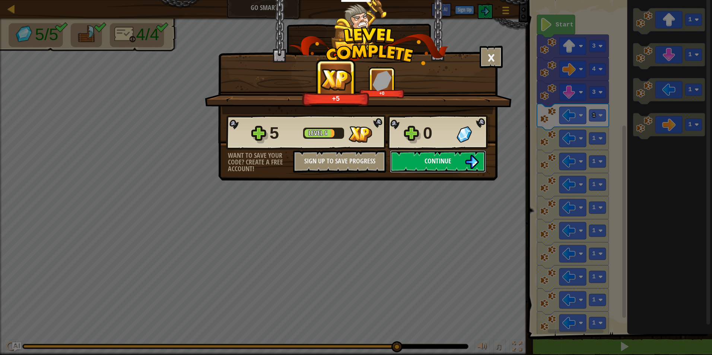
click at [448, 159] on span "Continue" at bounding box center [437, 160] width 27 height 9
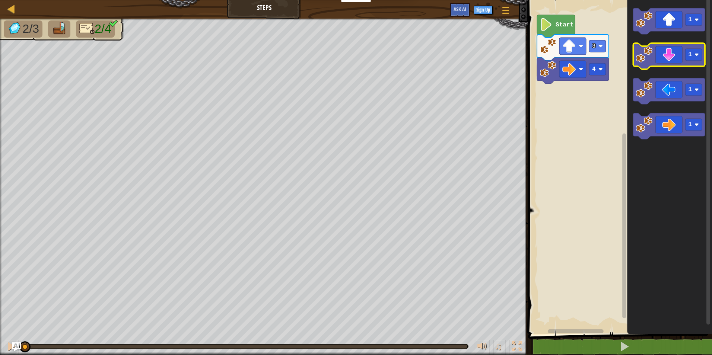
click at [672, 54] on icon "Blockly Workspace" at bounding box center [669, 56] width 72 height 26
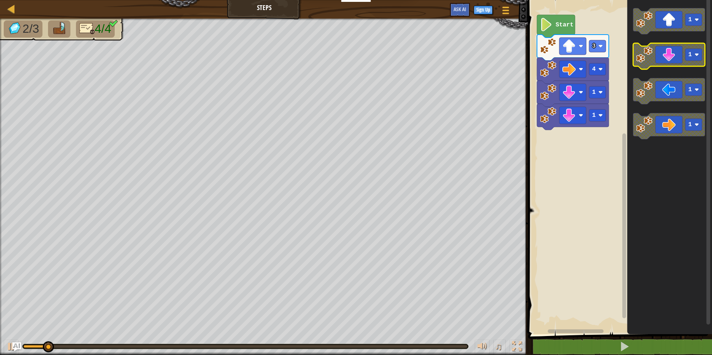
click at [672, 54] on icon "Blockly Workspace" at bounding box center [669, 56] width 72 height 26
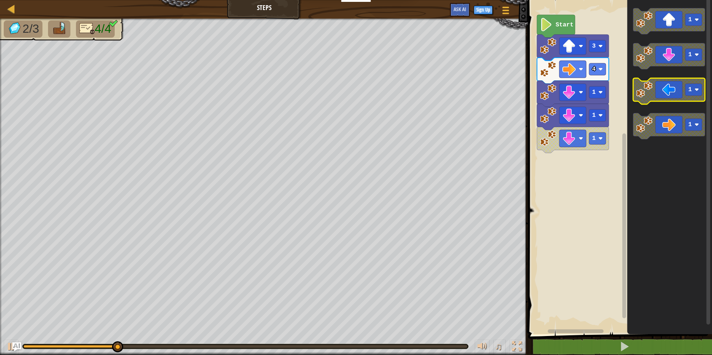
click at [671, 87] on icon "Blockly Workspace" at bounding box center [669, 91] width 72 height 26
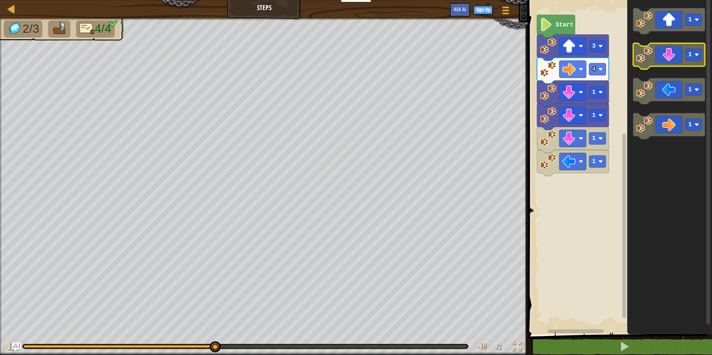
click at [682, 58] on icon "Blockly Workspace" at bounding box center [669, 56] width 72 height 26
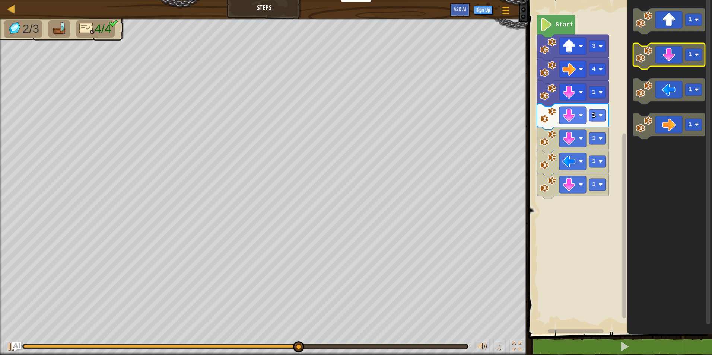
click at [682, 58] on icon "Blockly Workspace" at bounding box center [669, 56] width 72 height 26
